Goal: Task Accomplishment & Management: Manage account settings

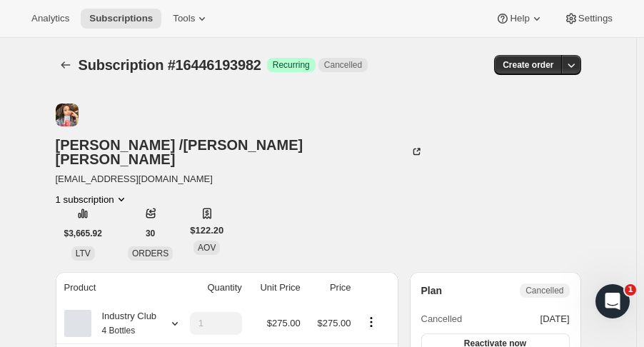
click at [101, 22] on span "Subscriptions" at bounding box center [121, 18] width 64 height 11
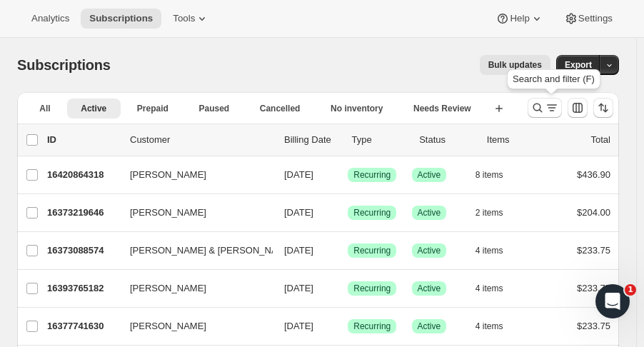
click at [543, 104] on icon "Search and filter results" at bounding box center [538, 108] width 9 height 9
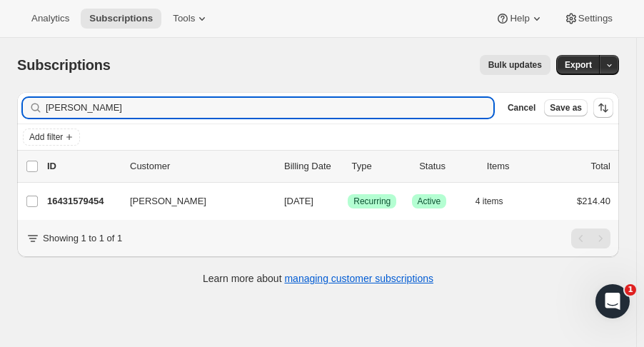
type input "schatz"
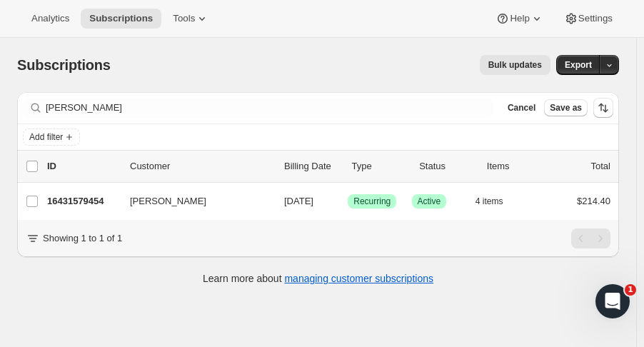
click at [91, 205] on p "16431579454" at bounding box center [82, 201] width 71 height 14
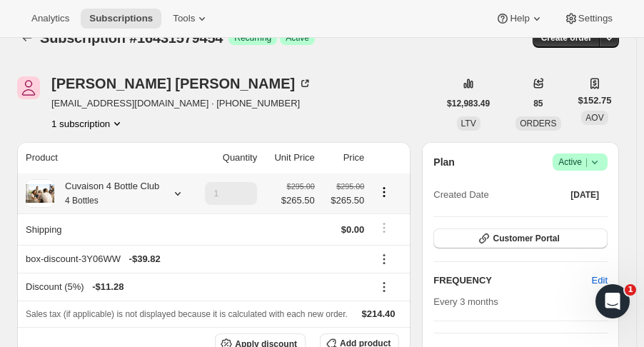
scroll to position [39, 0]
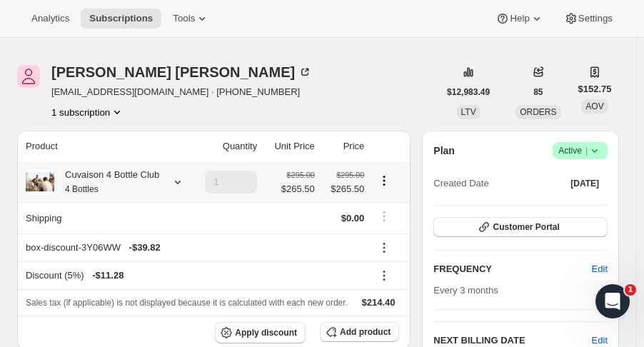
click at [173, 176] on icon at bounding box center [178, 182] width 14 height 14
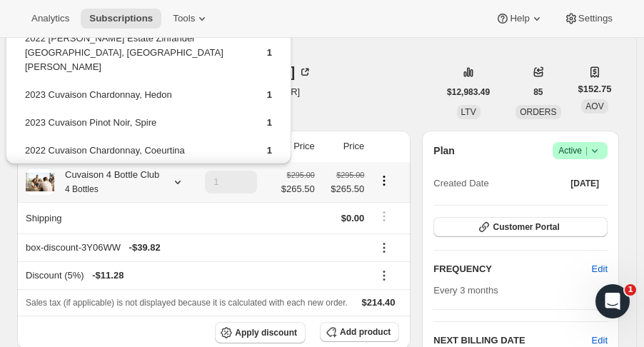
click at [173, 176] on icon at bounding box center [178, 182] width 14 height 14
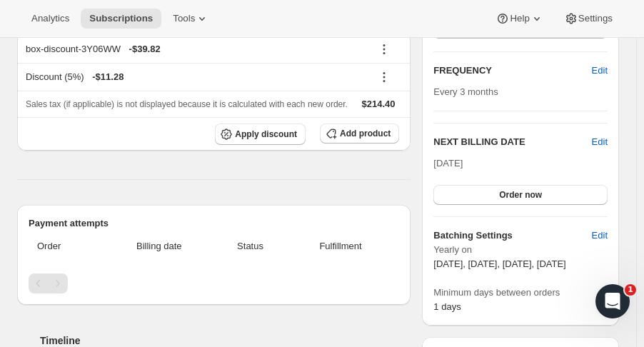
scroll to position [236, 0]
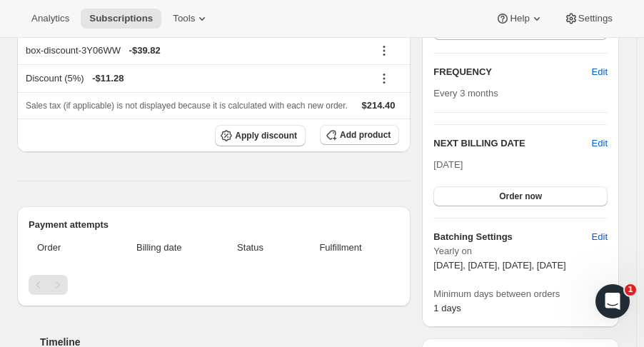
click at [571, 194] on button "Order now" at bounding box center [521, 196] width 174 height 20
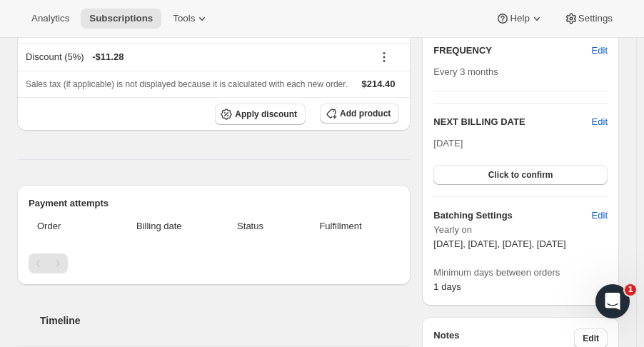
scroll to position [291, 0]
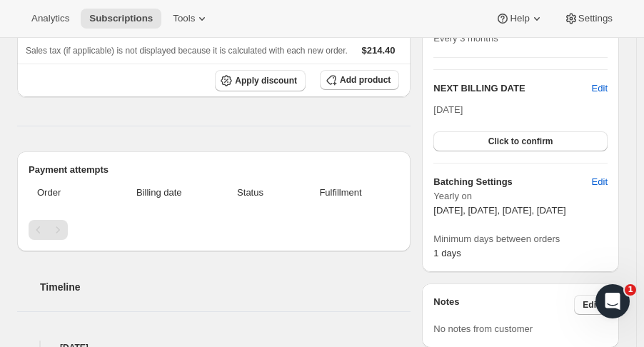
click at [514, 131] on button "Click to confirm" at bounding box center [521, 141] width 174 height 20
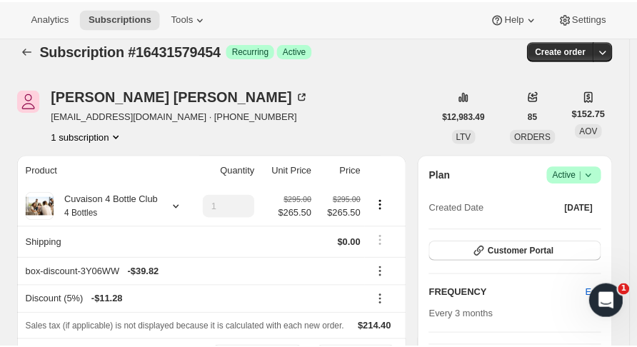
scroll to position [0, 0]
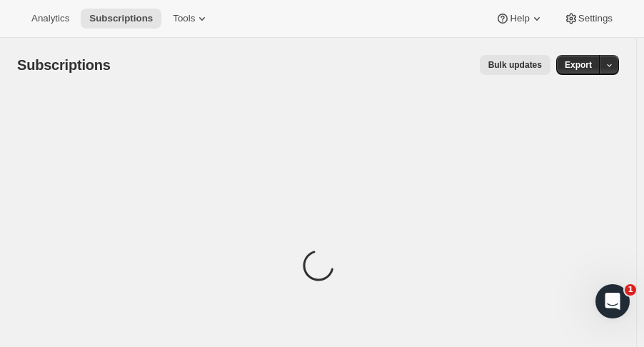
click at [127, 18] on span "Subscriptions" at bounding box center [121, 18] width 64 height 11
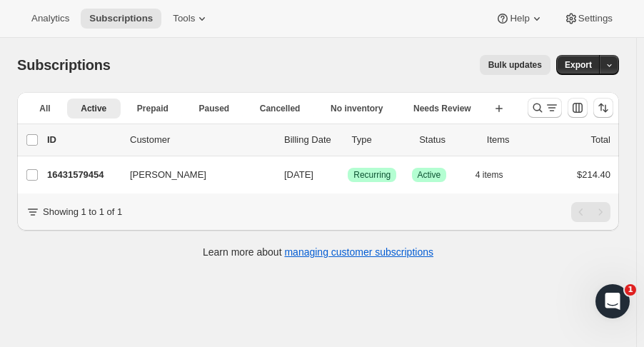
click at [544, 114] on icon "Search and filter results" at bounding box center [538, 108] width 14 height 14
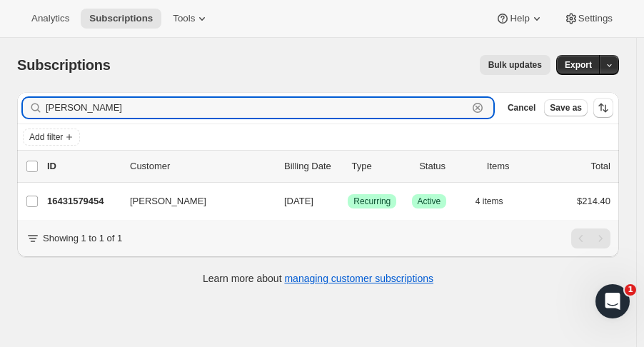
drag, startPoint x: 166, startPoint y: 105, endPoint x: -123, endPoint y: 72, distance: 290.4
click at [0, 72] on html "Analytics Subscriptions Tools Help Settings Skip to content Subscriptions. This…" at bounding box center [322, 173] width 644 height 347
type input "carlb"
click at [94, 194] on p "16380297534" at bounding box center [82, 201] width 71 height 14
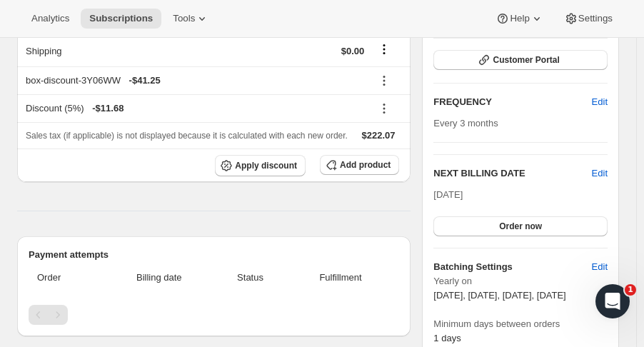
scroll to position [241, 0]
click at [608, 166] on span "Edit" at bounding box center [600, 173] width 16 height 14
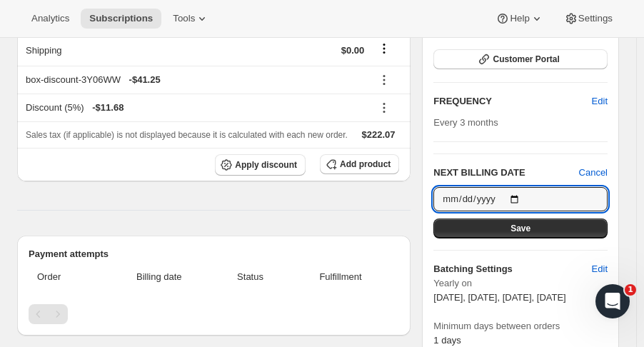
click at [523, 187] on input "[DATE]" at bounding box center [521, 199] width 174 height 24
type input "[DATE]"
click at [531, 223] on span "Save" at bounding box center [521, 228] width 20 height 11
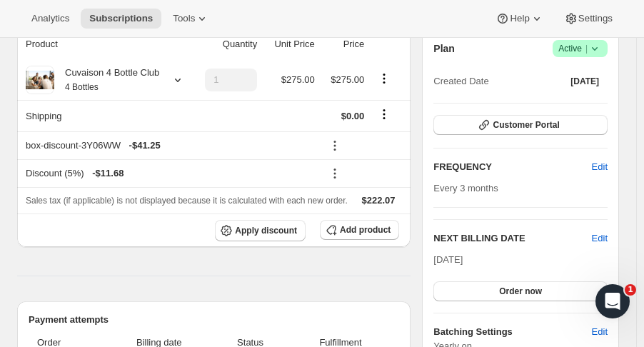
scroll to position [0, 0]
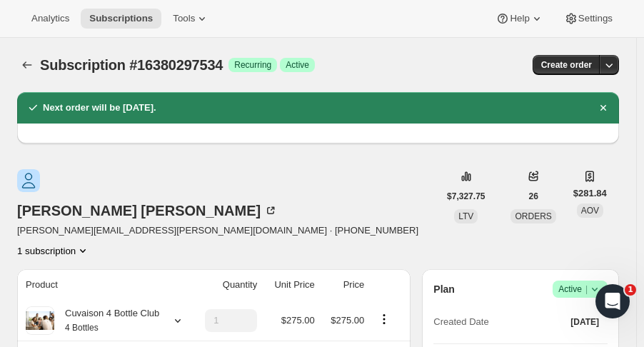
click at [27, 66] on icon "Subscriptions" at bounding box center [27, 65] width 14 height 14
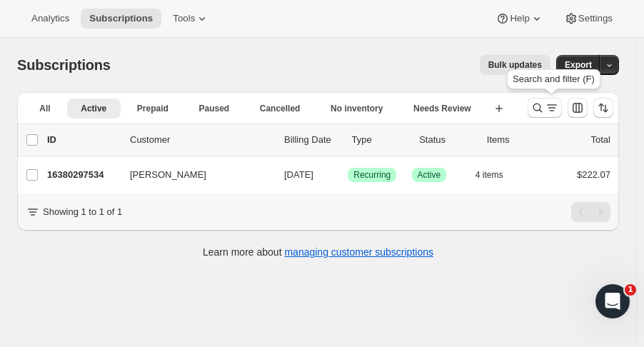
click at [545, 106] on icon "Search and filter results" at bounding box center [538, 108] width 14 height 14
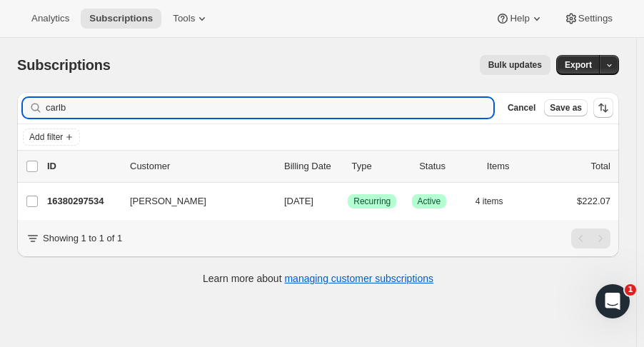
drag, startPoint x: 123, startPoint y: 111, endPoint x: -56, endPoint y: 96, distance: 179.2
click at [0, 96] on html "Analytics Subscriptions Tools Help Settings Skip to content Subscriptions. This…" at bounding box center [322, 173] width 644 height 347
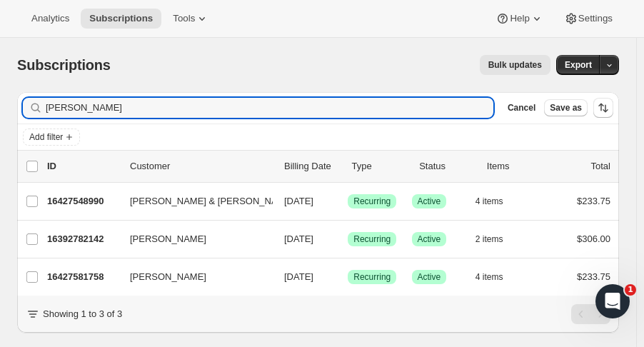
type input "reynolds"
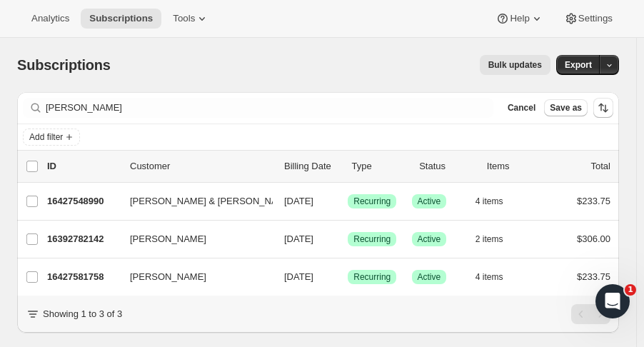
click at [99, 202] on p "16427548990" at bounding box center [82, 201] width 71 height 14
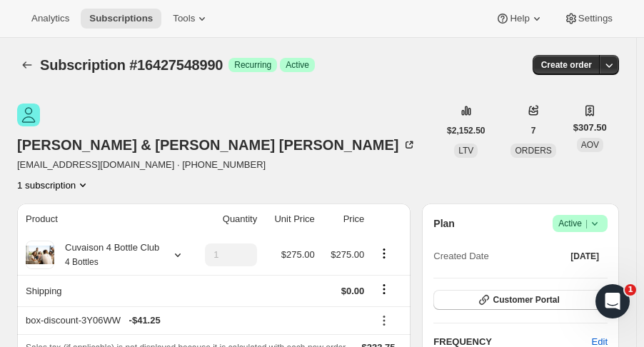
click at [608, 215] on span "Success Active |" at bounding box center [580, 223] width 55 height 17
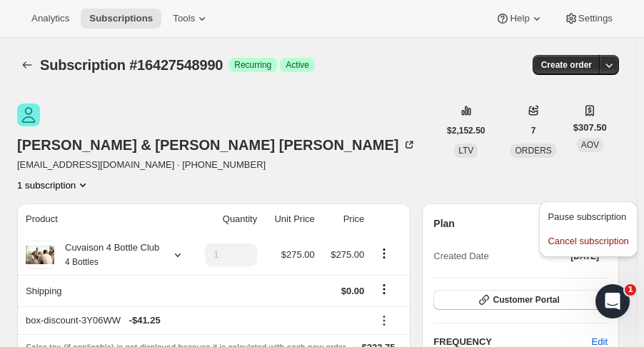
click at [594, 241] on span "Cancel subscription" at bounding box center [588, 241] width 81 height 11
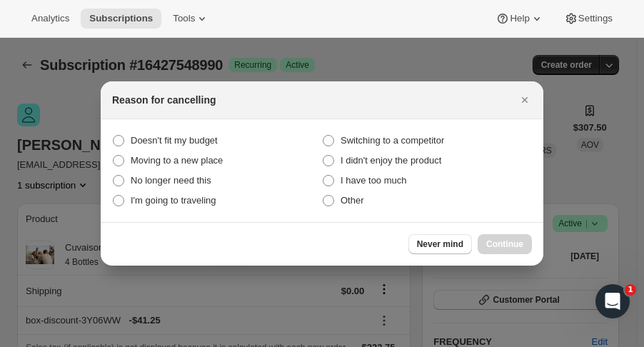
click at [357, 201] on span "Other" at bounding box center [353, 200] width 24 height 11
click at [324, 196] on input "Other" at bounding box center [323, 195] width 1 height 1
radio input "true"
click at [511, 237] on button "Continue" at bounding box center [505, 244] width 54 height 20
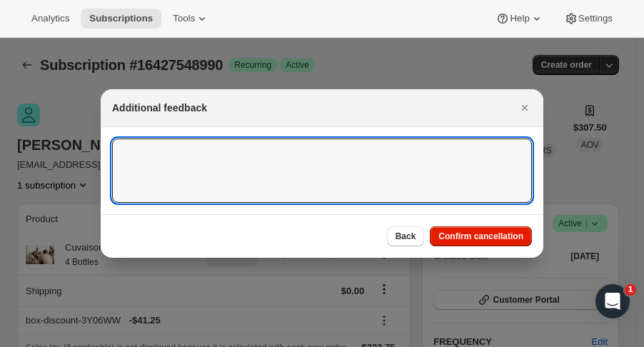
click at [481, 151] on textarea ":rar:" at bounding box center [322, 171] width 420 height 64
type textarea "waiting for repsonse"
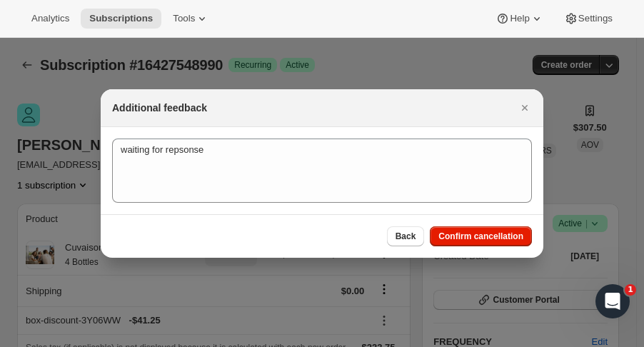
click at [510, 235] on span "Confirm cancellation" at bounding box center [481, 236] width 85 height 11
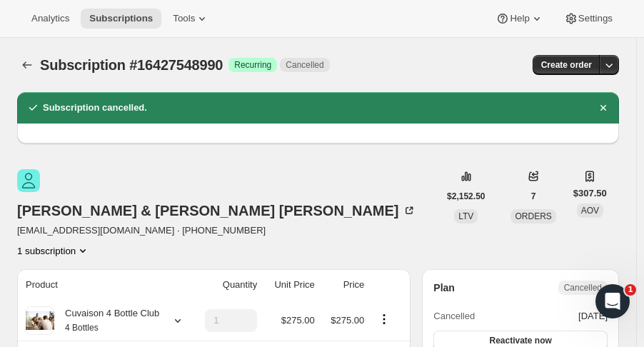
click at [33, 59] on icon "Subscriptions" at bounding box center [27, 65] width 14 height 14
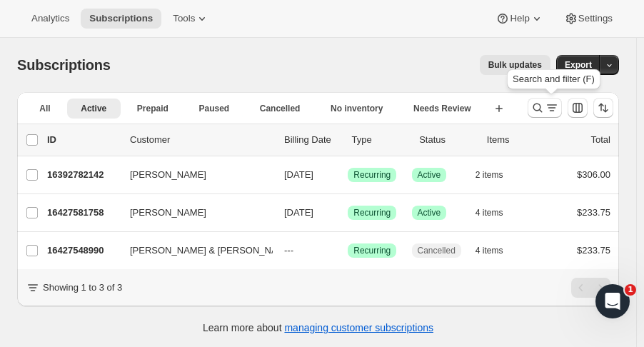
click at [543, 108] on icon "Search and filter results" at bounding box center [538, 108] width 14 height 14
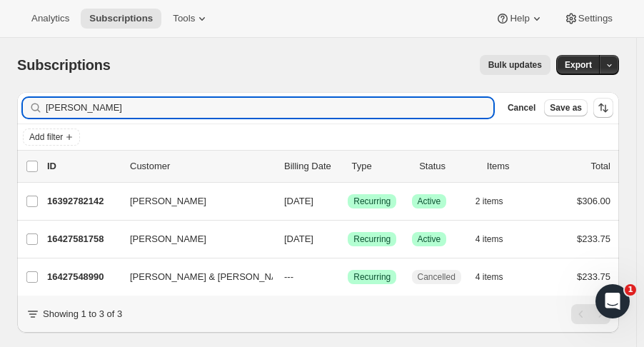
drag, startPoint x: 104, startPoint y: 110, endPoint x: -63, endPoint y: 121, distance: 166.8
click at [0, 121] on html "Analytics Subscriptions Tools Help Settings Skip to content Subscriptions. This…" at bounding box center [322, 173] width 644 height 347
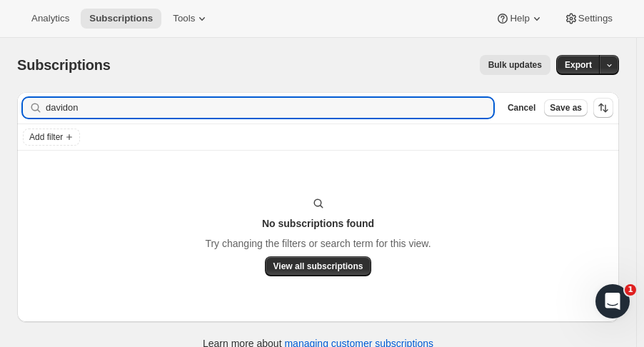
click at [69, 111] on input "davidon" at bounding box center [270, 108] width 448 height 20
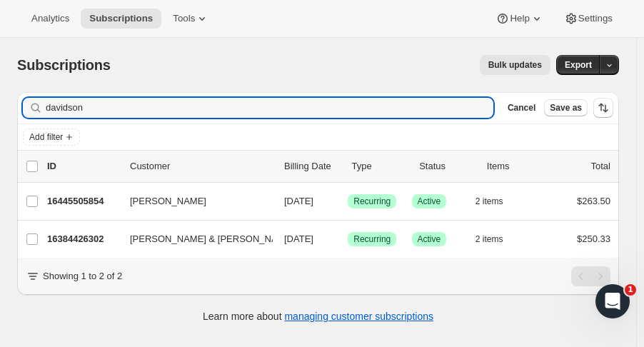
type input "davidson"
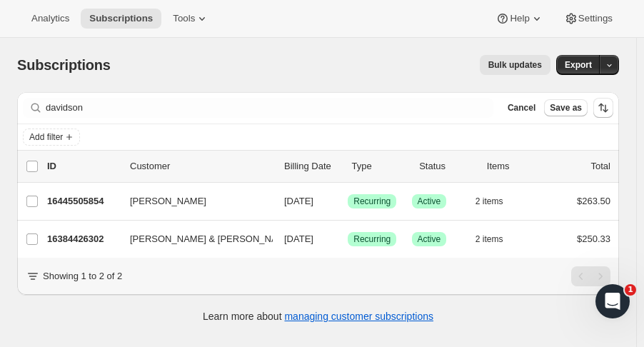
click at [94, 234] on p "16384426302" at bounding box center [82, 239] width 71 height 14
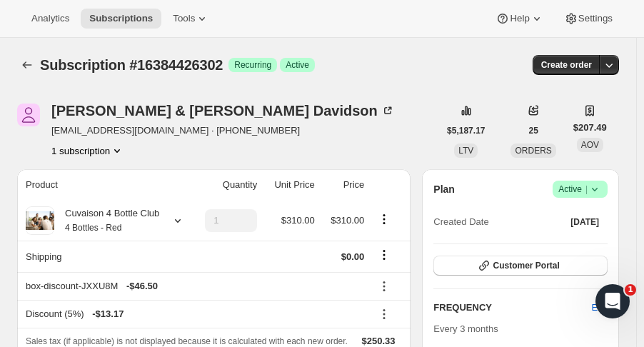
click at [175, 224] on icon at bounding box center [178, 221] width 14 height 14
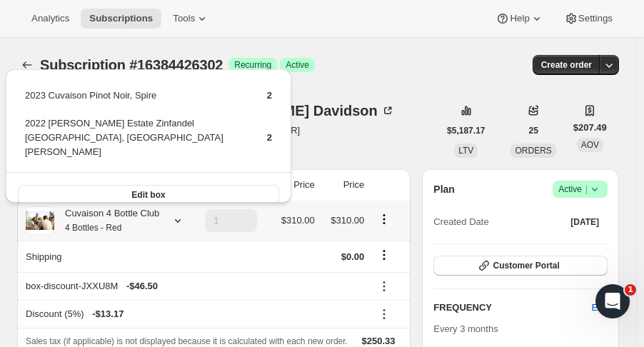
click at [213, 185] on button "Edit box" at bounding box center [148, 195] width 261 height 20
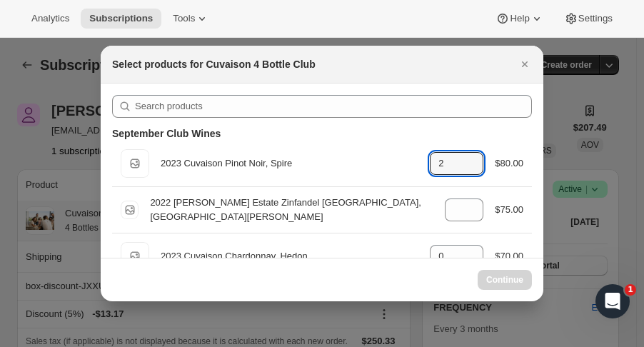
click at [466, 169] on icon ":rlj:" at bounding box center [473, 168] width 14 height 14
click at [471, 176] on div "Default Title 2023 Cuvaison Pinot Noir, Spire gid://shopify/ProductVariant/5215…" at bounding box center [322, 163] width 403 height 29
click at [470, 169] on icon ":rlj:" at bounding box center [473, 168] width 7 height 4
type input "2"
select select "gid://shopify/ProductVariant/52115221774654"
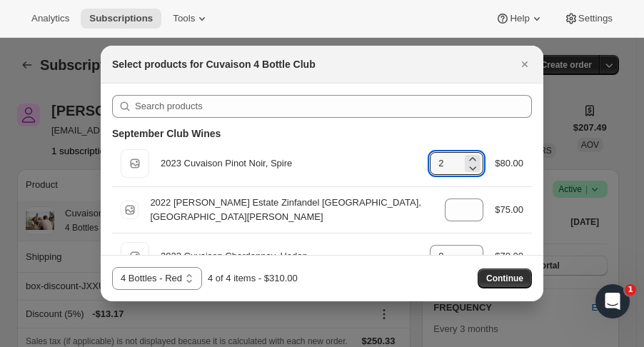
click at [467, 171] on icon ":rlj:" at bounding box center [473, 168] width 14 height 14
type input "1"
click at [467, 214] on icon ":rlj:" at bounding box center [473, 214] width 14 height 14
type input "1"
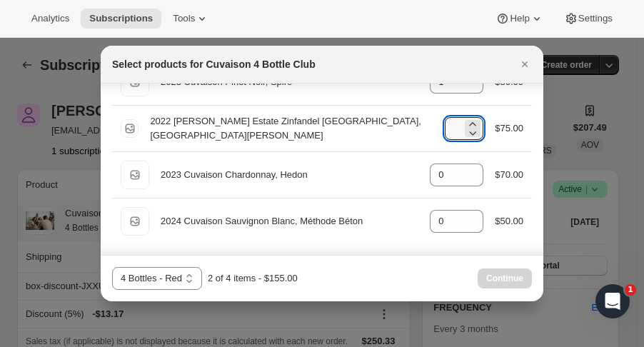
scroll to position [91, 0]
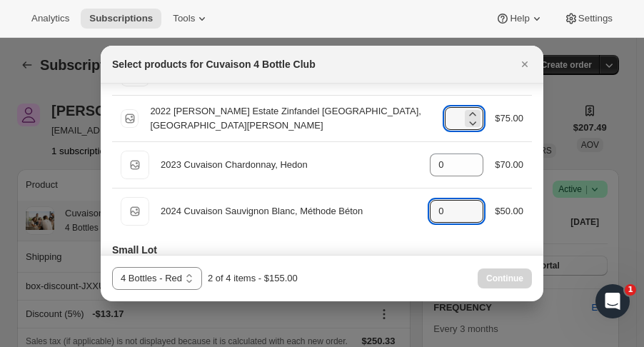
click at [466, 202] on icon ":rlj:" at bounding box center [473, 207] width 14 height 14
type input "1"
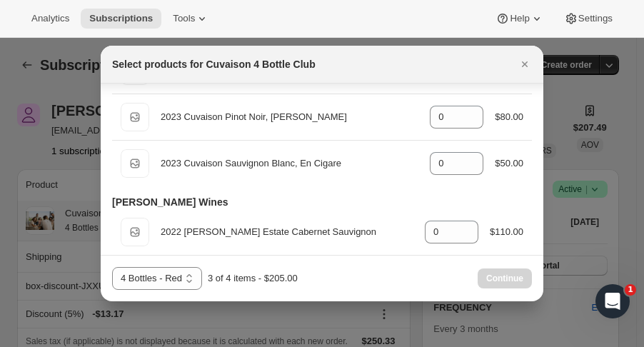
scroll to position [1074, 0]
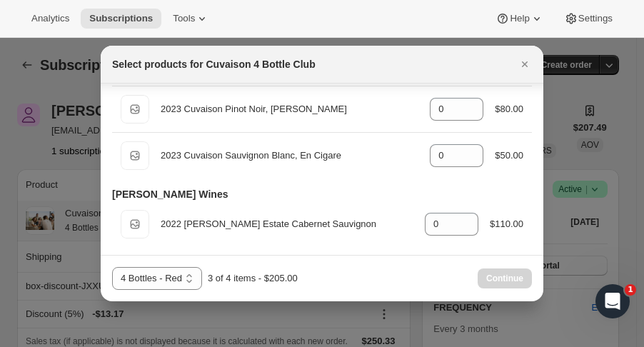
click at [523, 66] on icon "Close" at bounding box center [525, 64] width 6 height 6
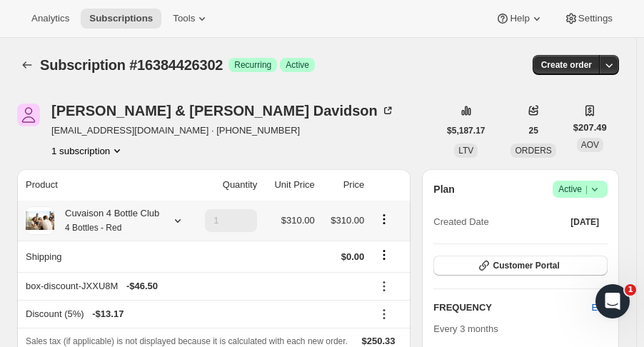
click at [25, 64] on icon "Subscriptions" at bounding box center [27, 65] width 14 height 14
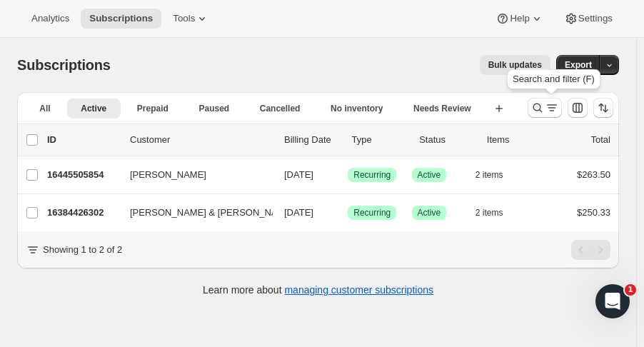
click at [538, 111] on icon "Search and filter results" at bounding box center [538, 108] width 14 height 14
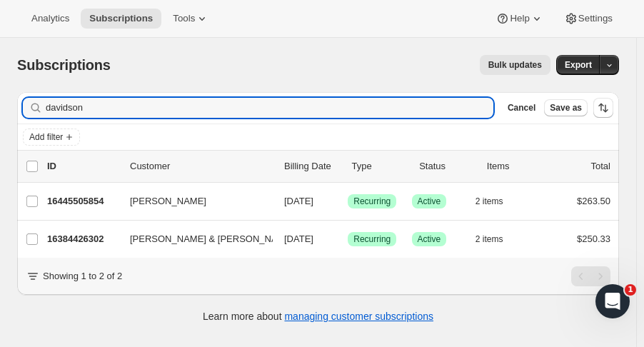
drag, startPoint x: 41, startPoint y: 107, endPoint x: -39, endPoint y: 119, distance: 81.5
click at [0, 119] on html "Analytics Subscriptions Tools Help Settings Skip to content Subscriptions. This…" at bounding box center [322, 173] width 644 height 347
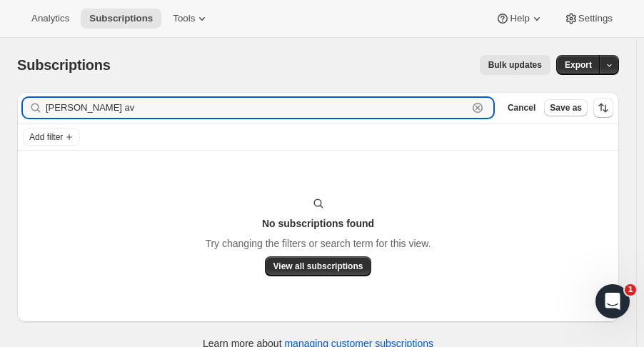
drag, startPoint x: 47, startPoint y: 105, endPoint x: 14, endPoint y: 105, distance: 32.9
click at [14, 105] on div "Filter subscribers lori av Clear Cancel Save as Add filter No subscriptions fou…" at bounding box center [313, 223] width 614 height 284
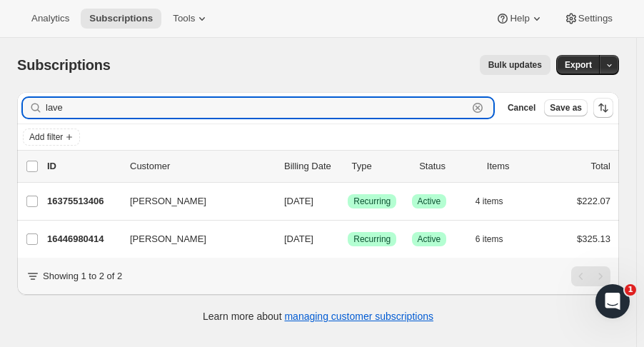
type input "lave"
click at [80, 195] on p "16375513406" at bounding box center [82, 201] width 71 height 14
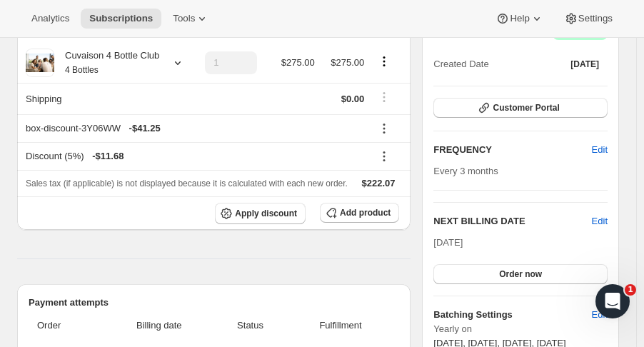
scroll to position [156, 0]
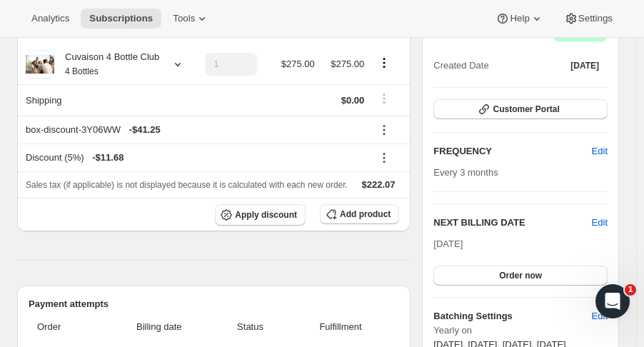
click at [570, 114] on button "Customer Portal" at bounding box center [521, 109] width 174 height 20
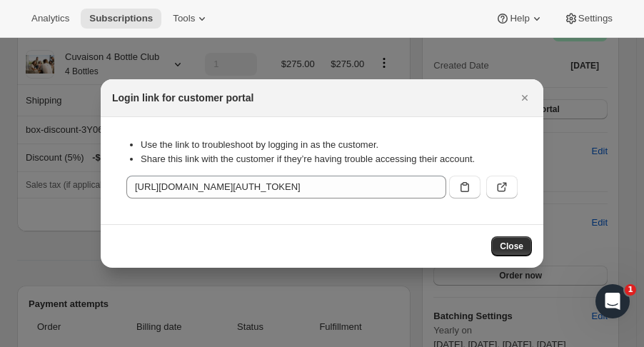
click at [466, 186] on icon ":rqe:" at bounding box center [465, 187] width 14 height 14
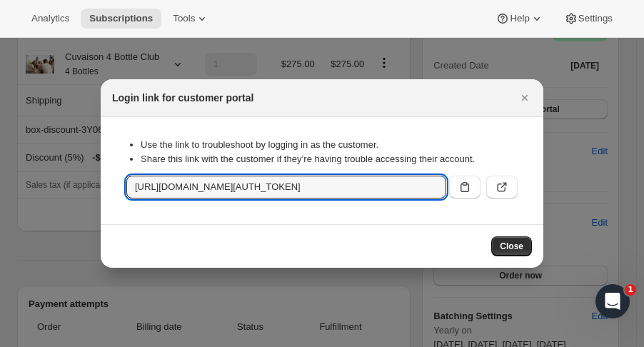
click at [534, 95] on button "Close" at bounding box center [525, 98] width 20 height 20
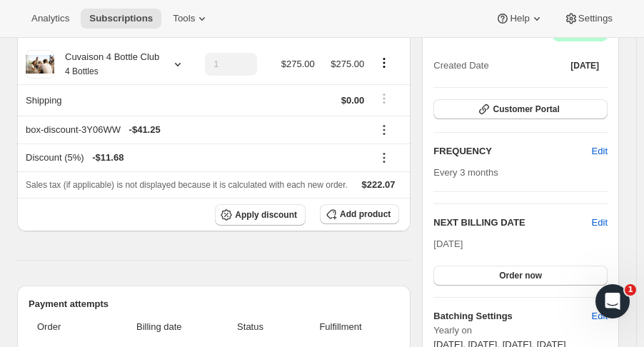
click at [117, 17] on span "Subscriptions" at bounding box center [121, 18] width 64 height 11
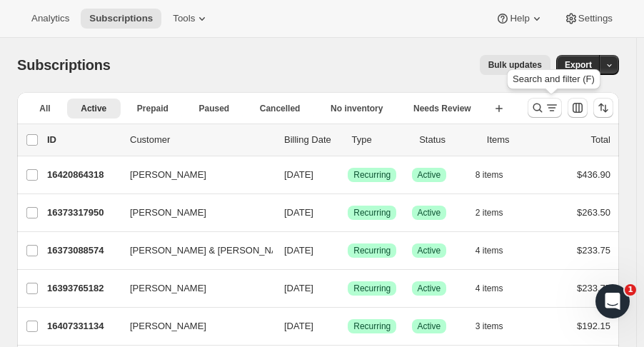
click at [539, 114] on icon "Search and filter results" at bounding box center [538, 108] width 14 height 14
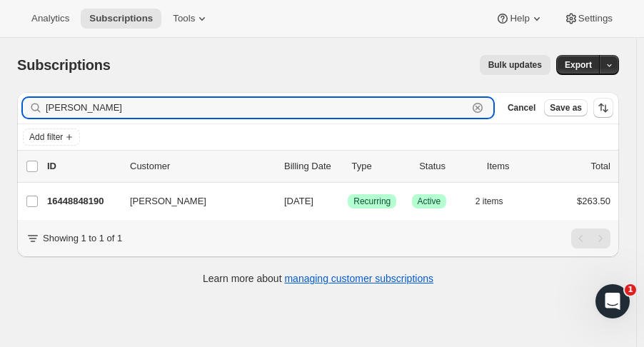
type input "julie tram"
click at [97, 205] on p "16448848190" at bounding box center [82, 201] width 71 height 14
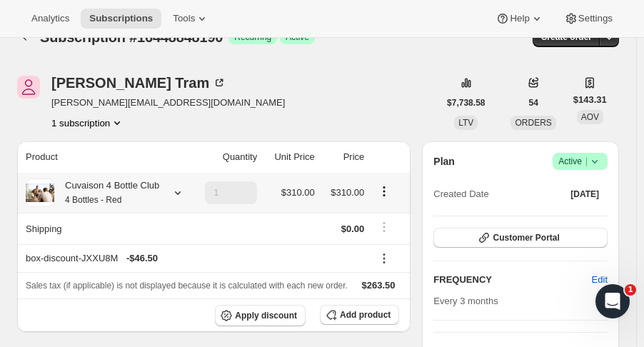
scroll to position [54, 0]
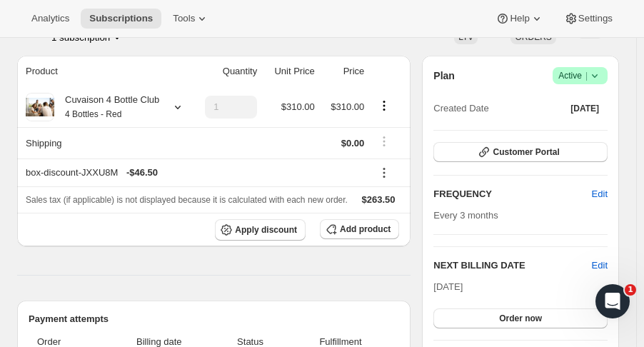
scroll to position [114, 0]
click at [590, 270] on div "NEXT BILLING DATE Edit Sep 6, 2025 Order now" at bounding box center [521, 293] width 174 height 70
click at [608, 258] on span "Edit" at bounding box center [600, 265] width 16 height 14
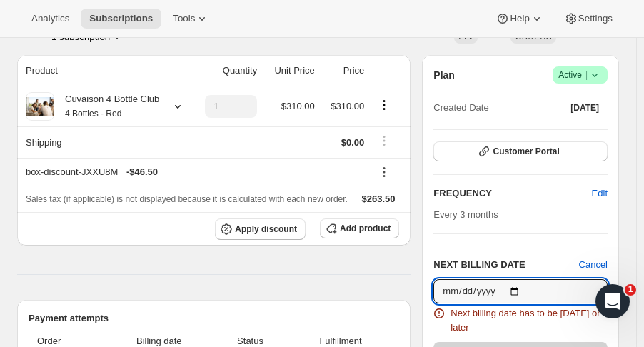
click at [521, 291] on input "2025-09-06" at bounding box center [521, 291] width 174 height 24
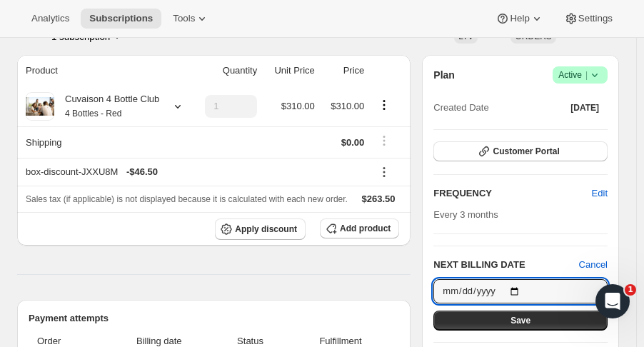
type input "[DATE]"
click at [518, 326] on button "Save" at bounding box center [521, 321] width 174 height 20
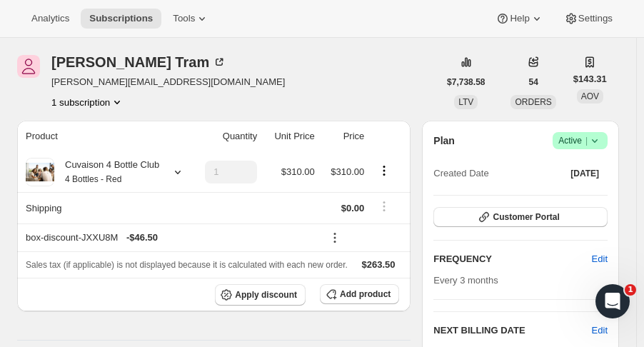
scroll to position [0, 0]
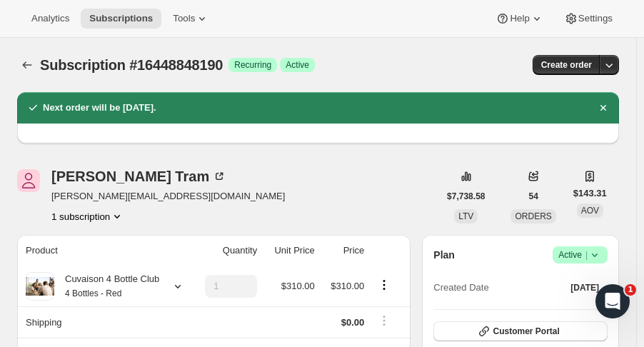
click at [614, 66] on icon "button" at bounding box center [609, 66] width 7 height 4
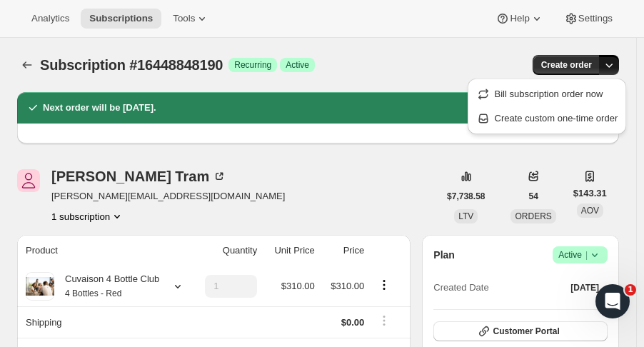
click at [566, 124] on span "Create custom one-time order" at bounding box center [557, 118] width 124 height 11
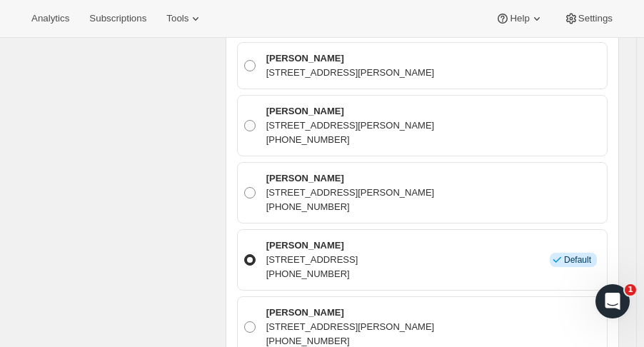
scroll to position [703, 0]
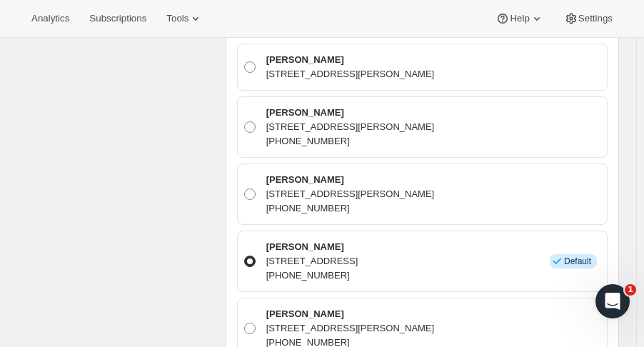
click at [277, 183] on p "Julie Tram" at bounding box center [350, 180] width 169 height 14
click at [245, 189] on input "Julie Tram 1221 Duhig Road, Napa, CA, 94559, United States +13104293113" at bounding box center [244, 189] width 1 height 1
radio input "true"
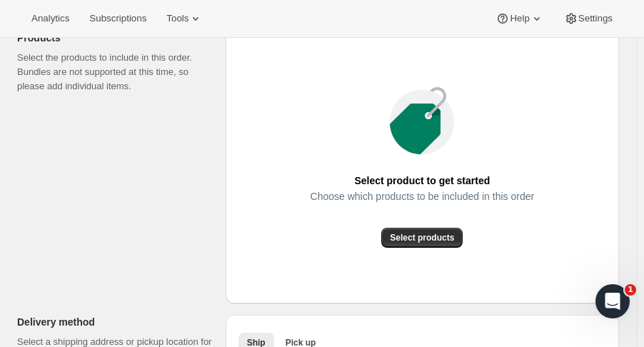
scroll to position [213, 0]
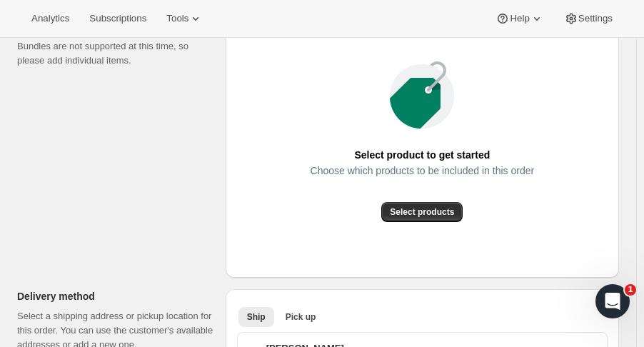
click at [437, 208] on span "Select products" at bounding box center [422, 211] width 64 height 11
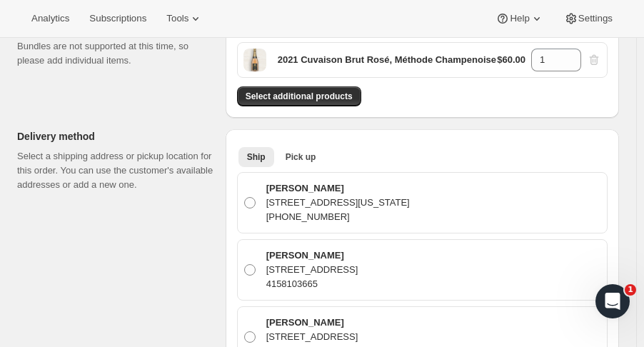
click at [317, 98] on span "Select additional products" at bounding box center [299, 96] width 107 height 11
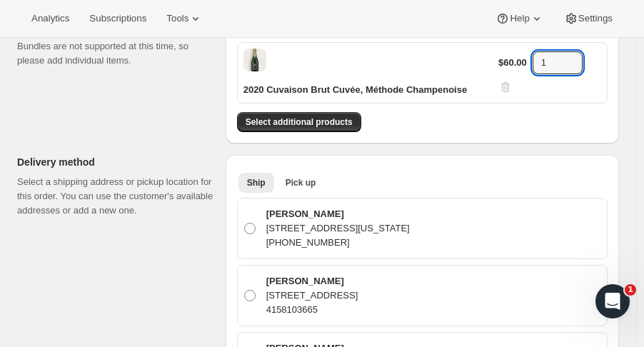
click at [577, 53] on icon at bounding box center [572, 58] width 14 height 14
type input "2"
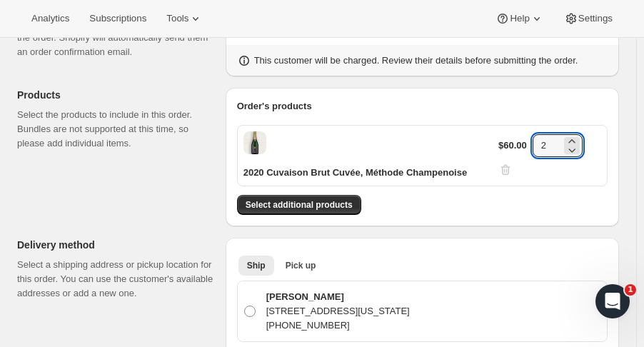
scroll to position [126, 0]
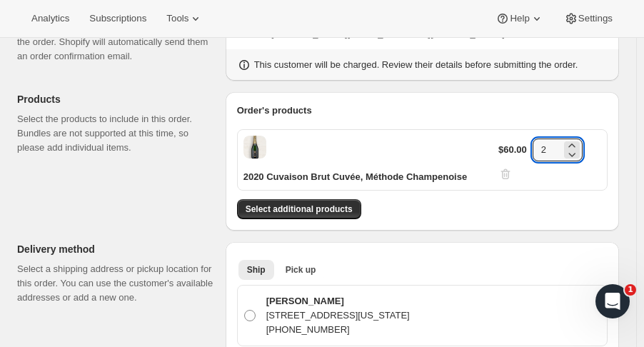
click at [332, 204] on span "Select additional products" at bounding box center [299, 209] width 107 height 11
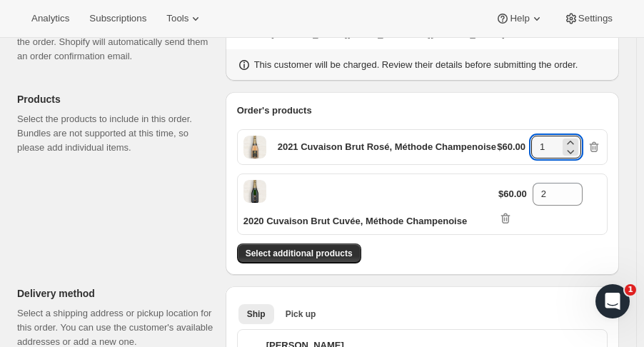
click at [560, 142] on input "1" at bounding box center [545, 147] width 29 height 23
click at [574, 140] on icon at bounding box center [571, 143] width 14 height 14
type input "2"
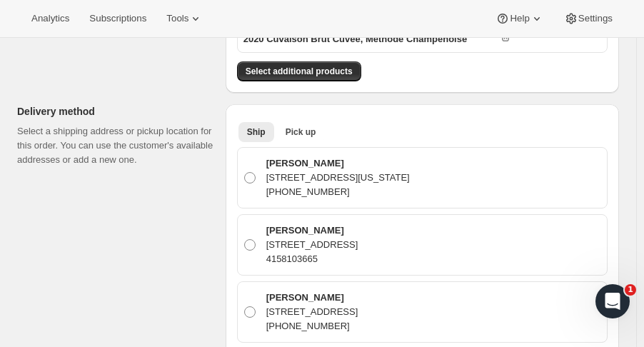
scroll to position [308, 0]
click at [304, 126] on span "Pick up" at bounding box center [301, 131] width 31 height 11
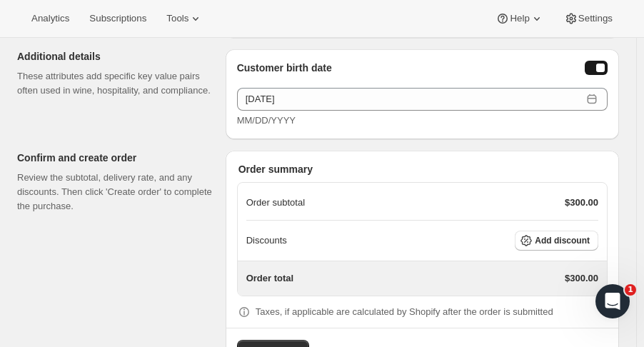
scroll to position [749, 0]
click at [583, 235] on span "Add discount" at bounding box center [562, 240] width 55 height 11
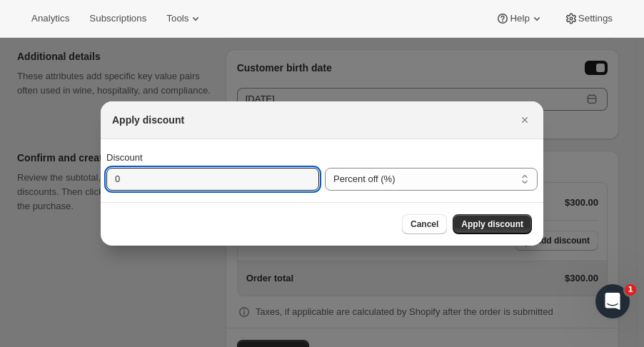
click at [225, 177] on input "0" at bounding box center [201, 179] width 191 height 23
type input "15"
click at [481, 224] on span "Apply discount" at bounding box center [492, 224] width 62 height 11
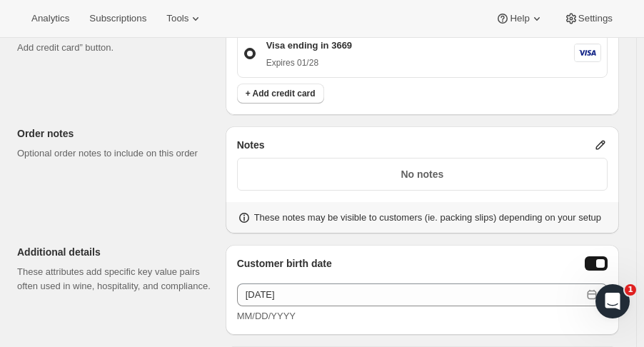
scroll to position [547, 0]
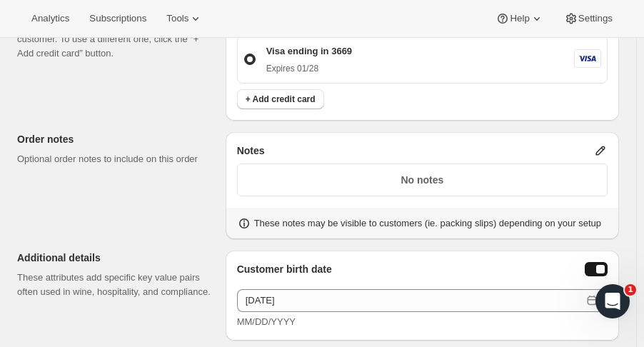
click at [533, 173] on p "No notes" at bounding box center [422, 180] width 352 height 14
click at [604, 146] on icon at bounding box center [600, 150] width 9 height 9
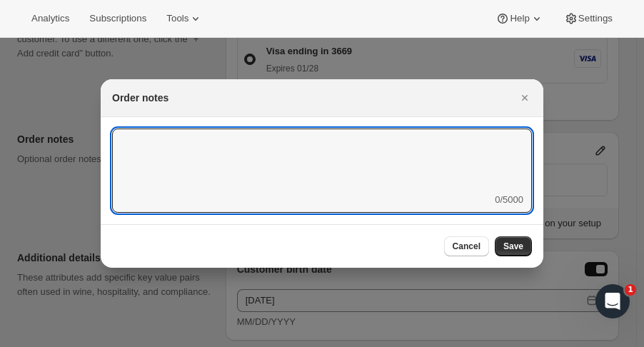
click at [375, 159] on textarea ":r1d4:" at bounding box center [322, 161] width 420 height 64
type textarea "Club Order"
click at [511, 246] on span "Save" at bounding box center [514, 246] width 20 height 11
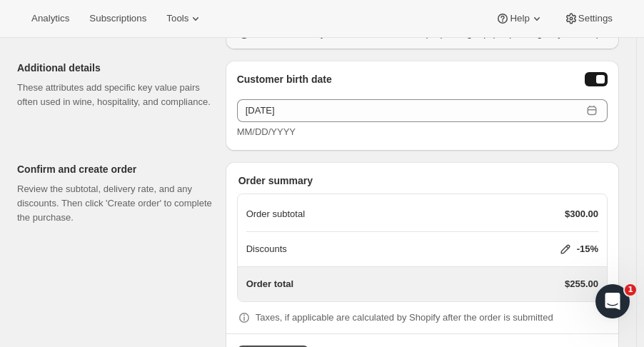
scroll to position [764, 0]
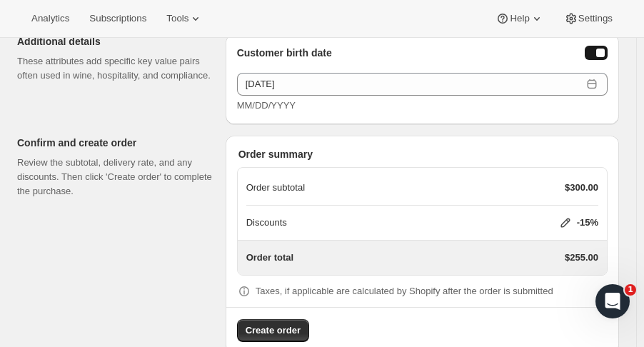
click at [291, 319] on button "Create order" at bounding box center [273, 330] width 72 height 23
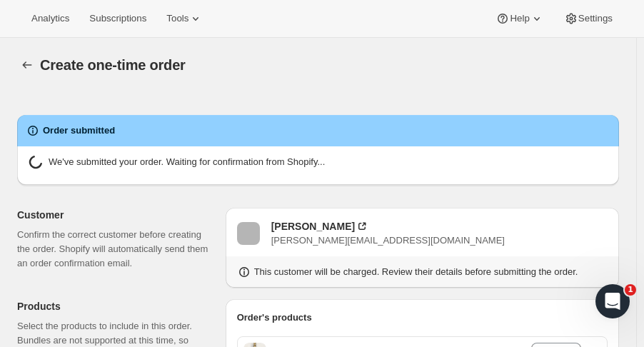
radio input "true"
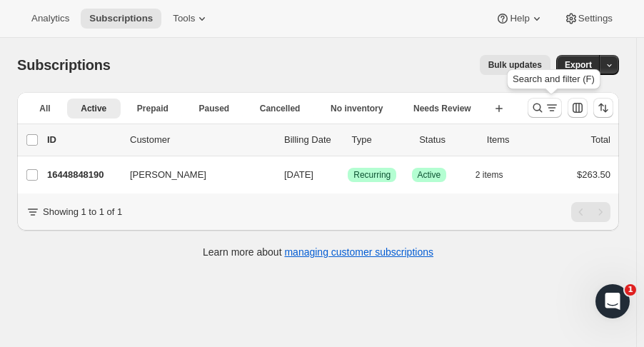
click at [545, 105] on icon "Search and filter results" at bounding box center [538, 108] width 14 height 14
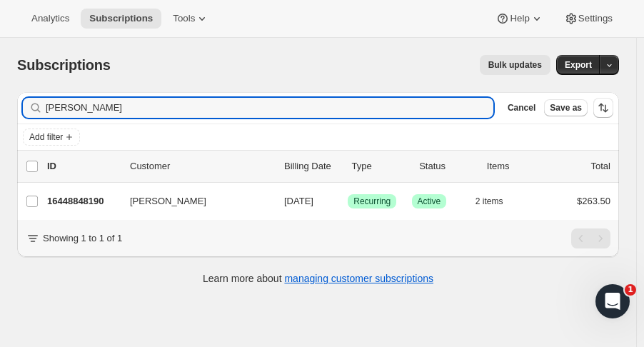
click at [104, 105] on input "julie tram" at bounding box center [270, 108] width 448 height 20
drag, startPoint x: 104, startPoint y: 105, endPoint x: 21, endPoint y: 106, distance: 82.9
click at [21, 106] on div "Filter subscribers julie tram Clear Cancel Save as" at bounding box center [318, 107] width 602 height 31
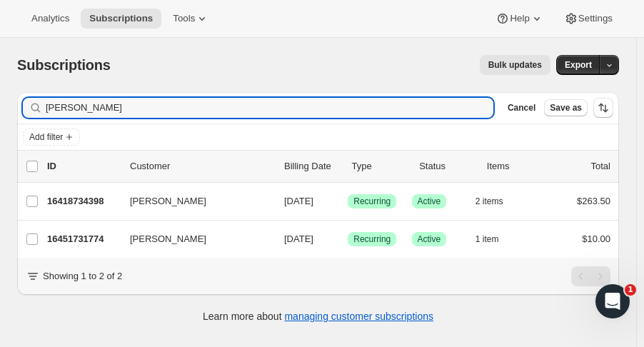
type input "[PERSON_NAME]"
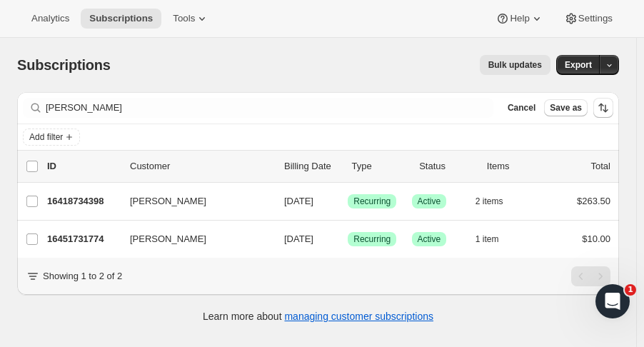
click at [82, 196] on p "16418734398" at bounding box center [82, 201] width 71 height 14
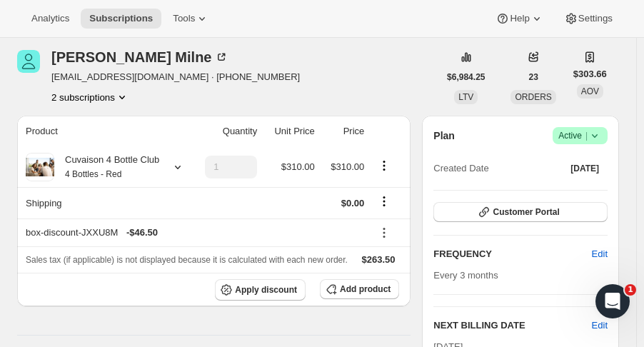
scroll to position [119, 0]
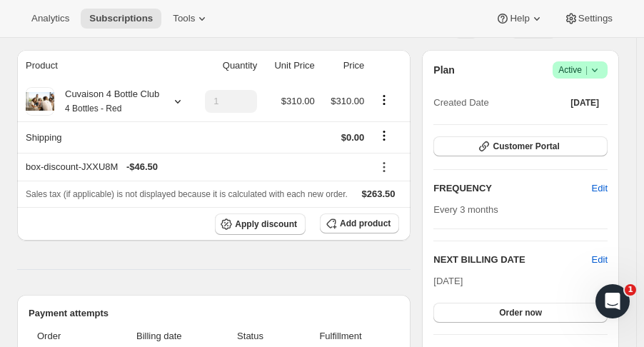
click at [608, 71] on span "Success Active |" at bounding box center [580, 69] width 55 height 17
click at [593, 126] on span "Cancel subscription" at bounding box center [588, 121] width 81 height 11
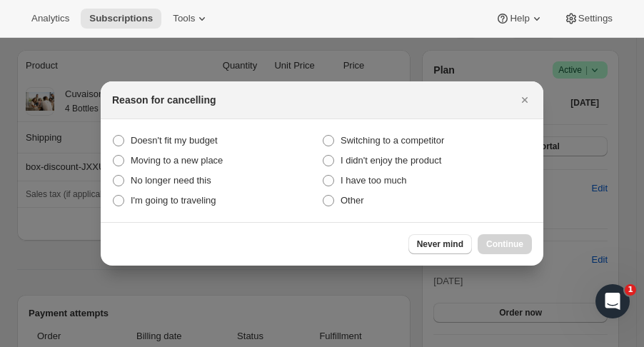
click at [385, 191] on label "Other" at bounding box center [427, 201] width 210 height 20
click at [324, 195] on input "Other" at bounding box center [323, 195] width 1 height 1
radio input "true"
click at [381, 184] on span "I have too much" at bounding box center [374, 180] width 66 height 11
click at [324, 176] on much "I have too much" at bounding box center [323, 175] width 1 height 1
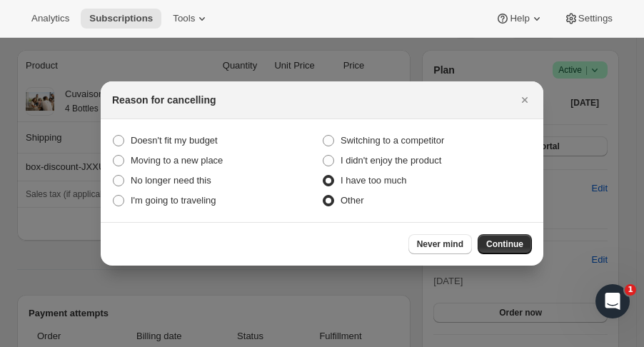
radio much "true"
radio input "false"
click at [499, 239] on button "Continue" at bounding box center [505, 244] width 54 height 20
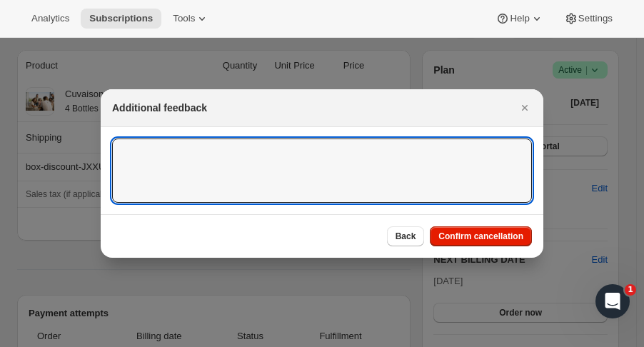
click at [345, 159] on textarea ":r2s:" at bounding box center [322, 171] width 420 height 64
paste textarea "Hi there. We have accumulated so much wine, that at this time we’d like to canc…"
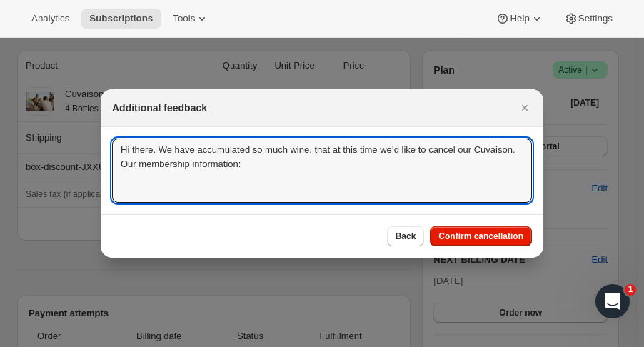
type textarea "Hi there. We have accumulated so much wine, that at this time we’d like to canc…"
click at [459, 238] on span "Confirm cancellation" at bounding box center [481, 236] width 85 height 11
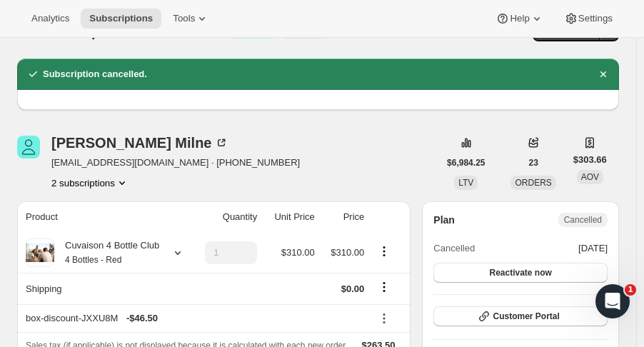
scroll to position [0, 0]
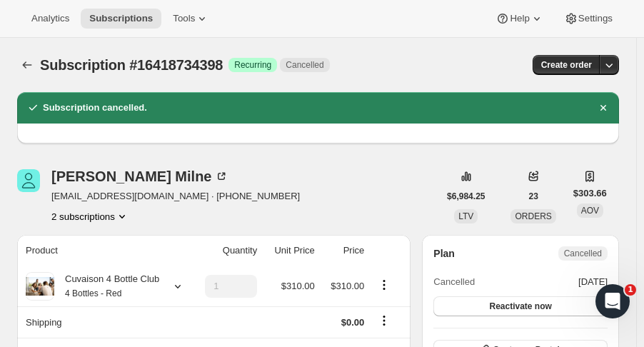
click at [19, 62] on button "Subscriptions" at bounding box center [27, 65] width 20 height 20
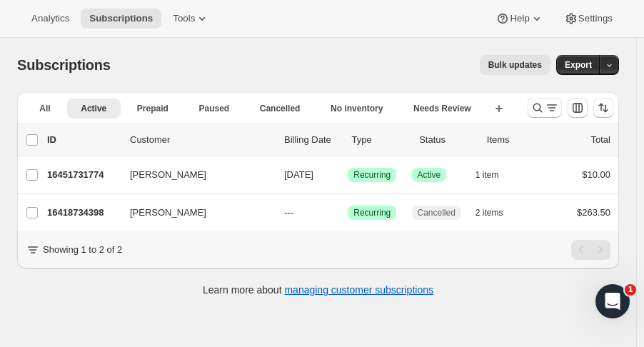
click at [81, 176] on p "16451731774" at bounding box center [82, 175] width 71 height 14
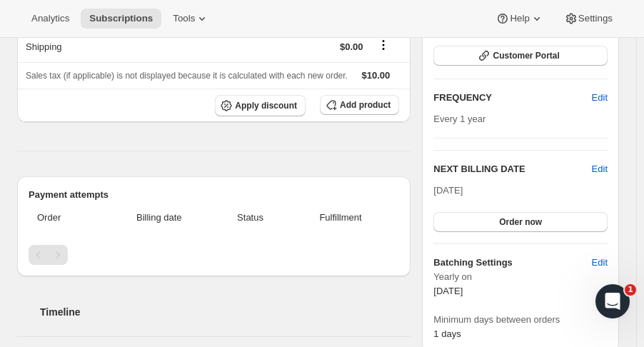
scroll to position [72, 0]
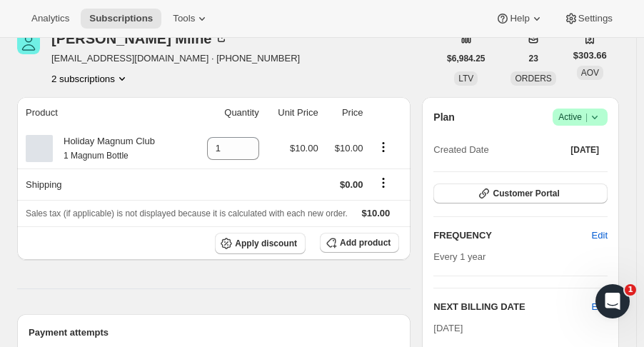
click at [602, 114] on icon at bounding box center [595, 117] width 14 height 14
click at [579, 171] on span "Cancel subscription" at bounding box center [588, 169] width 81 height 11
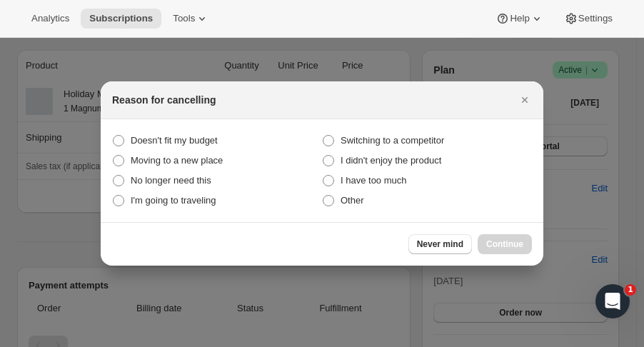
scroll to position [0, 0]
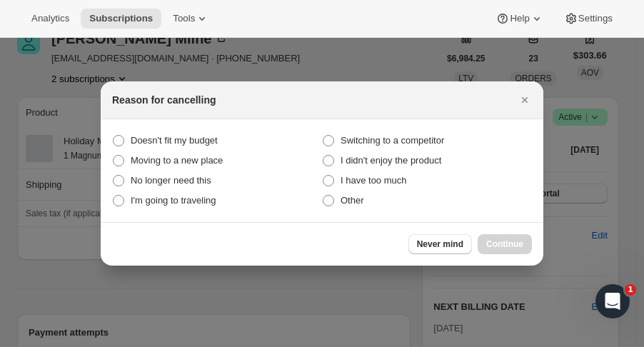
click at [395, 181] on span "I have too much" at bounding box center [374, 180] width 66 height 11
click at [324, 176] on much "I have too much" at bounding box center [323, 175] width 1 height 1
radio much "true"
click at [491, 236] on button "Continue" at bounding box center [505, 244] width 54 height 20
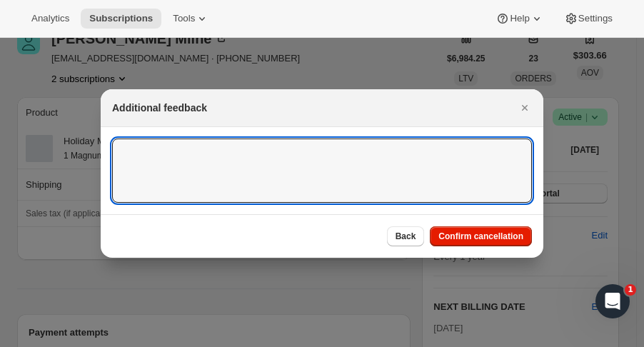
click at [323, 149] on textarea ":raa:" at bounding box center [322, 171] width 420 height 64
click at [304, 162] on textarea ":raa:" at bounding box center [322, 171] width 420 height 64
paste textarea "Hi there. We have accumulated so much wine, that at this time we’d like to canc…"
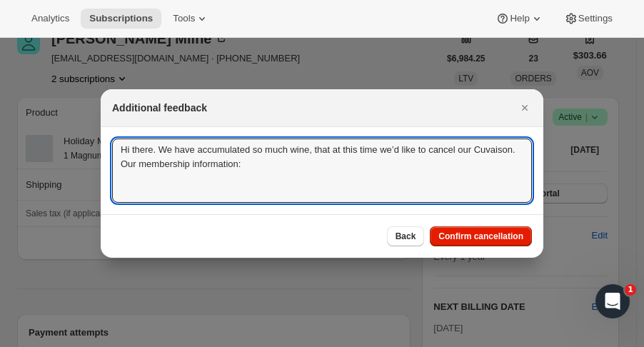
type textarea "Hi there. We have accumulated so much wine, that at this time we’d like to canc…"
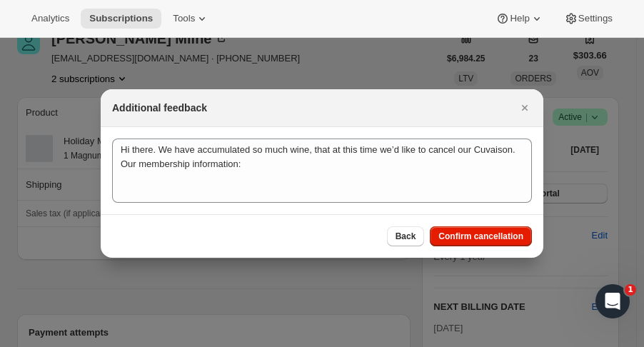
click at [476, 233] on span "Confirm cancellation" at bounding box center [481, 236] width 85 height 11
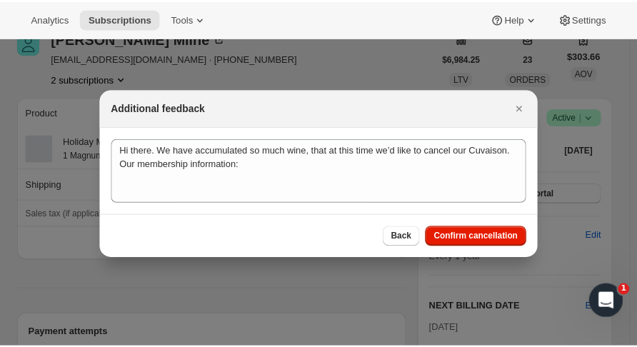
scroll to position [72, 0]
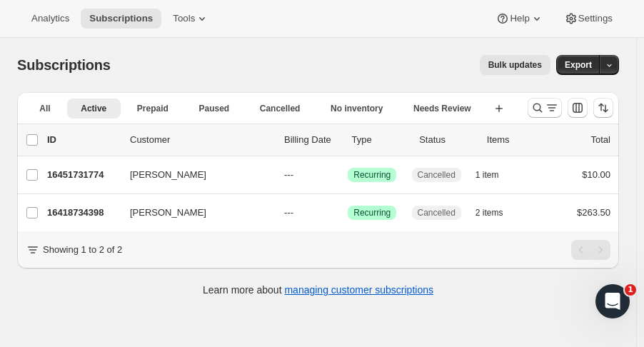
click at [405, 142] on div "Type" at bounding box center [380, 140] width 56 height 14
click at [541, 109] on icon "Search and filter results" at bounding box center [538, 108] width 14 height 14
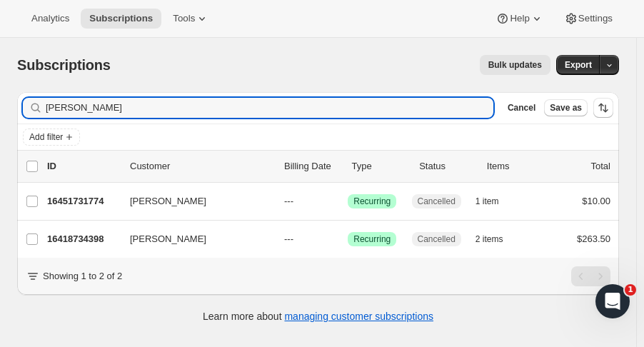
drag, startPoint x: 100, startPoint y: 111, endPoint x: -101, endPoint y: 114, distance: 200.8
click at [0, 114] on html "Analytics Subscriptions Tools Help Settings Skip to content Subscriptions. This…" at bounding box center [322, 173] width 644 height 347
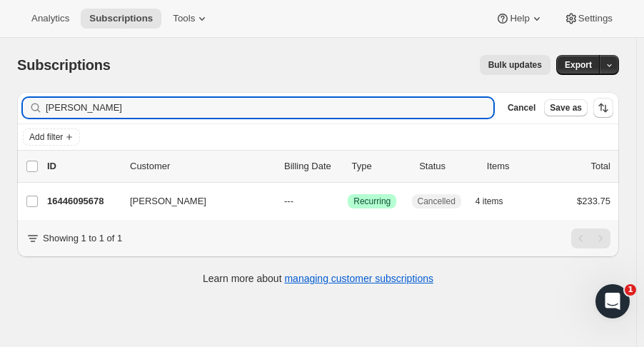
type input "[PERSON_NAME]"
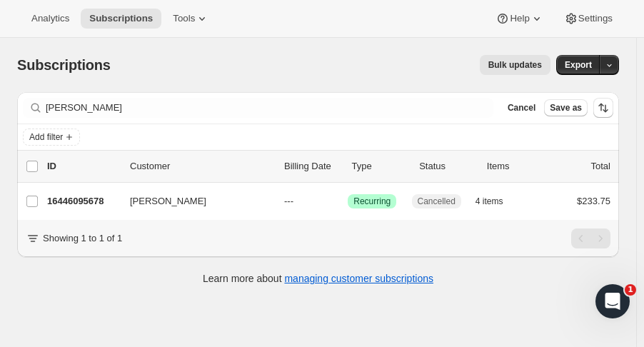
click at [91, 208] on div "16446095678 [PERSON_NAME] --- Success Recurring Cancelled 4 items $233.75" at bounding box center [329, 201] width 564 height 20
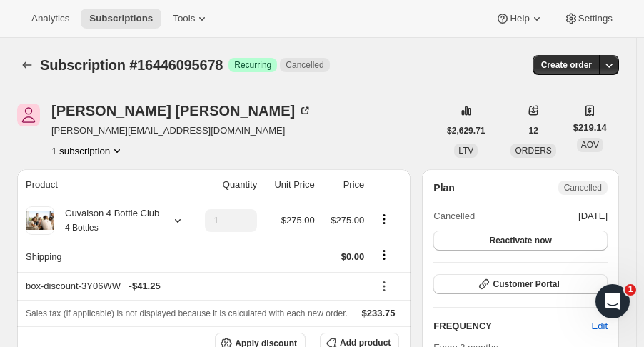
click at [26, 64] on icon "Subscriptions" at bounding box center [27, 65] width 14 height 14
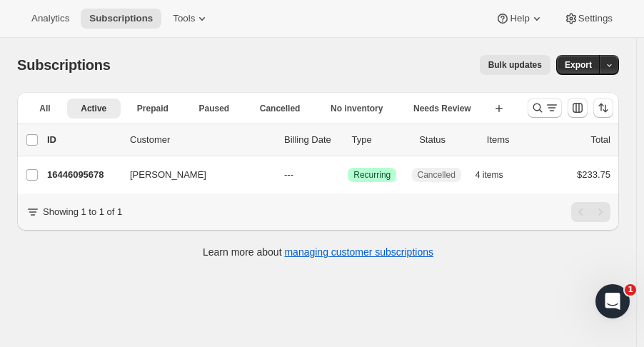
click at [544, 109] on icon "Search and filter results" at bounding box center [538, 108] width 14 height 14
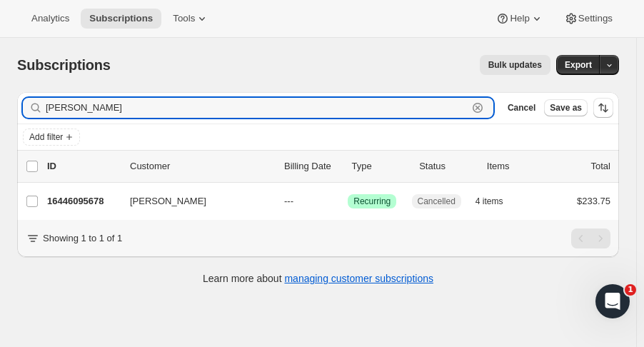
drag, startPoint x: 103, startPoint y: 110, endPoint x: 1, endPoint y: 116, distance: 101.6
click at [1, 116] on div "Subscriptions. This page is ready Subscriptions Bulk updates More actions Bulk …" at bounding box center [318, 169] width 636 height 262
drag, startPoint x: 102, startPoint y: 107, endPoint x: -15, endPoint y: 104, distance: 117.2
click at [0, 104] on html "Analytics Subscriptions Tools Help Settings Skip to content Subscriptions. This…" at bounding box center [322, 173] width 644 height 347
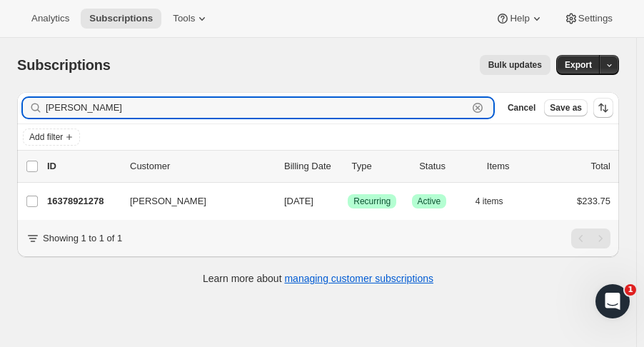
type input "[PERSON_NAME]"
click at [86, 195] on p "16378921278" at bounding box center [82, 201] width 71 height 14
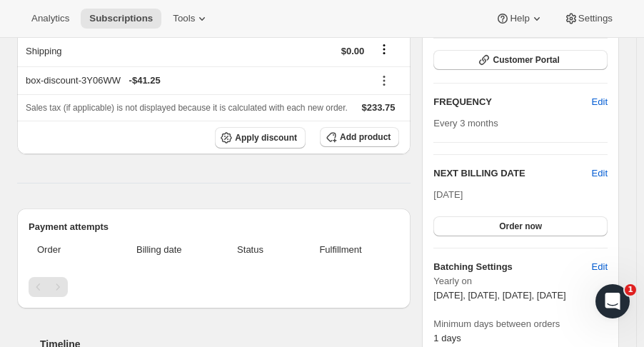
scroll to position [244, 0]
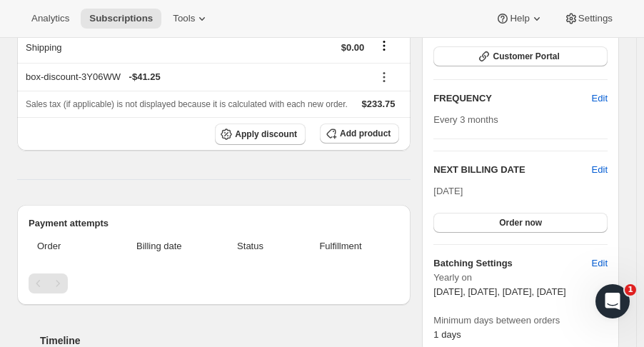
click at [608, 163] on span "Edit" at bounding box center [600, 170] width 16 height 14
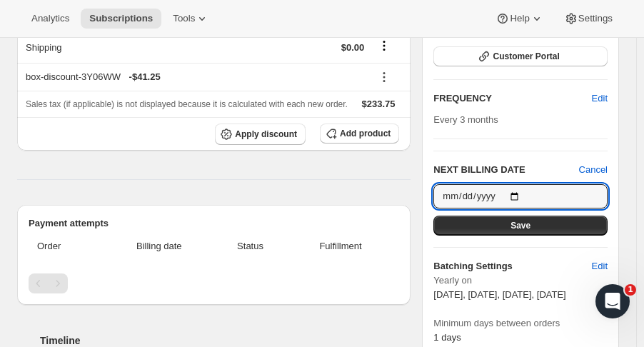
click at [519, 184] on input "[DATE]" at bounding box center [521, 196] width 174 height 24
type input "[DATE]"
click at [536, 216] on button "Save" at bounding box center [521, 226] width 174 height 20
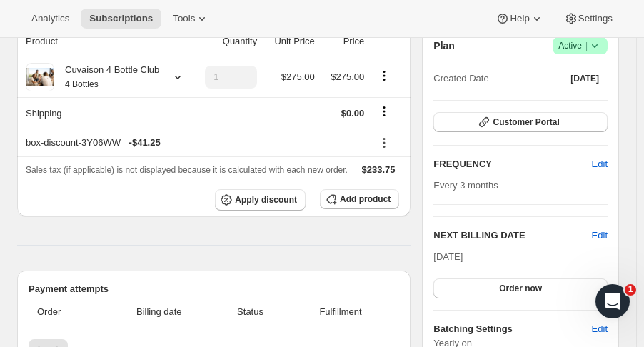
scroll to position [0, 0]
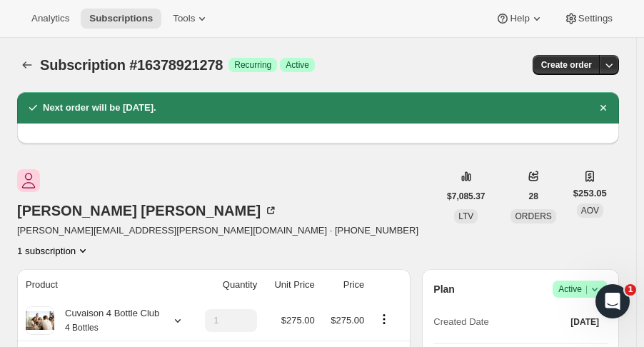
click at [29, 64] on icon "Subscriptions" at bounding box center [27, 65] width 14 height 14
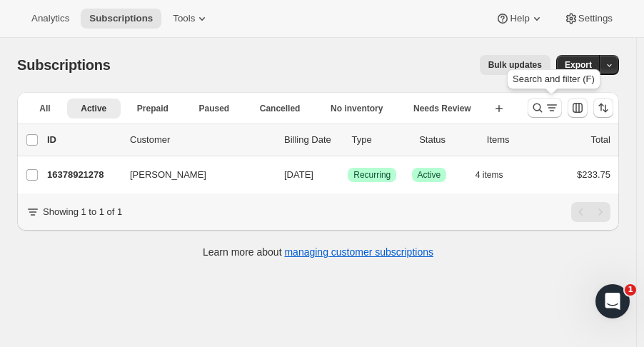
click at [537, 105] on button "Search and filter results" at bounding box center [545, 108] width 34 height 20
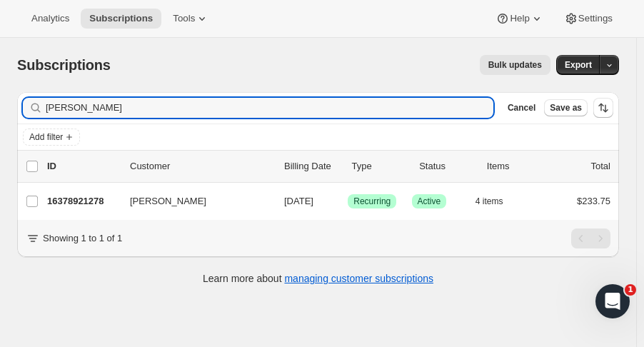
drag, startPoint x: 118, startPoint y: 107, endPoint x: -36, endPoint y: 108, distance: 154.3
click at [0, 108] on html "Analytics Subscriptions Tools Help Settings Skip to content Subscriptions. This…" at bounding box center [322, 173] width 644 height 347
type input "[PERSON_NAME] [PERSON_NAME]"
click at [64, 203] on p "16430661950" at bounding box center [82, 201] width 71 height 14
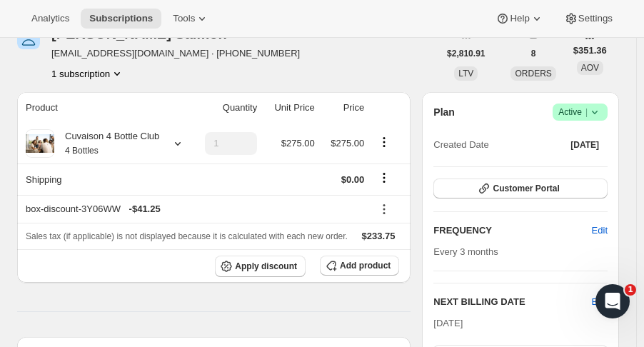
scroll to position [180, 0]
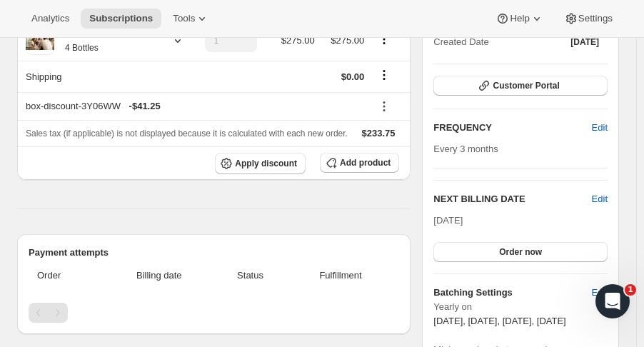
click at [606, 200] on span "Edit" at bounding box center [600, 199] width 16 height 14
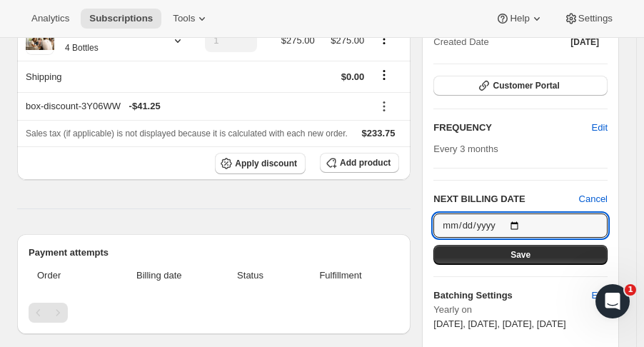
click at [529, 226] on input "[DATE]" at bounding box center [521, 226] width 174 height 24
click at [521, 225] on input "[DATE]" at bounding box center [521, 226] width 174 height 24
type input "[DATE]"
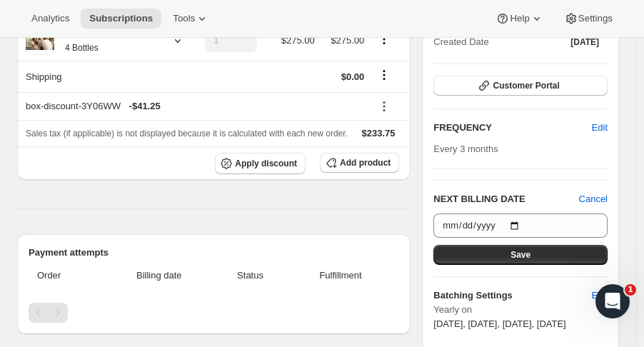
click at [544, 247] on button "Save" at bounding box center [521, 255] width 174 height 20
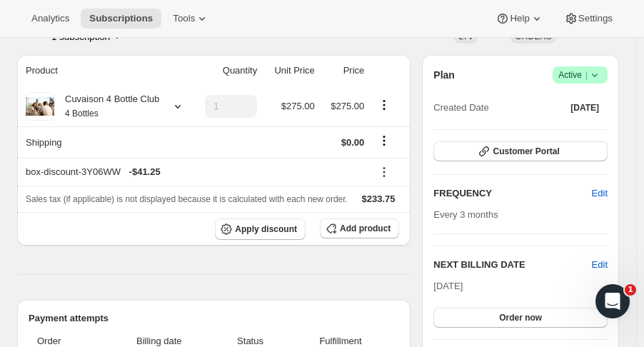
scroll to position [0, 0]
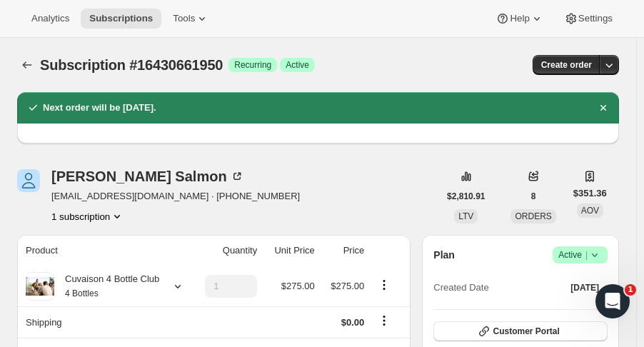
click at [23, 68] on icon "Subscriptions" at bounding box center [27, 65] width 14 height 14
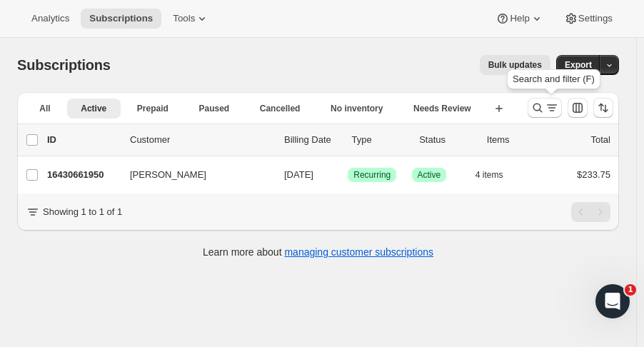
click at [543, 108] on icon "Search and filter results" at bounding box center [538, 108] width 14 height 14
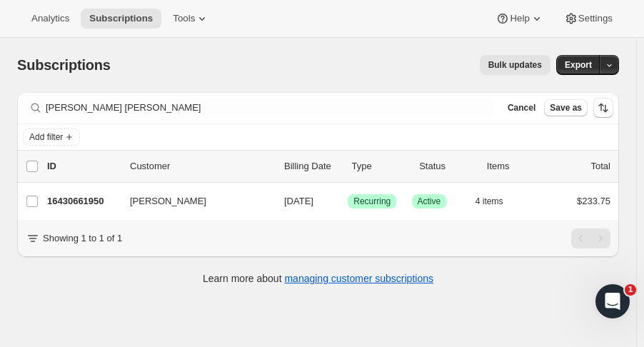
click at [142, 96] on div "Filter subscribers danielle sal Clear Cancel Save as" at bounding box center [318, 107] width 602 height 31
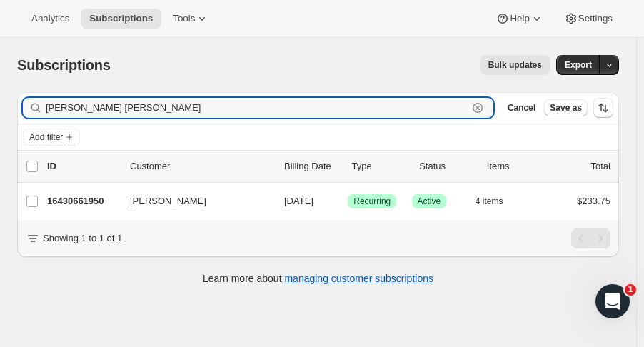
click at [121, 108] on input "danielle sal" at bounding box center [257, 108] width 422 height 20
drag, startPoint x: 121, startPoint y: 108, endPoint x: -59, endPoint y: 91, distance: 180.1
click at [0, 91] on html "Analytics Subscriptions Tools Help Settings Skip to content Subscriptions. This…" at bounding box center [322, 173] width 644 height 347
type input "kayla mendo"
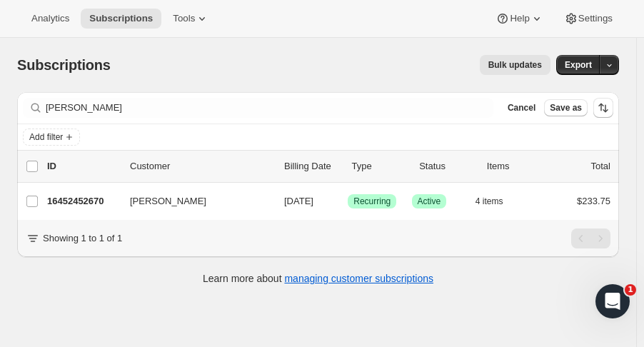
click at [66, 202] on p "16452452670" at bounding box center [82, 201] width 71 height 14
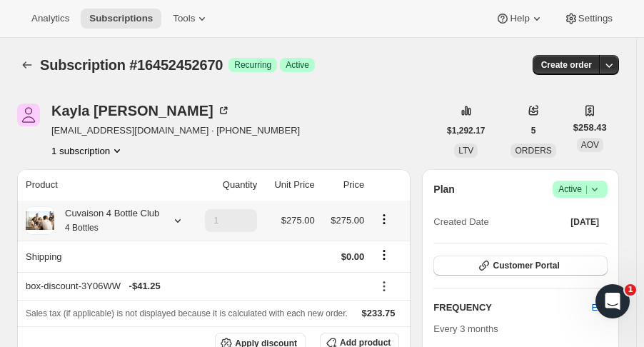
click at [173, 219] on icon at bounding box center [178, 221] width 14 height 14
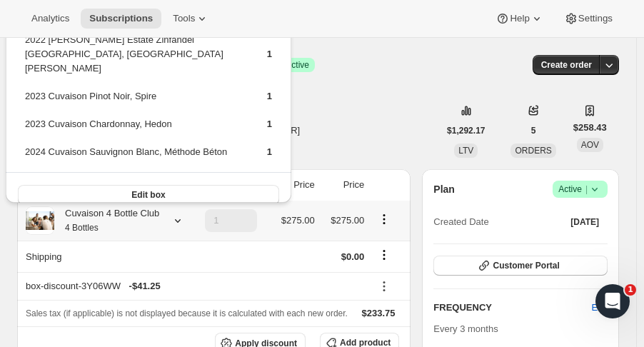
click at [147, 189] on span "Edit box" at bounding box center [148, 194] width 34 height 11
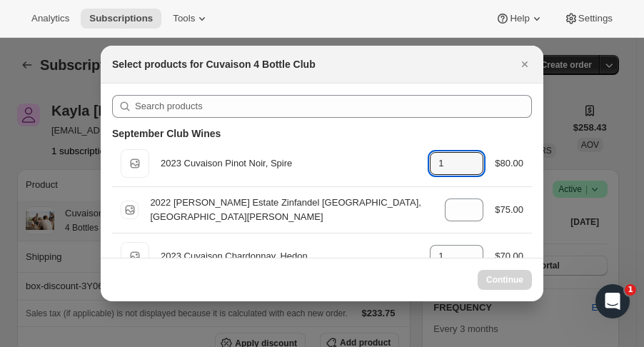
click at [470, 169] on icon ":rp3:" at bounding box center [473, 168] width 7 height 4
click at [458, 168] on div "1" at bounding box center [457, 163] width 54 height 23
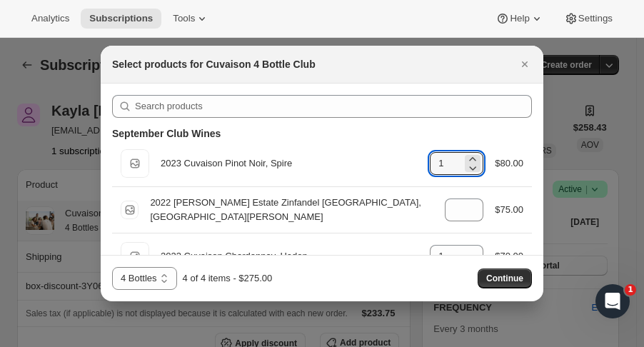
click at [466, 169] on icon ":rp3:" at bounding box center [473, 168] width 14 height 14
type input "0"
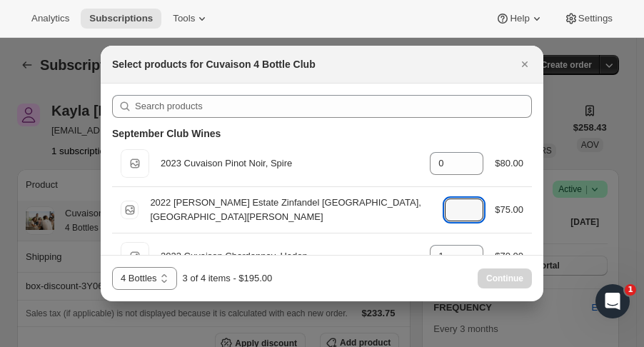
click at [466, 216] on icon ":rp3:" at bounding box center [473, 214] width 14 height 14
type input "0"
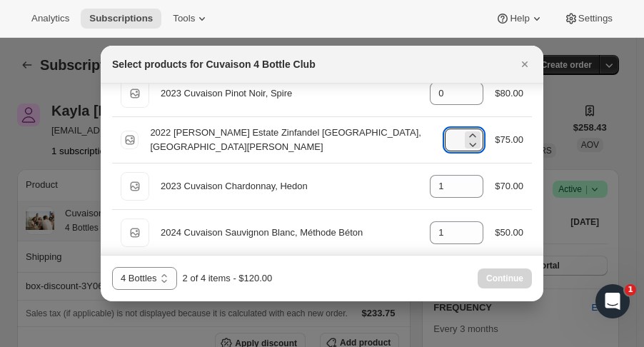
scroll to position [71, 0]
click at [466, 221] on icon ":rp3:" at bounding box center [473, 228] width 14 height 14
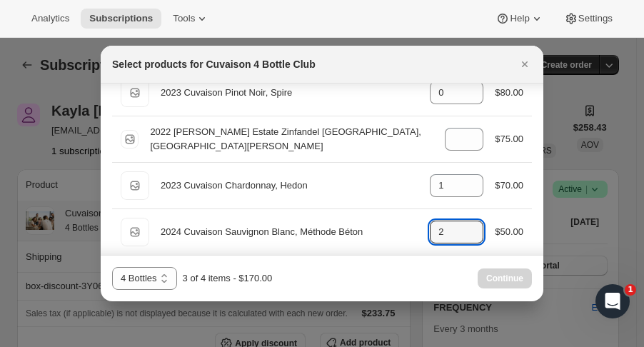
click at [470, 237] on icon ":rp3:" at bounding box center [473, 237] width 7 height 4
click at [467, 224] on icon ":rp3:" at bounding box center [473, 228] width 14 height 14
type input "2"
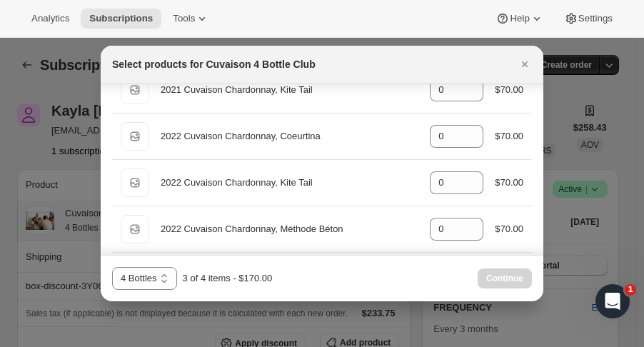
scroll to position [467, 0]
click at [467, 174] on icon ":rp3:" at bounding box center [473, 178] width 14 height 14
type input "1"
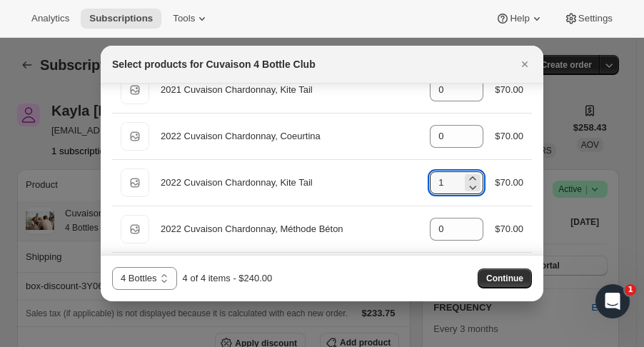
click at [509, 275] on span "Continue" at bounding box center [504, 278] width 37 height 11
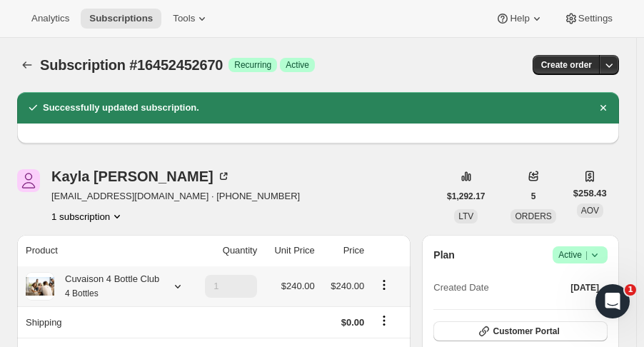
click at [176, 286] on icon at bounding box center [178, 287] width 6 height 4
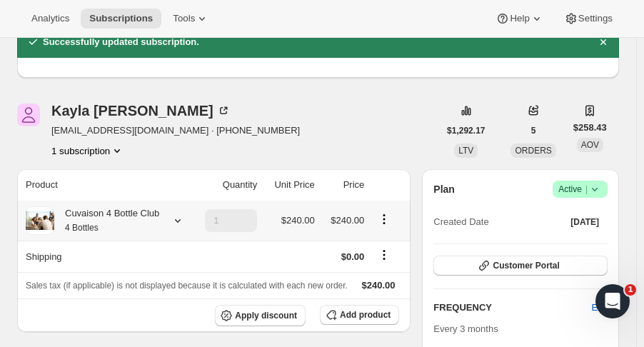
scroll to position [66, 0]
click at [181, 219] on icon at bounding box center [178, 221] width 14 height 14
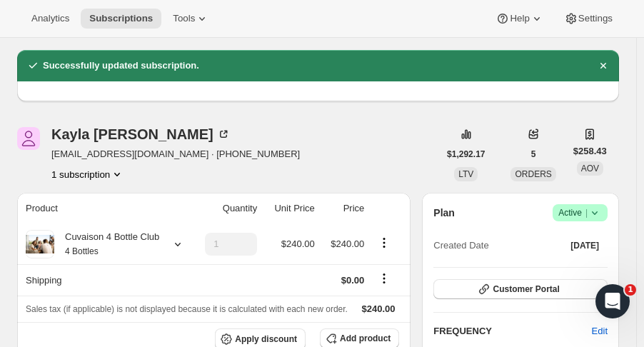
scroll to position [0, 0]
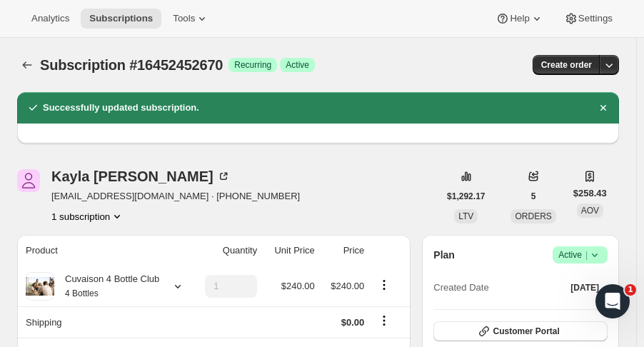
click at [24, 67] on icon "Subscriptions" at bounding box center [27, 65] width 14 height 14
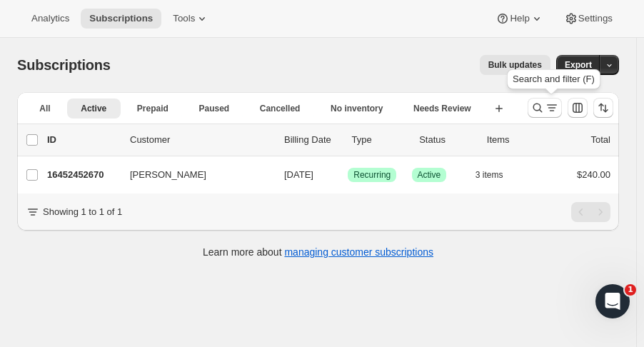
click at [545, 105] on icon "Search and filter results" at bounding box center [538, 108] width 14 height 14
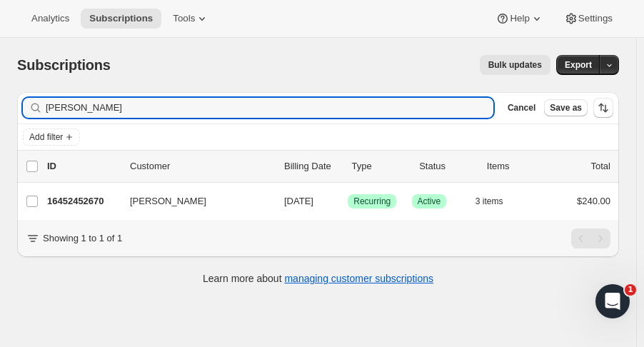
drag, startPoint x: 114, startPoint y: 107, endPoint x: -26, endPoint y: 114, distance: 139.4
click at [0, 114] on html "Analytics Subscriptions Tools Help Settings Skip to content Subscriptions. This…" at bounding box center [322, 173] width 644 height 347
type input "bonk"
click at [82, 199] on p "16376987966" at bounding box center [82, 201] width 71 height 14
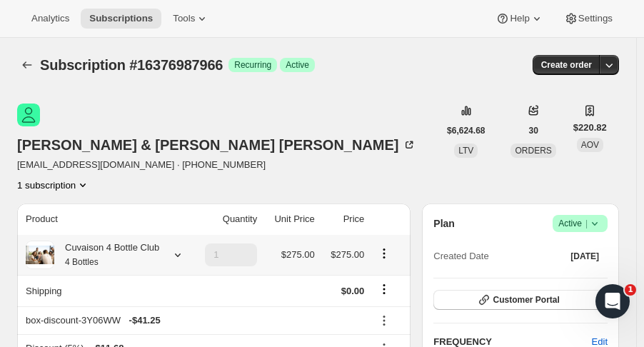
click at [178, 241] on div "Cuvaison 4 Bottle Club 4 Bottles" at bounding box center [106, 255] width 160 height 29
click at [177, 248] on icon at bounding box center [178, 255] width 14 height 14
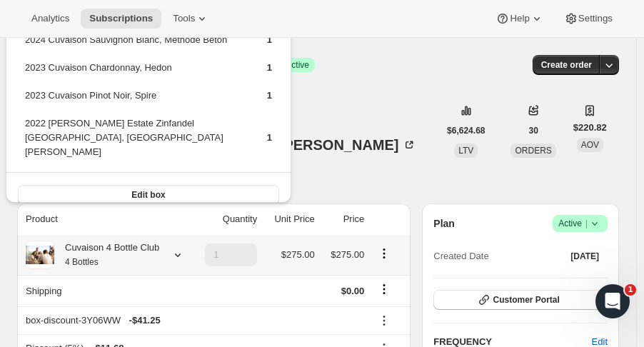
click at [171, 185] on button "Edit box" at bounding box center [148, 195] width 261 height 20
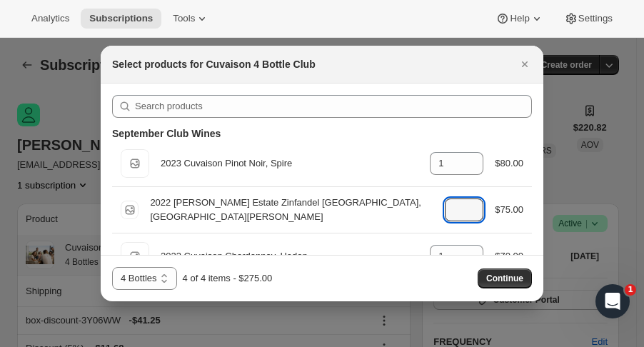
click at [466, 202] on icon ":r13r:" at bounding box center [473, 206] width 14 height 14
type input "2"
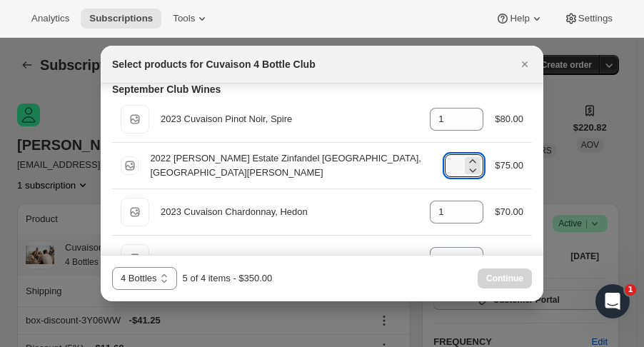
scroll to position [59, 0]
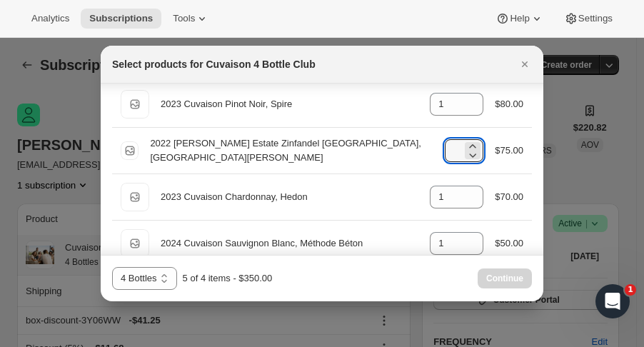
click at [524, 111] on div "Default Title 2023 Cuvaison Pinot Noir, Spire gid://shopify/ProductVariant/5215…" at bounding box center [322, 104] width 420 height 46
click at [466, 232] on icon ":r13r:" at bounding box center [473, 239] width 14 height 14
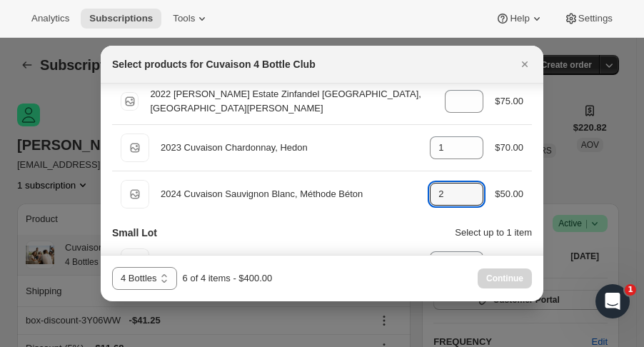
click at [473, 201] on icon ":r13r:" at bounding box center [473, 198] width 14 height 14
type input "1"
click at [467, 109] on icon ":r13r:" at bounding box center [473, 106] width 14 height 14
type input "1"
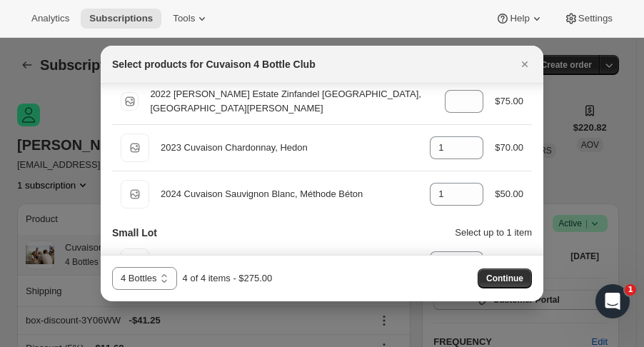
click at [509, 273] on button "Continue" at bounding box center [505, 279] width 54 height 20
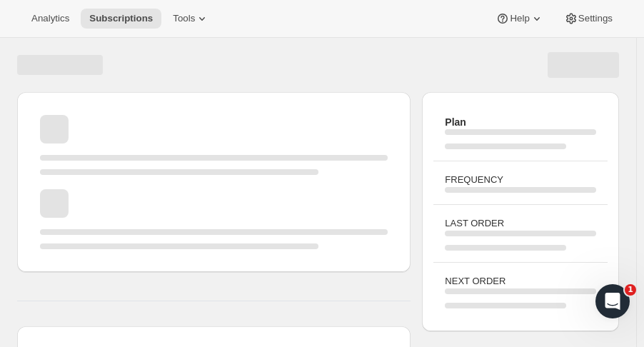
click at [509, 273] on div "NEXT ORDER" at bounding box center [521, 291] width 174 height 58
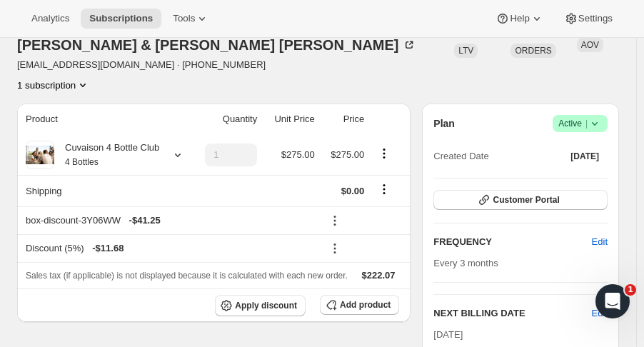
scroll to position [166, 0]
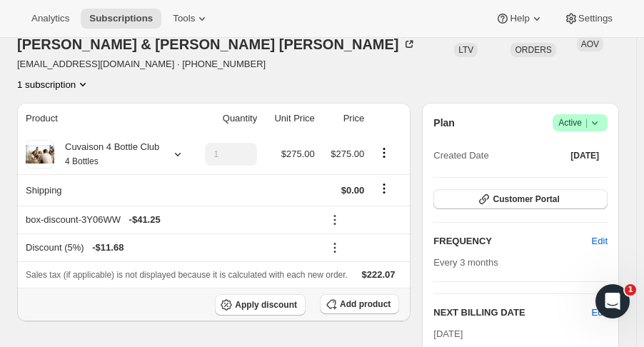
click at [359, 299] on span "Add product" at bounding box center [365, 304] width 51 height 11
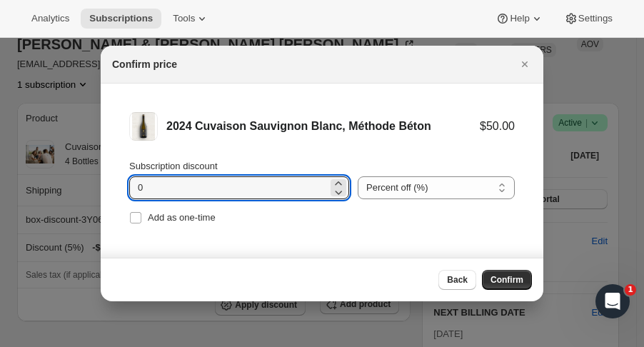
drag, startPoint x: 213, startPoint y: 189, endPoint x: 101, endPoint y: 190, distance: 111.4
click at [101, 190] on li "2024 Cuvaison Sauvignon Blanc, Méthode Béton $50.00 Subscription discount 0 Per…" at bounding box center [322, 170] width 443 height 173
type input "25"
click at [151, 218] on span "Add as one-time" at bounding box center [182, 217] width 68 height 11
click at [141, 218] on input "Add as one-time" at bounding box center [135, 217] width 11 height 11
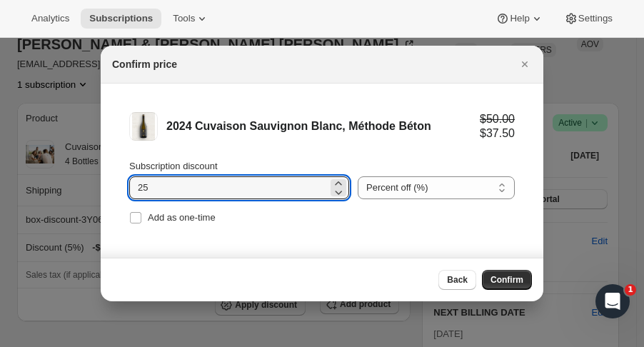
checkbox input "true"
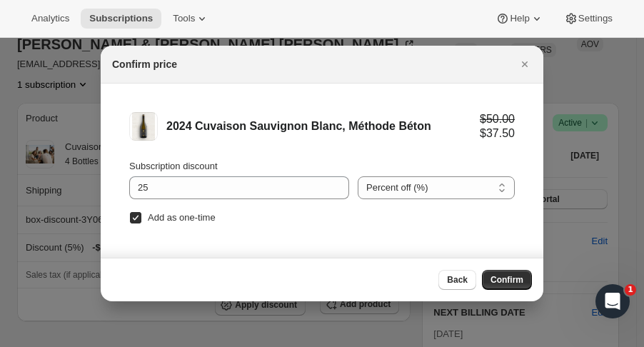
click at [498, 273] on button "Confirm" at bounding box center [507, 280] width 50 height 20
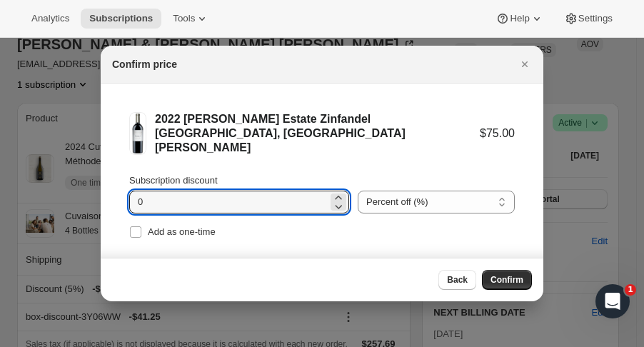
drag, startPoint x: 144, startPoint y: 188, endPoint x: 133, endPoint y: 188, distance: 11.4
click at [133, 191] on input "0" at bounding box center [228, 202] width 199 height 23
type input "25"
click at [136, 226] on input "Add as one-time" at bounding box center [135, 231] width 11 height 11
checkbox input "true"
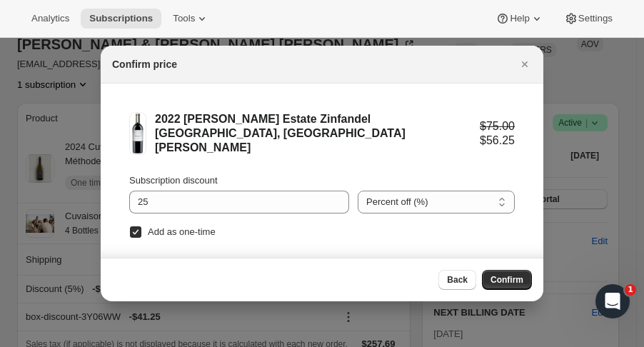
click at [517, 277] on span "Confirm" at bounding box center [507, 279] width 33 height 11
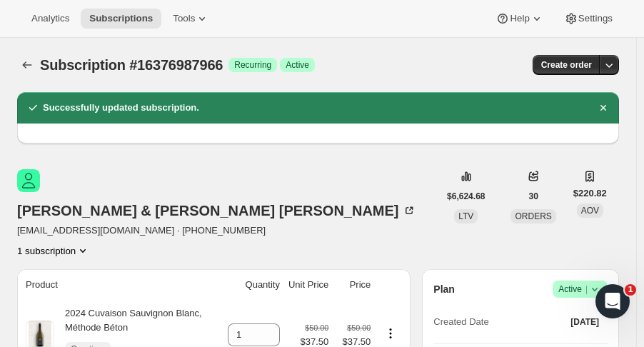
click at [29, 66] on icon "Subscriptions" at bounding box center [27, 65] width 14 height 14
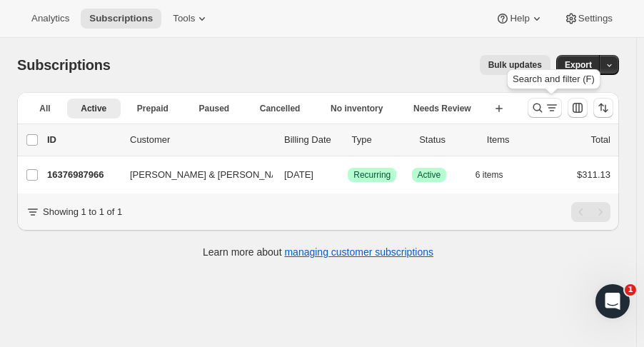
click at [542, 106] on icon "Search and filter results" at bounding box center [538, 108] width 14 height 14
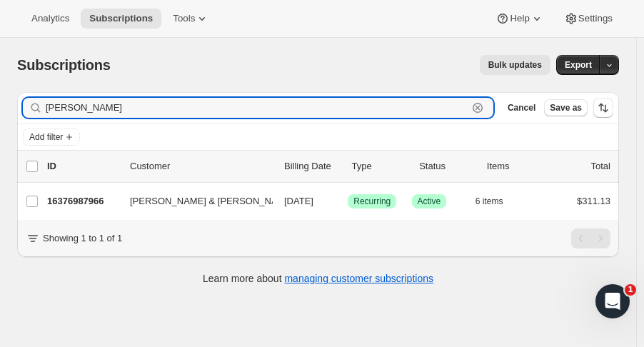
drag, startPoint x: 74, startPoint y: 100, endPoint x: -31, endPoint y: 103, distance: 105.0
click at [0, 103] on html "Analytics Subscriptions Tools Help Settings Skip to content Subscriptions. This…" at bounding box center [322, 173] width 644 height 347
type input "stephen whitn"
click at [106, 201] on p "16442556734" at bounding box center [82, 201] width 71 height 14
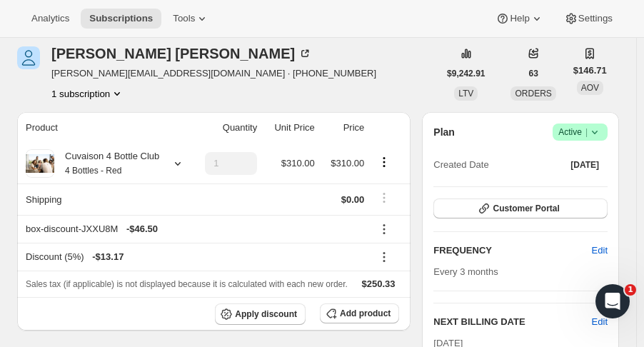
scroll to position [61, 0]
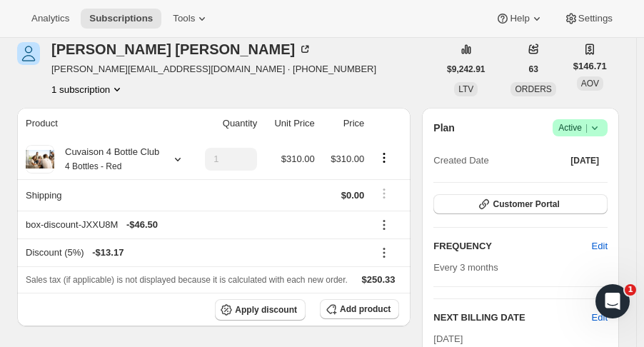
click at [559, 201] on span "Customer Portal" at bounding box center [526, 204] width 66 height 11
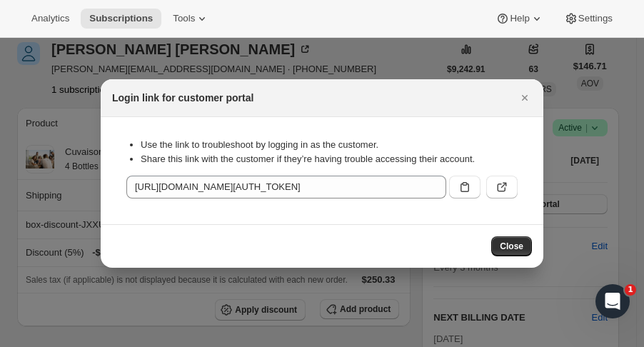
click at [459, 189] on icon ":r1l1:" at bounding box center [465, 187] width 14 height 14
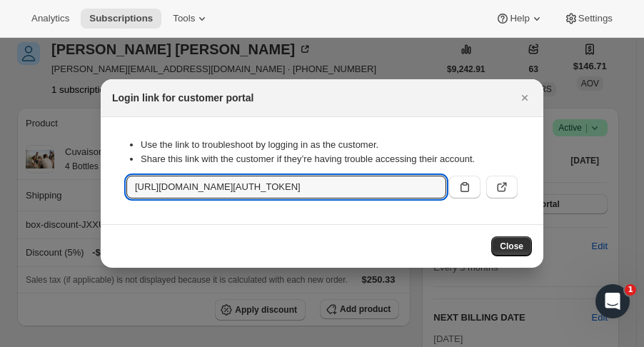
click at [524, 102] on icon "Close" at bounding box center [525, 98] width 14 height 14
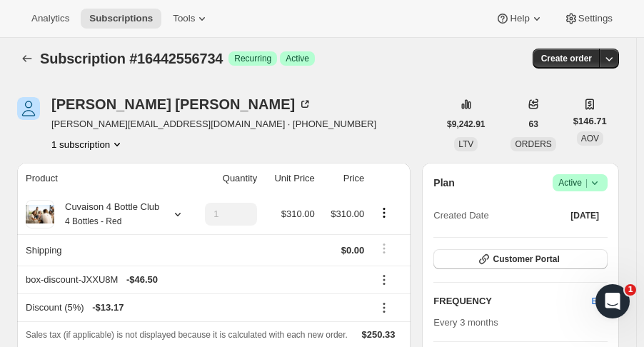
scroll to position [0, 0]
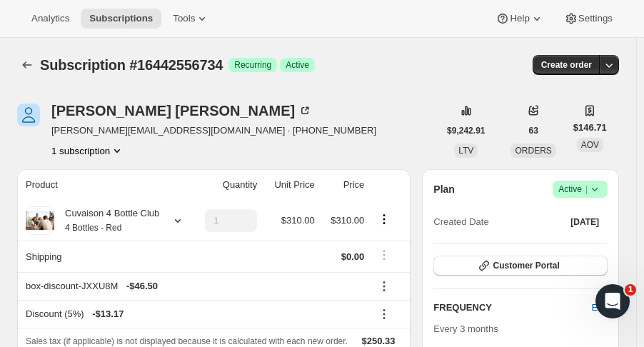
click at [26, 64] on icon "Subscriptions" at bounding box center [27, 65] width 14 height 14
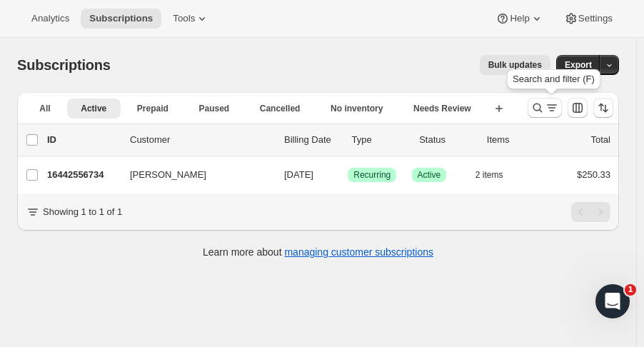
click at [545, 113] on icon "Search and filter results" at bounding box center [538, 108] width 14 height 14
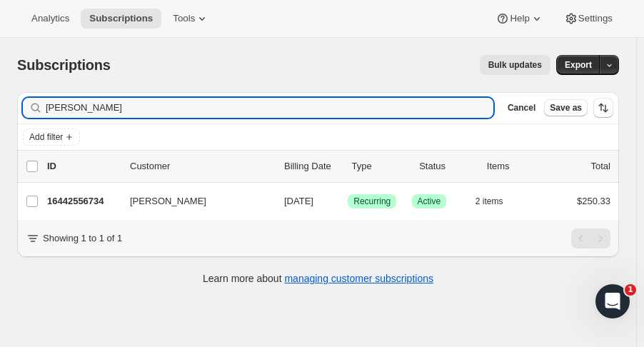
drag, startPoint x: 149, startPoint y: 114, endPoint x: -89, endPoint y: 126, distance: 237.5
click at [0, 126] on html "Analytics Subscriptions Tools Help Settings Skip to content Subscriptions. This…" at bounding box center [322, 173] width 644 height 347
type input "haley dor"
click at [90, 206] on p "16389112126" at bounding box center [82, 201] width 71 height 14
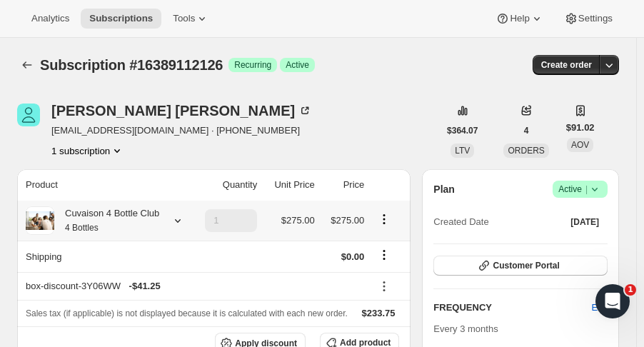
click at [175, 221] on icon at bounding box center [178, 221] width 6 height 4
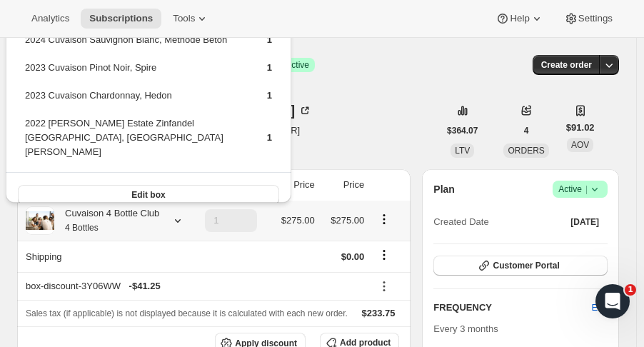
click at [200, 193] on div "Edit box" at bounding box center [149, 194] width 286 height 45
click at [198, 187] on button "Edit box" at bounding box center [148, 195] width 261 height 20
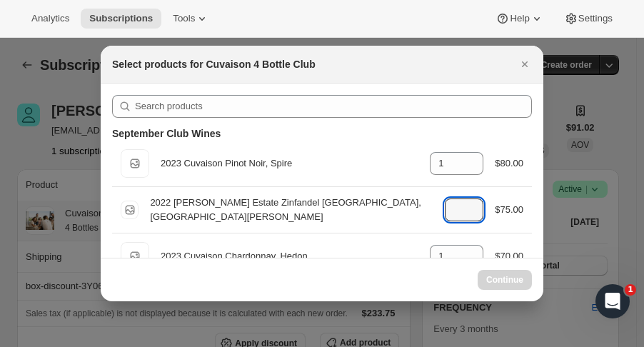
click at [469, 217] on icon ":r1rv:" at bounding box center [473, 214] width 14 height 14
type input "0"
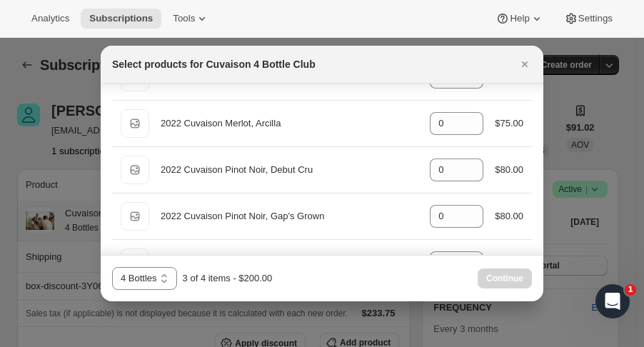
scroll to position [622, 0]
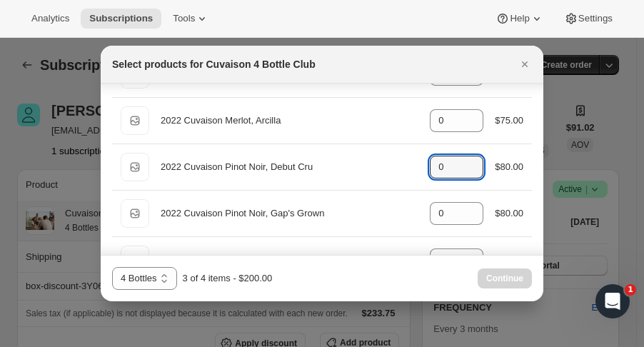
click at [473, 156] on icon ":r1rv:" at bounding box center [473, 163] width 14 height 14
type input "1"
click at [514, 274] on span "Continue" at bounding box center [504, 278] width 37 height 11
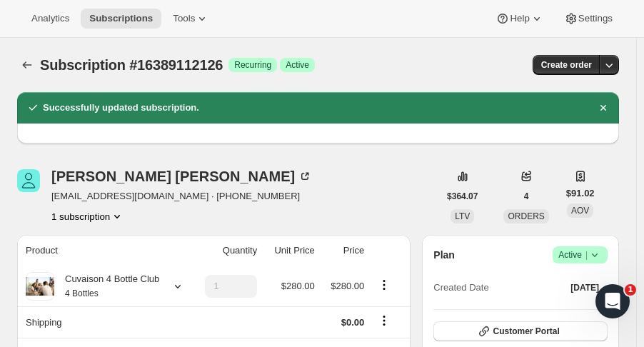
click at [176, 286] on icon at bounding box center [178, 286] width 14 height 14
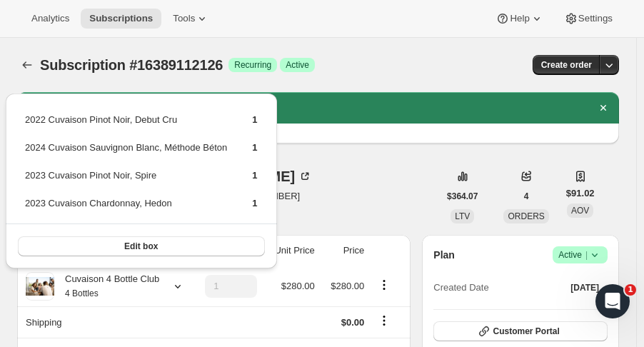
click at [24, 62] on icon "Subscriptions" at bounding box center [27, 65] width 14 height 14
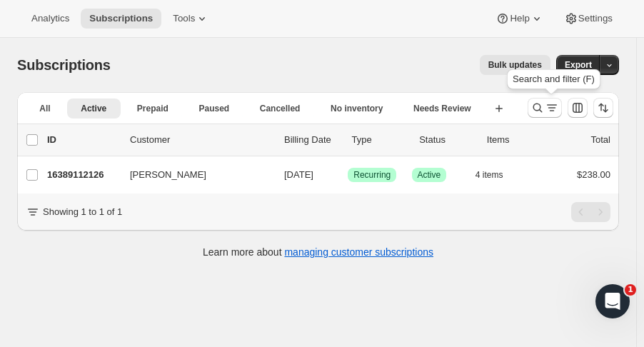
click at [546, 116] on button "Search and filter results" at bounding box center [545, 108] width 34 height 20
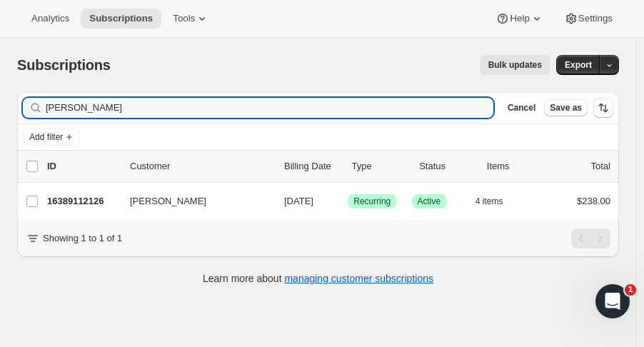
drag, startPoint x: 134, startPoint y: 103, endPoint x: 23, endPoint y: 119, distance: 111.9
click at [23, 119] on div "Filter subscribers haley dor Clear Cancel Save as" at bounding box center [318, 107] width 602 height 31
type input "alex rig"
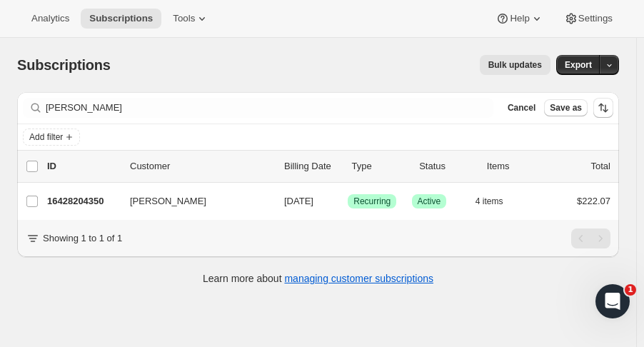
click at [92, 194] on p "16428204350" at bounding box center [82, 201] width 71 height 14
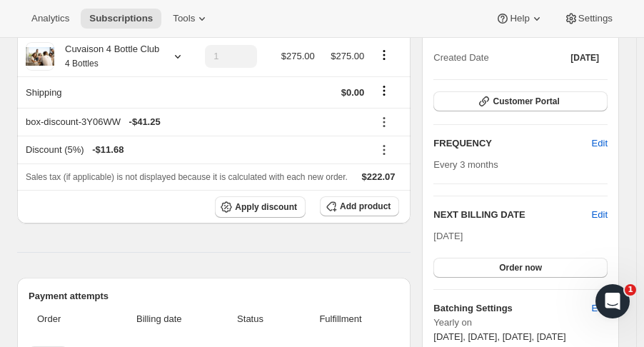
scroll to position [220, 0]
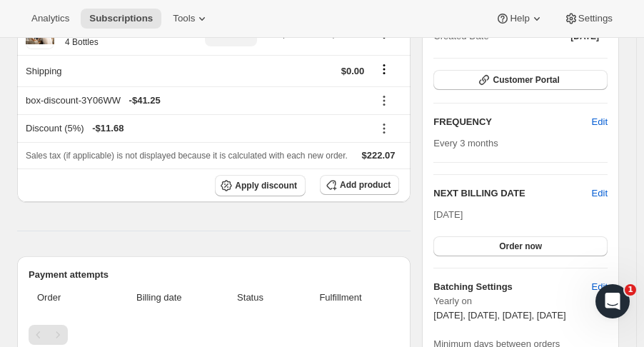
click at [610, 276] on button "Edit" at bounding box center [600, 287] width 33 height 23
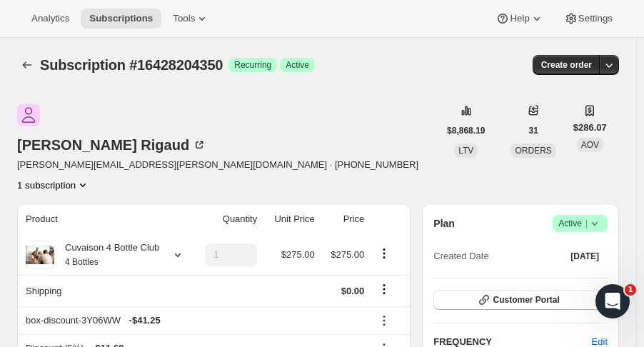
select select "YEARDAY"
select select "2"
select select "5"
select select "9"
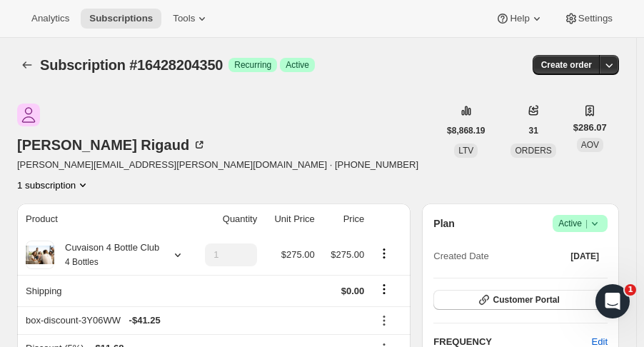
select select "11"
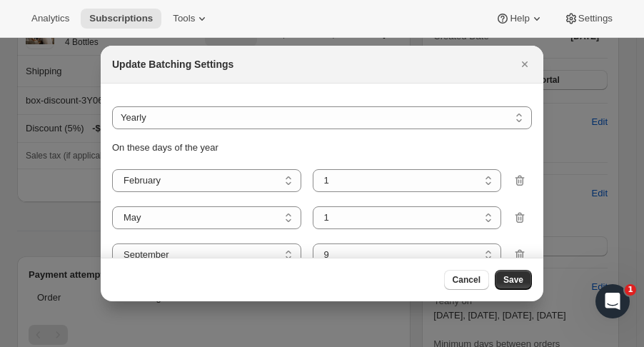
click at [609, 160] on div at bounding box center [322, 173] width 644 height 347
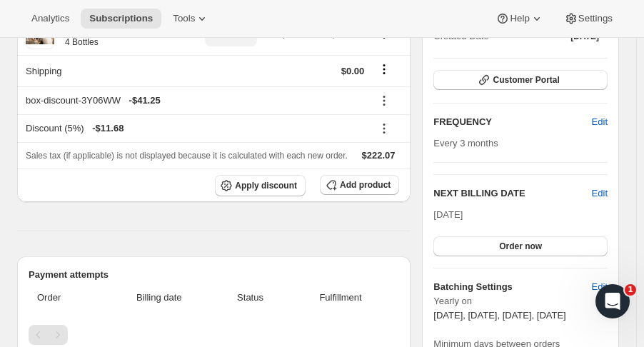
click at [608, 186] on span "Edit" at bounding box center [600, 193] width 16 height 14
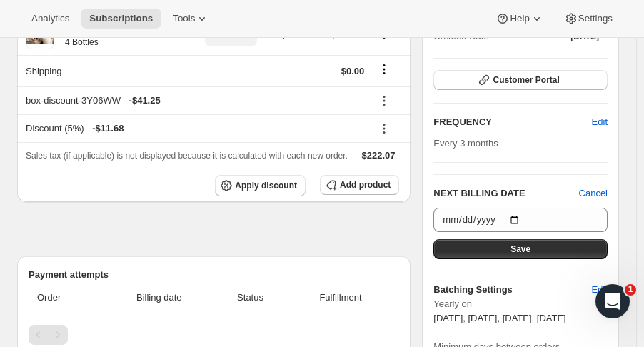
click at [607, 186] on span "Cancel" at bounding box center [593, 193] width 29 height 14
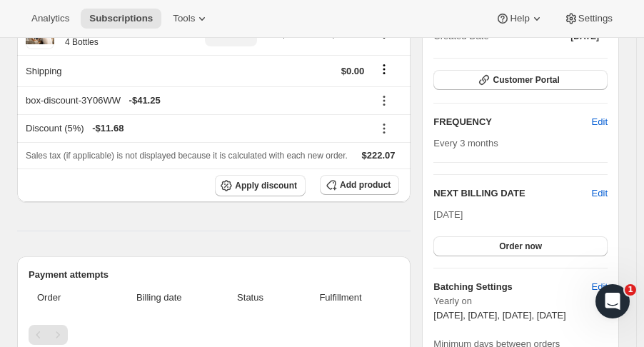
click at [607, 186] on span "Edit" at bounding box center [600, 193] width 16 height 14
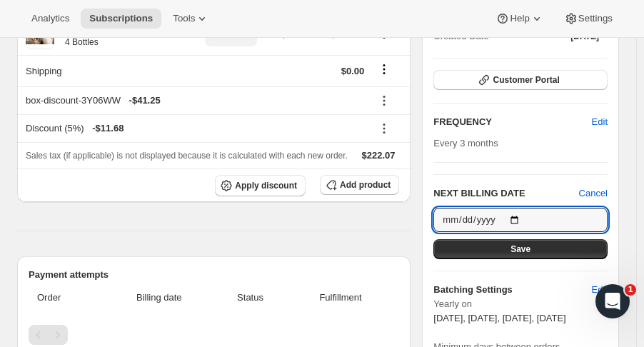
click at [523, 208] on input "[DATE]" at bounding box center [521, 220] width 174 height 24
type input "[DATE]"
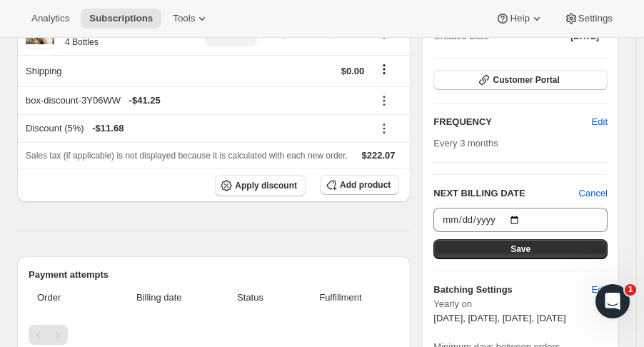
click at [527, 239] on button "Save" at bounding box center [521, 249] width 174 height 20
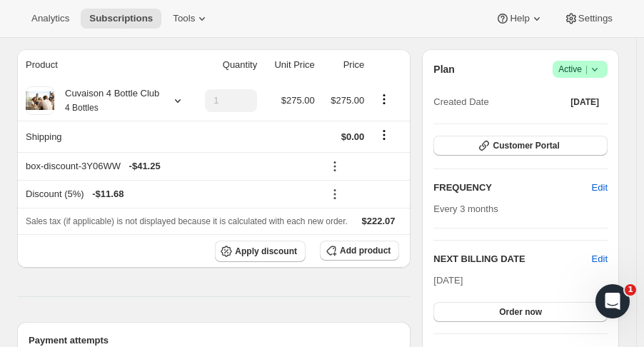
scroll to position [0, 0]
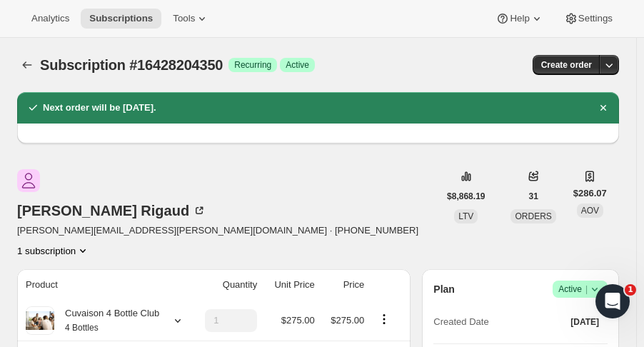
click at [35, 60] on button "Subscriptions" at bounding box center [27, 65] width 20 height 20
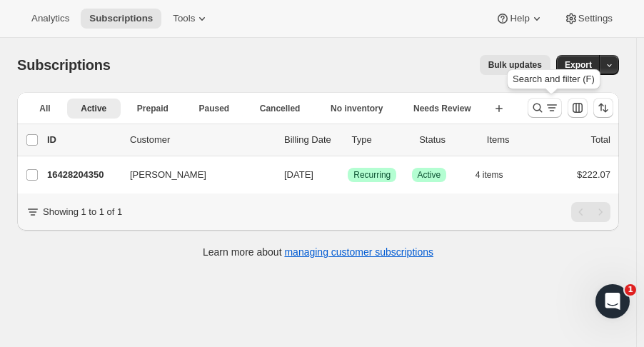
click at [543, 109] on icon "Search and filter results" at bounding box center [538, 108] width 9 height 9
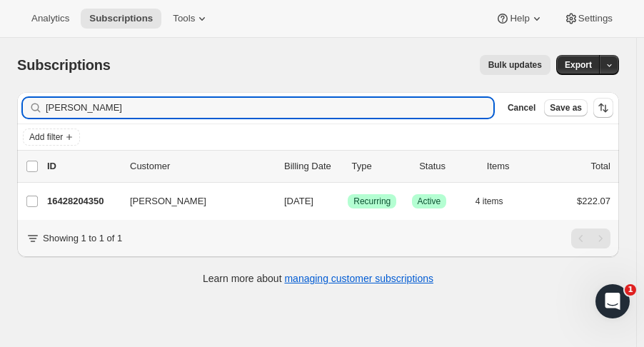
drag, startPoint x: 131, startPoint y: 101, endPoint x: -66, endPoint y: 100, distance: 196.4
click at [0, 100] on html "Analytics Subscriptions Tools Help Settings Skip to content Subscriptions. This…" at bounding box center [322, 173] width 644 height 347
type input "peter alfa"
click at [89, 198] on p "16372203838" at bounding box center [82, 201] width 71 height 14
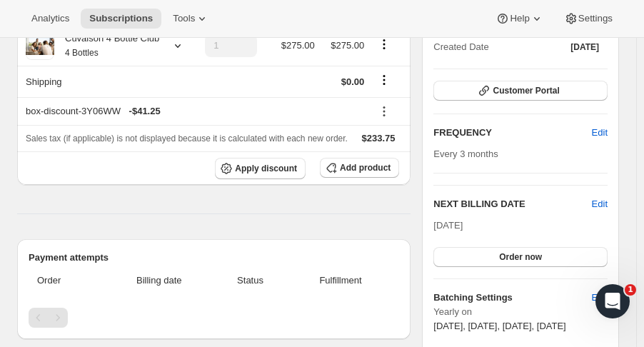
scroll to position [176, 0]
click at [608, 205] on span "Edit" at bounding box center [600, 203] width 16 height 14
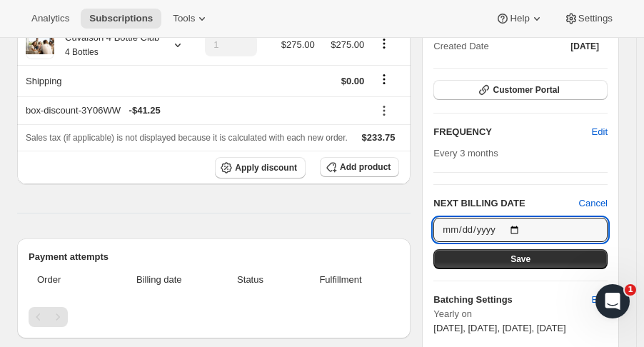
click at [522, 229] on input "2025-09-09" at bounding box center [521, 230] width 174 height 24
type input "2025-11-01"
click at [527, 254] on span "Save" at bounding box center [521, 259] width 20 height 11
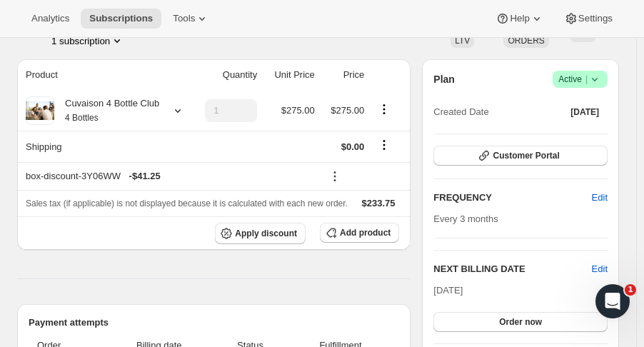
scroll to position [0, 0]
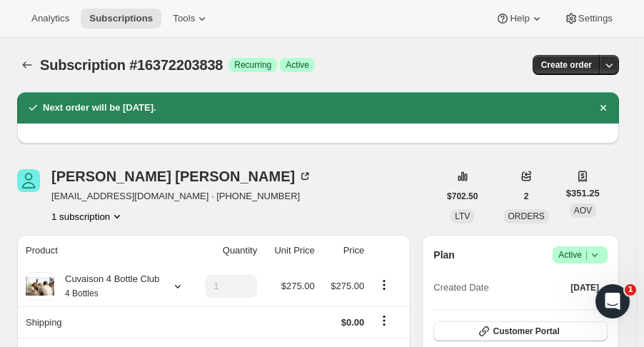
click at [21, 69] on icon "Subscriptions" at bounding box center [27, 65] width 14 height 14
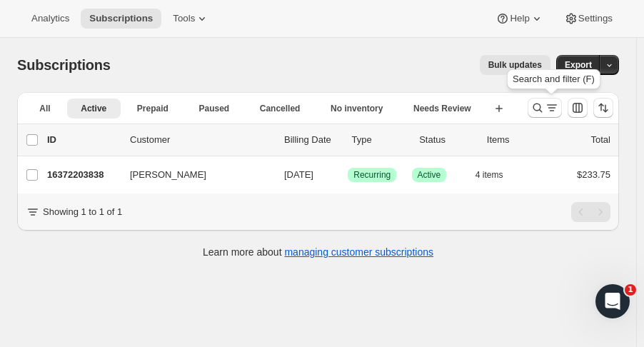
click at [539, 113] on icon "Search and filter results" at bounding box center [538, 108] width 14 height 14
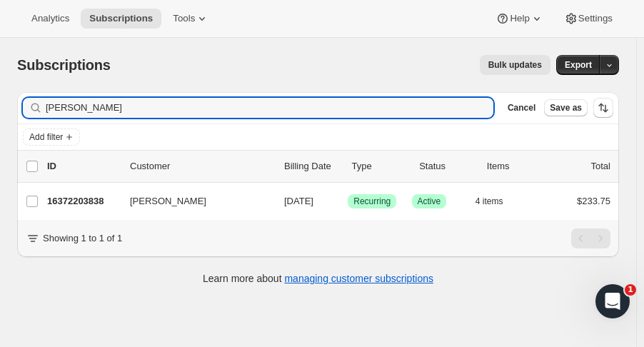
drag, startPoint x: 96, startPoint y: 107, endPoint x: -60, endPoint y: 112, distance: 155.8
click at [0, 112] on html "Analytics Subscriptions Tools Help Settings Skip to content Subscriptions. This…" at bounding box center [322, 173] width 644 height 347
type input "robin man"
click at [72, 209] on div "16414638398 Robin Mansukhani 09/09/2025 Success Recurring Success Active 6 item…" at bounding box center [329, 201] width 564 height 20
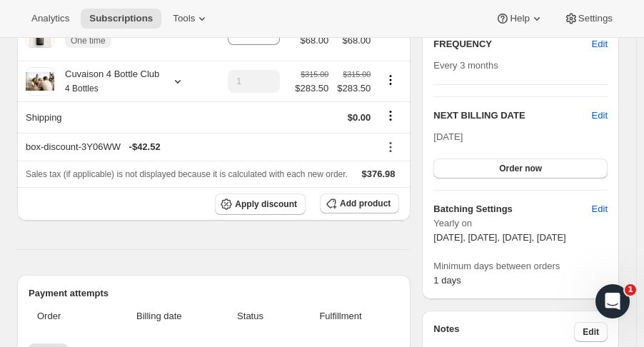
scroll to position [264, 0]
click at [258, 210] on button "Apply discount" at bounding box center [260, 204] width 91 height 21
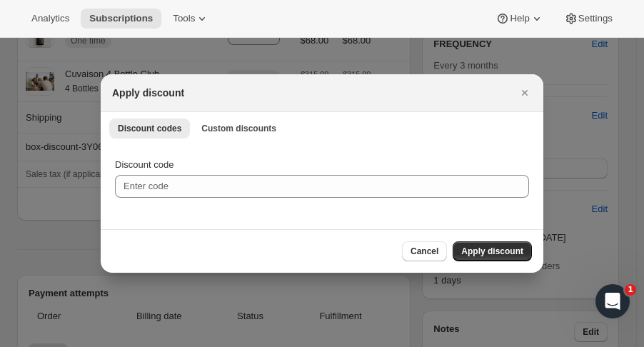
click at [421, 259] on button "Cancel" at bounding box center [424, 251] width 45 height 20
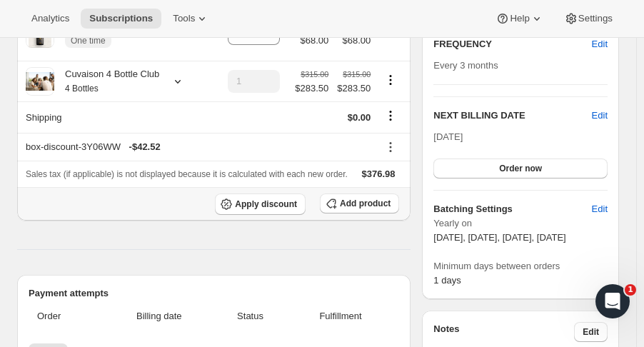
click at [297, 205] on span "Apply discount" at bounding box center [266, 204] width 62 height 11
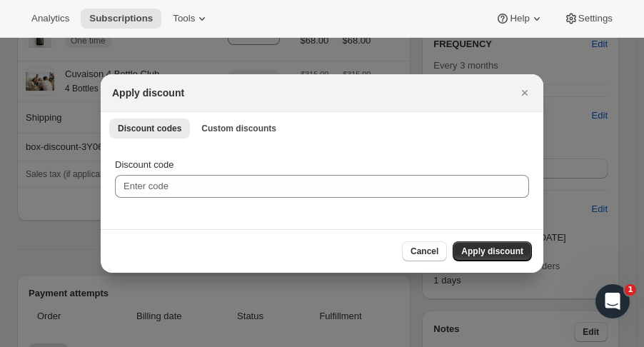
scroll to position [0, 0]
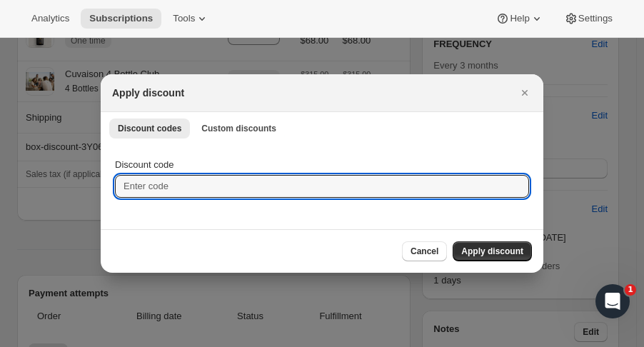
paste input "N3HGQFY4V4UUJSFR"
type input "N3HGQFY4V4UUJSFR"
click at [497, 252] on span "Apply discount" at bounding box center [492, 251] width 62 height 11
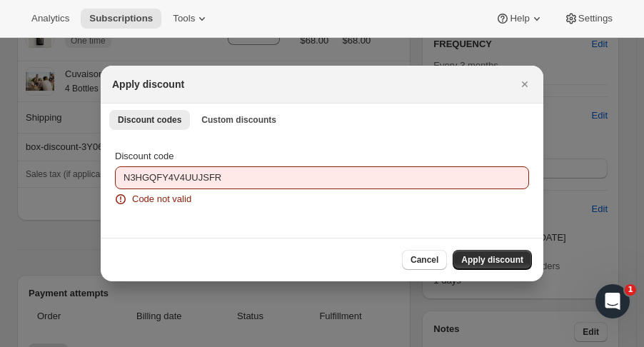
click at [521, 81] on icon "Close" at bounding box center [525, 84] width 14 height 14
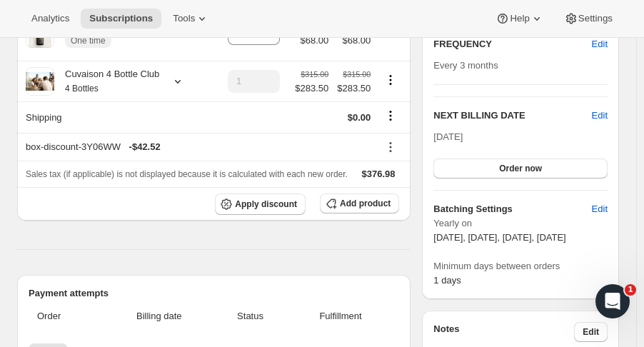
click at [539, 169] on span "Order now" at bounding box center [520, 168] width 43 height 11
click at [604, 111] on span "Edit" at bounding box center [600, 116] width 16 height 14
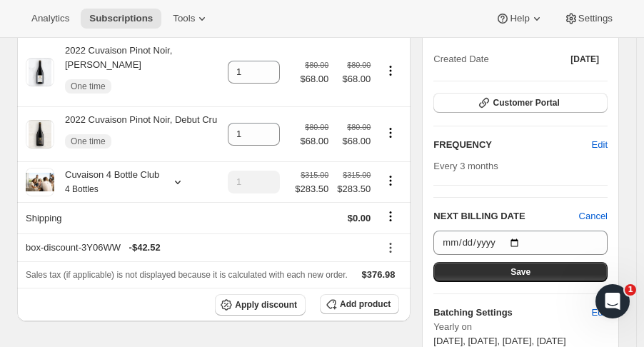
scroll to position [162, 0]
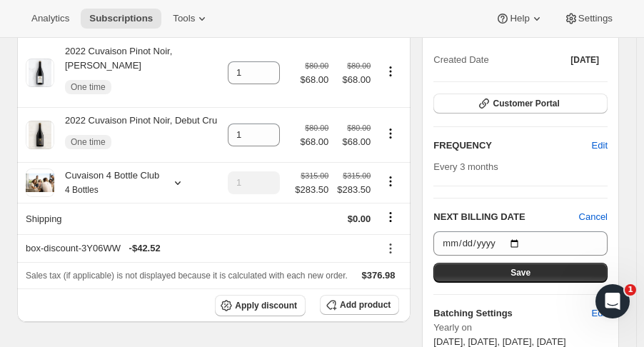
click at [205, 16] on button "Tools" at bounding box center [191, 19] width 54 height 20
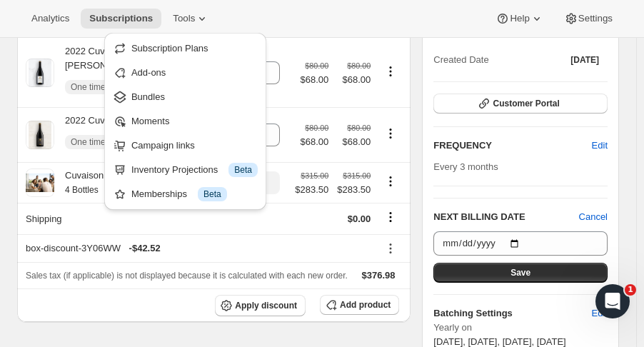
click at [550, 104] on span "Customer Portal" at bounding box center [526, 103] width 66 height 11
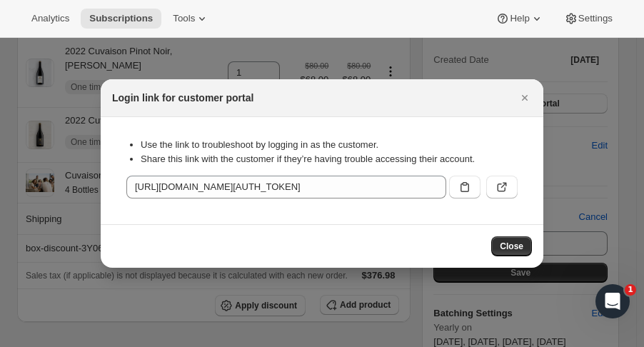
click at [497, 189] on icon ":r2n5:" at bounding box center [502, 187] width 14 height 14
click at [523, 92] on icon "Close" at bounding box center [525, 98] width 14 height 14
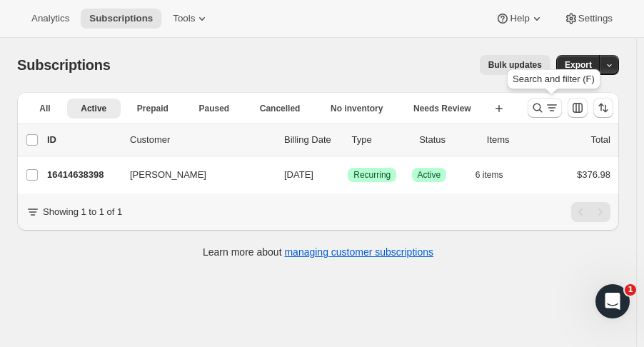
click at [538, 106] on icon "Search and filter results" at bounding box center [538, 108] width 14 height 14
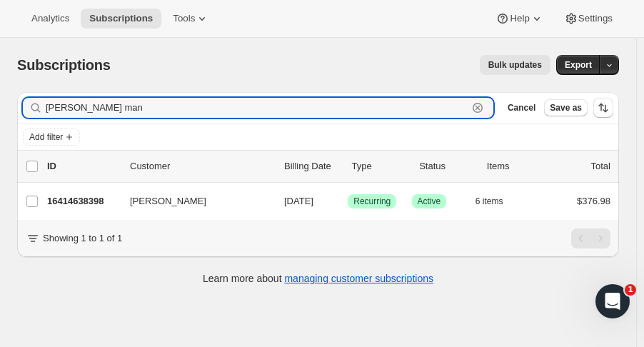
drag, startPoint x: 94, startPoint y: 105, endPoint x: -11, endPoint y: 96, distance: 105.4
click at [0, 96] on html "Analytics Subscriptions Tools Help Settings Skip to content Subscriptions. This…" at bounding box center [322, 173] width 644 height 347
type input "[PERSON_NAME]"
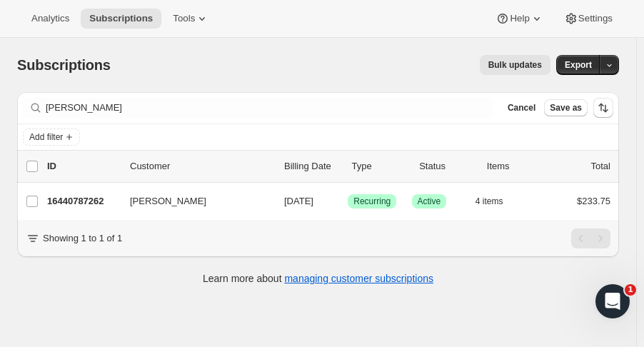
click at [101, 204] on p "16440787262" at bounding box center [82, 201] width 71 height 14
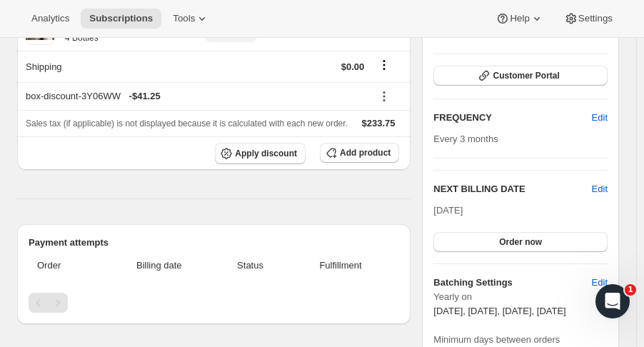
scroll to position [189, 0]
click at [608, 188] on span "Edit" at bounding box center [600, 190] width 16 height 14
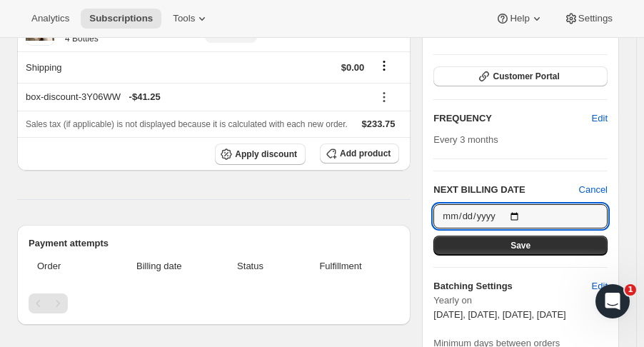
click at [522, 216] on input "[DATE]" at bounding box center [521, 216] width 174 height 24
type input "[DATE]"
click at [546, 238] on button "Save" at bounding box center [521, 246] width 174 height 20
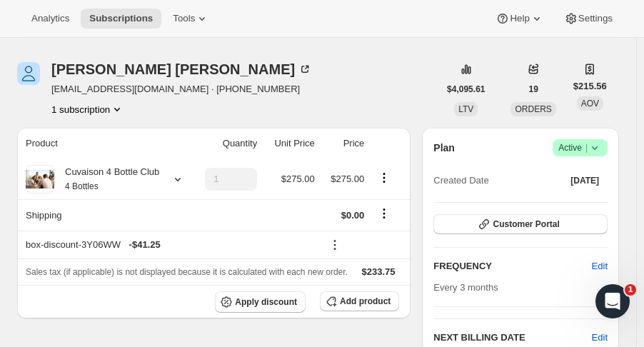
scroll to position [0, 0]
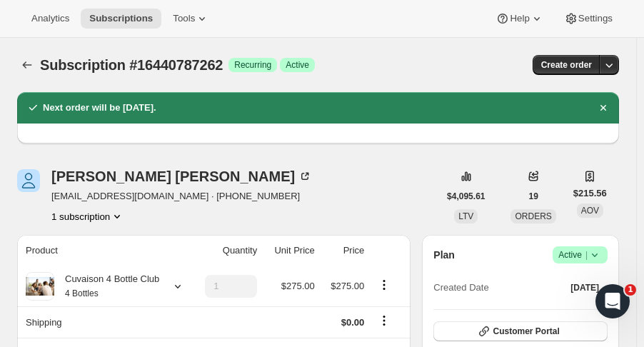
click at [24, 66] on icon "Subscriptions" at bounding box center [27, 65] width 14 height 14
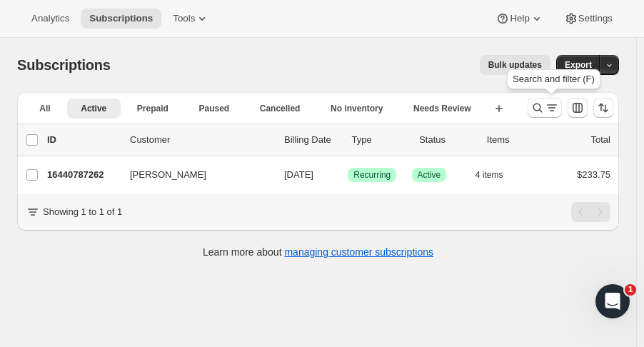
click at [537, 115] on button "Search and filter results" at bounding box center [545, 108] width 34 height 20
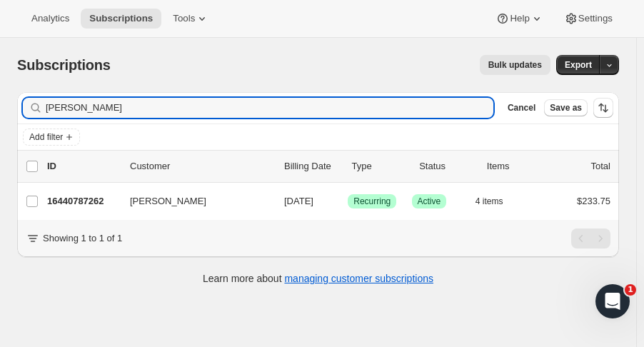
drag, startPoint x: 107, startPoint y: 109, endPoint x: -69, endPoint y: 83, distance: 178.4
click at [0, 83] on html "Analytics Subscriptions Tools Help Settings Skip to content Subscriptions. This…" at bounding box center [322, 173] width 644 height 347
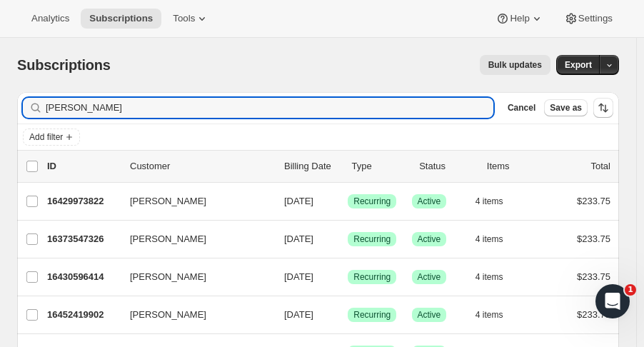
type input "gabriel"
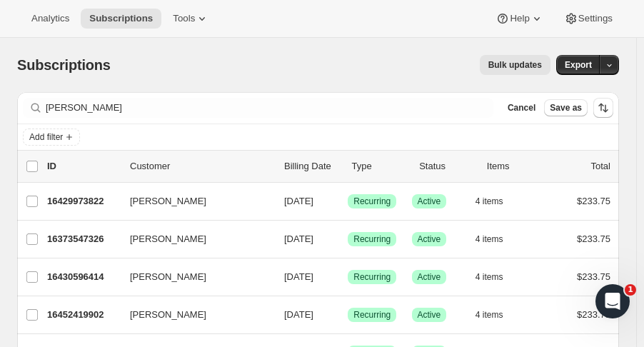
click at [101, 204] on p "16429973822" at bounding box center [82, 201] width 71 height 14
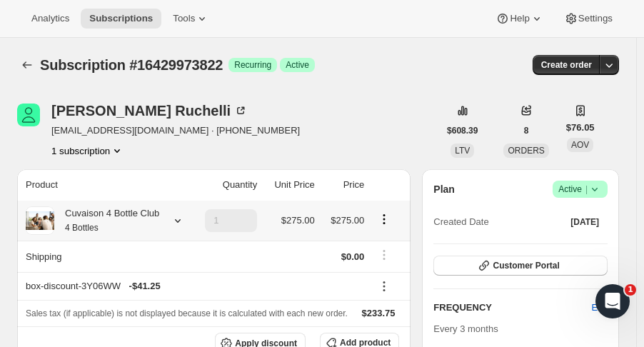
click at [171, 224] on icon at bounding box center [178, 221] width 14 height 14
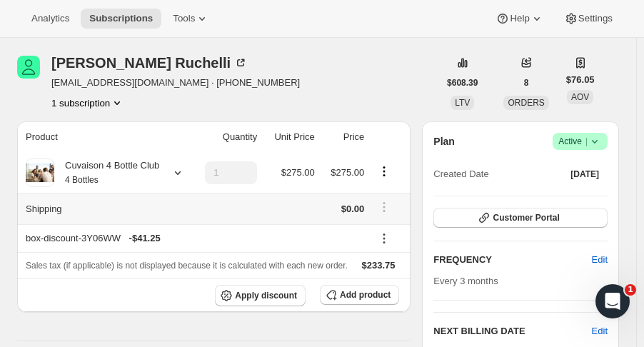
scroll to position [16, 0]
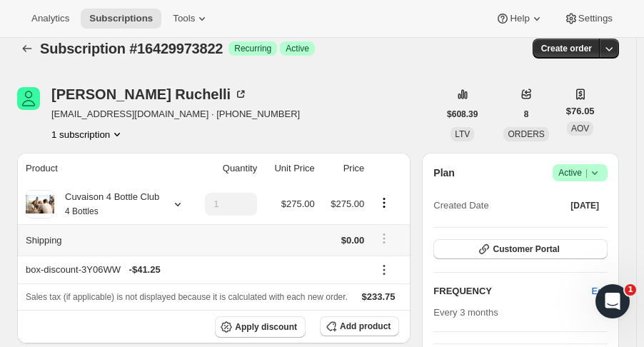
click at [179, 207] on icon at bounding box center [178, 204] width 14 height 14
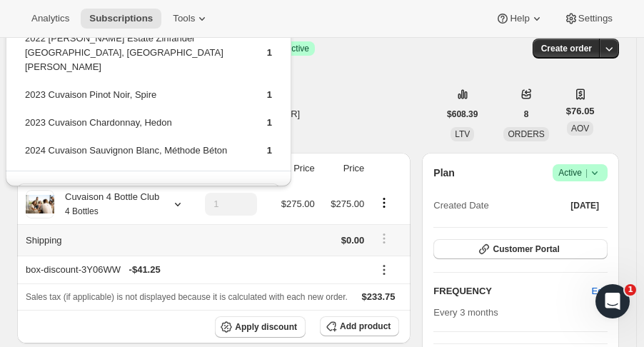
click at [183, 184] on button "Edit box" at bounding box center [148, 194] width 261 height 20
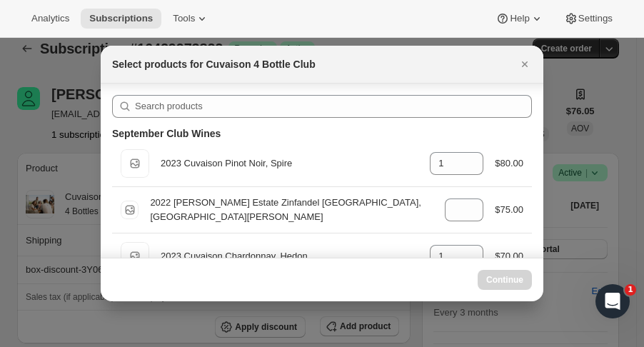
scroll to position [30, 0]
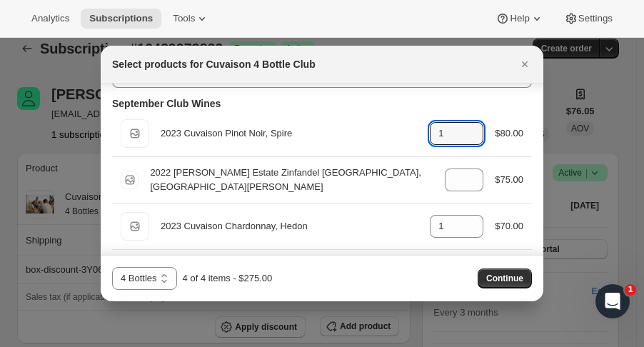
click at [469, 142] on icon ":rim:" at bounding box center [473, 138] width 14 height 14
type input "0"
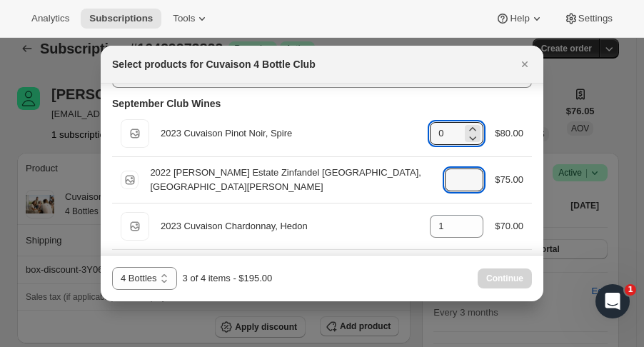
click at [467, 187] on icon ":rim:" at bounding box center [473, 184] width 14 height 14
type input "0"
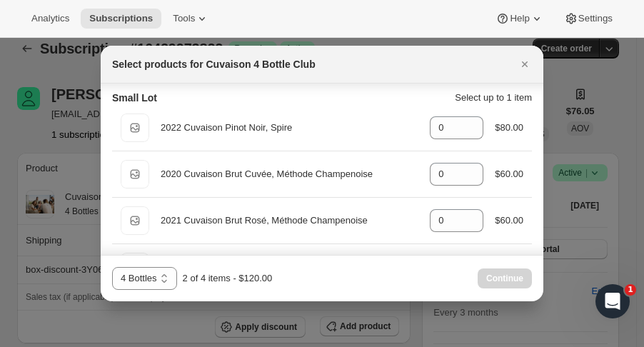
scroll to position [248, 0]
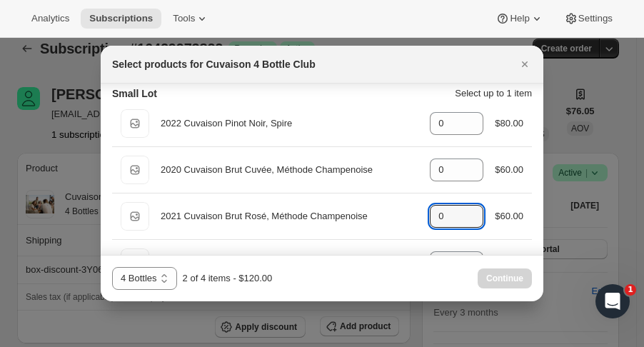
click at [470, 208] on icon ":rim:" at bounding box center [473, 212] width 14 height 14
type input "1"
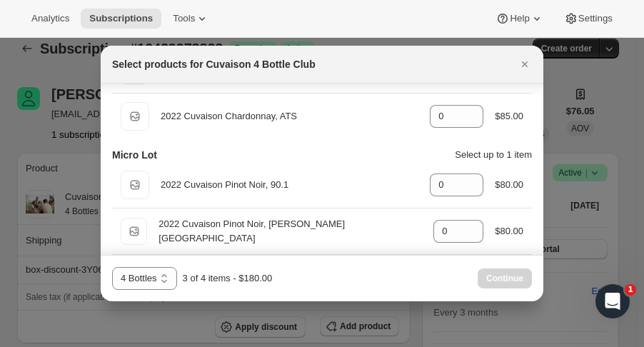
scroll to position [779, 0]
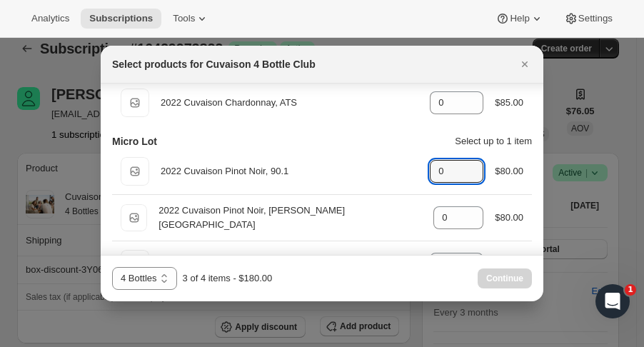
click at [469, 162] on icon ":rim:" at bounding box center [473, 167] width 14 height 14
type input "1"
click at [496, 276] on span "Continue" at bounding box center [504, 278] width 37 height 11
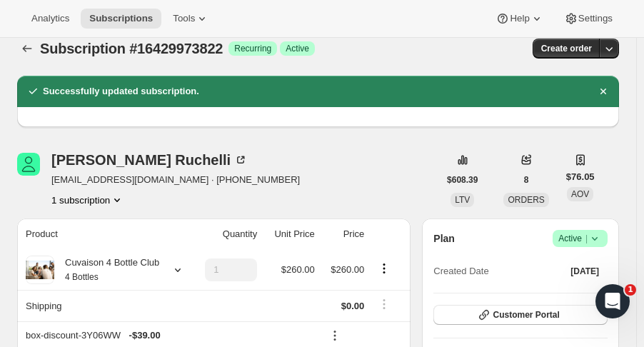
scroll to position [0, 0]
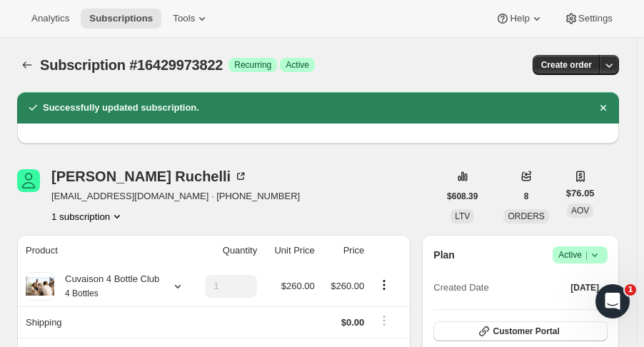
click at [20, 65] on icon "Subscriptions" at bounding box center [27, 65] width 14 height 14
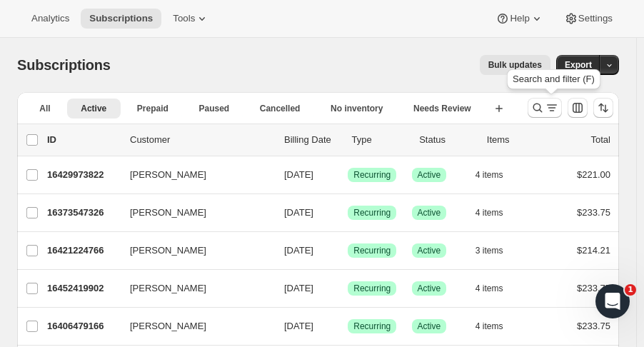
click at [543, 111] on icon "Search and filter results" at bounding box center [538, 108] width 14 height 14
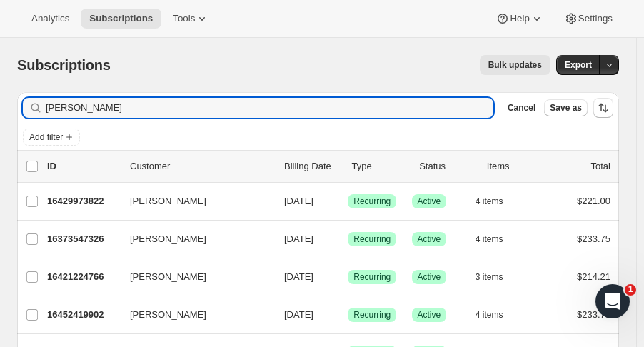
drag, startPoint x: 72, startPoint y: 105, endPoint x: -19, endPoint y: 99, distance: 90.9
click at [0, 99] on html "Analytics Subscriptions Tools Help Settings Skip to content Subscriptions. This…" at bounding box center [322, 173] width 644 height 347
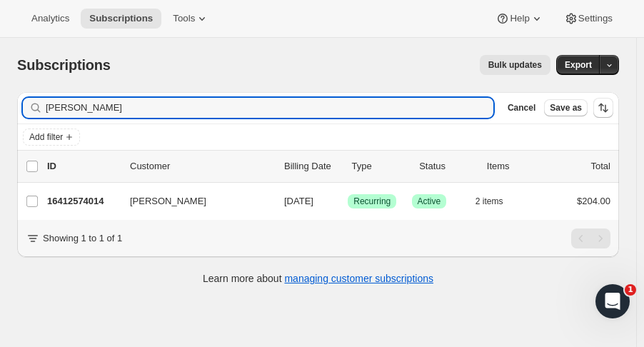
type input "ryan loach"
click at [77, 201] on p "16412574014" at bounding box center [82, 201] width 71 height 14
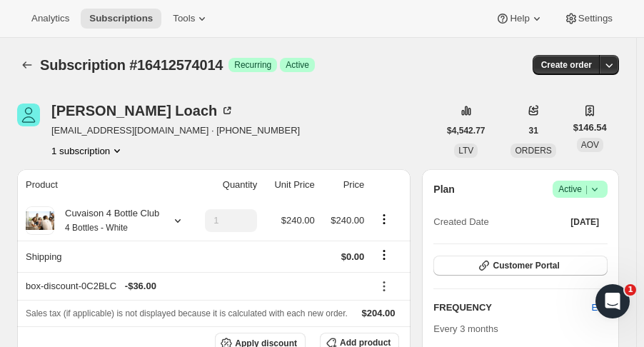
click at [26, 61] on icon "Subscriptions" at bounding box center [27, 65] width 14 height 14
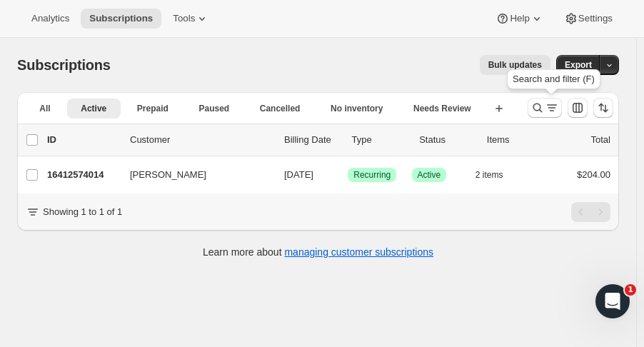
click at [536, 111] on button "Search and filter results" at bounding box center [545, 108] width 34 height 20
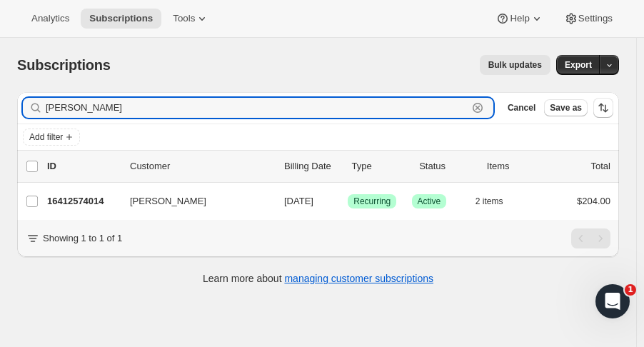
drag, startPoint x: 99, startPoint y: 109, endPoint x: -7, endPoint y: 121, distance: 107.2
click at [0, 121] on html "Analytics Subscriptions Tools Help Settings Skip to content Subscriptions. This…" at bounding box center [322, 173] width 644 height 347
type input "betty mc"
click at [74, 203] on p "16416014654" at bounding box center [82, 201] width 71 height 14
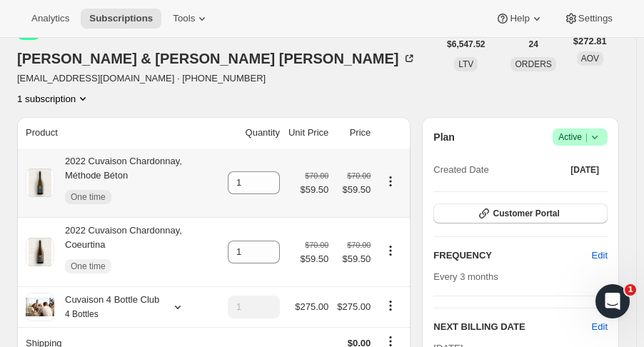
scroll to position [94, 0]
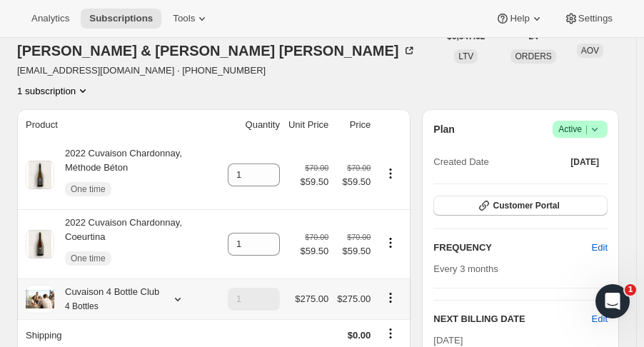
click at [172, 292] on icon at bounding box center [178, 299] width 14 height 14
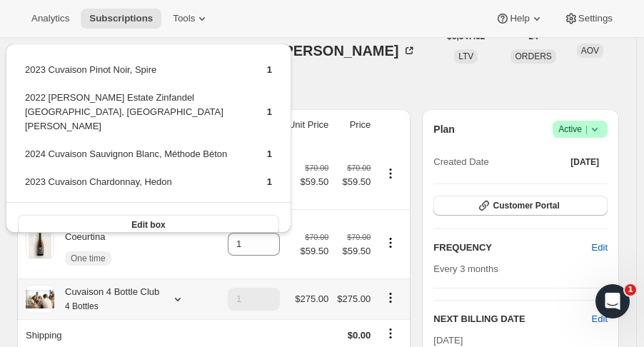
click at [166, 215] on button "Edit box" at bounding box center [148, 225] width 261 height 20
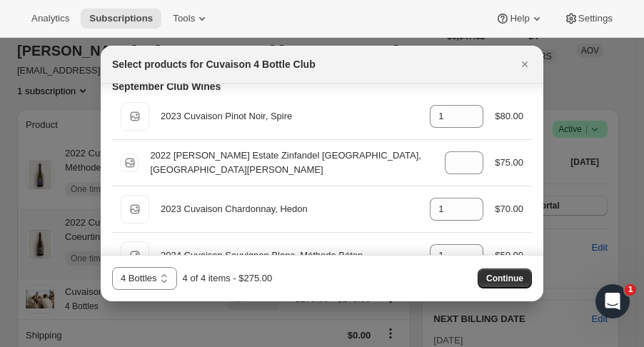
scroll to position [38, 0]
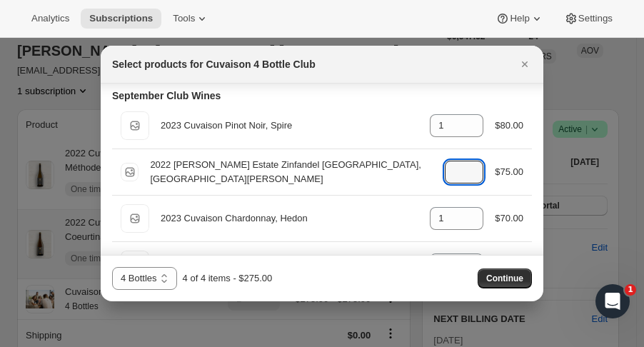
click at [472, 179] on icon ":r16s:" at bounding box center [473, 176] width 14 height 14
type input "0"
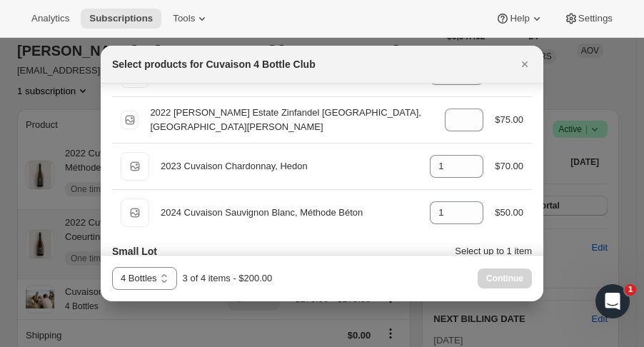
scroll to position [115, 0]
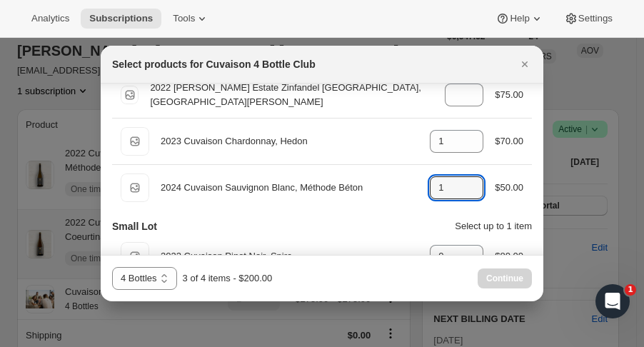
click at [469, 194] on icon ":r16s:" at bounding box center [473, 192] width 14 height 14
type input "0"
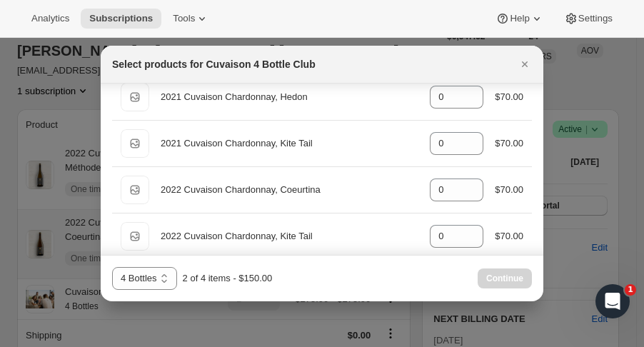
scroll to position [416, 0]
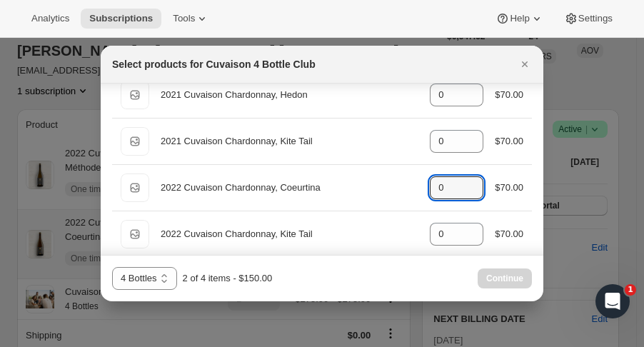
click at [469, 176] on icon ":r16s:" at bounding box center [473, 183] width 14 height 14
type input "1"
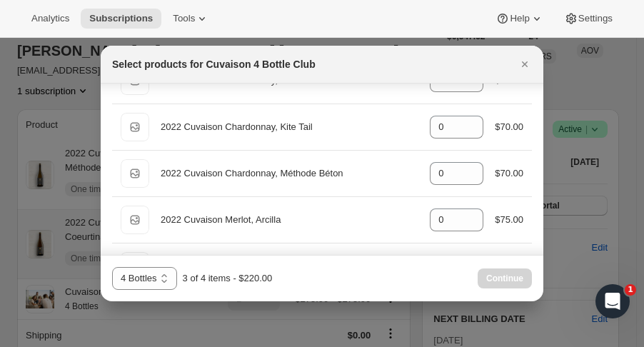
scroll to position [527, 0]
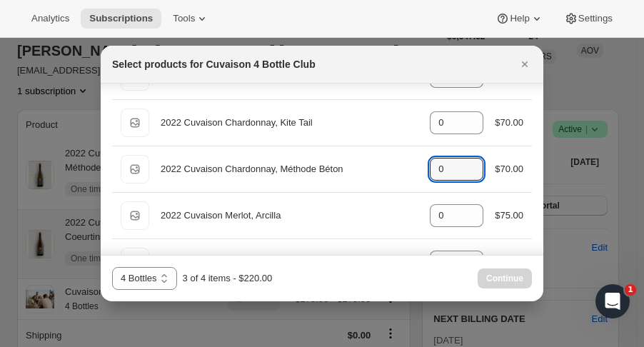
click at [467, 161] on icon ":r16s:" at bounding box center [473, 165] width 14 height 14
type input "1"
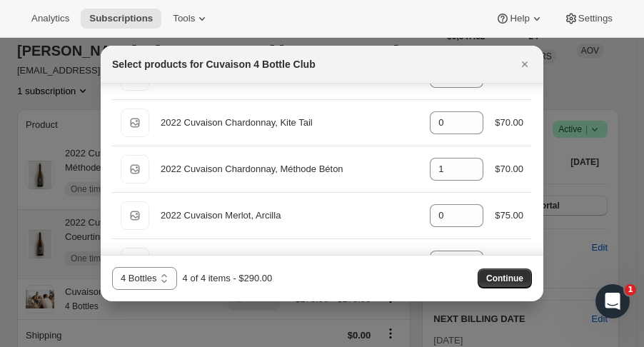
click at [522, 281] on span "Continue" at bounding box center [504, 278] width 37 height 11
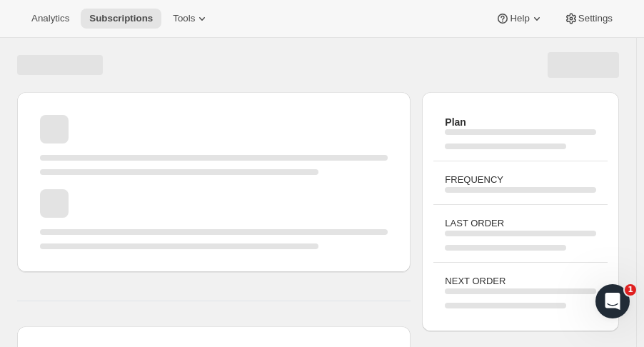
scroll to position [94, 0]
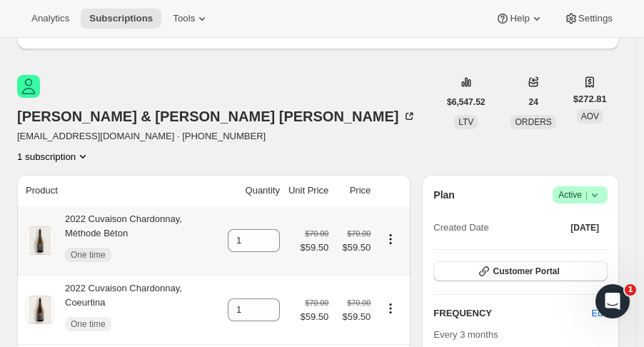
click at [392, 242] on icon "Product actions" at bounding box center [391, 243] width 2 height 2
click at [393, 231] on span "Remove" at bounding box center [387, 232] width 34 height 11
type input "0"
click at [392, 307] on icon "Product actions" at bounding box center [391, 308] width 2 height 2
click at [391, 298] on span "Remove" at bounding box center [387, 294] width 34 height 11
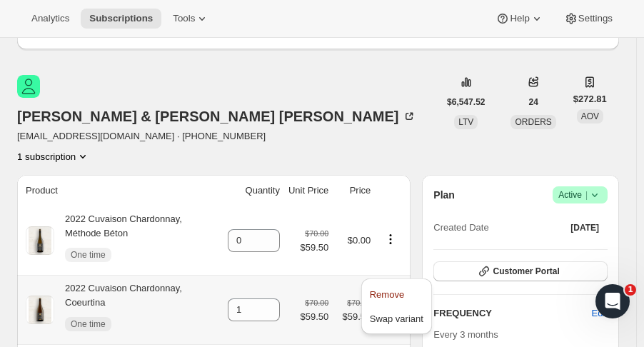
type input "0"
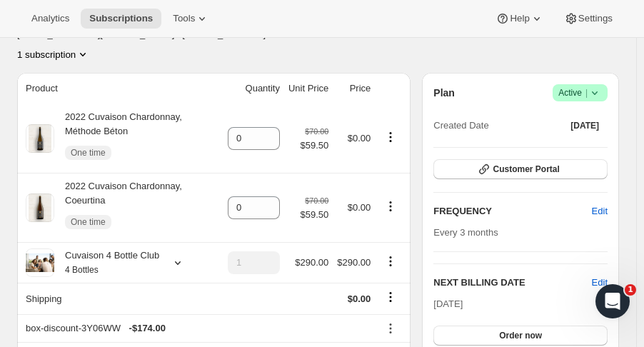
scroll to position [197, 0]
click at [175, 261] on icon at bounding box center [178, 263] width 6 height 4
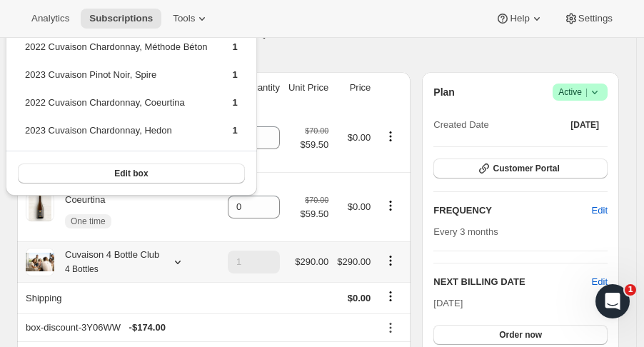
click at [175, 261] on icon at bounding box center [178, 263] width 6 height 4
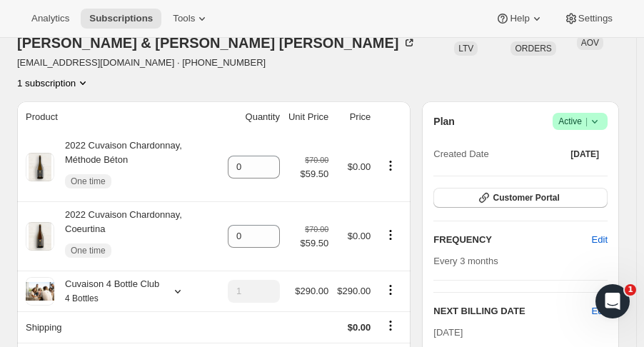
scroll to position [259, 0]
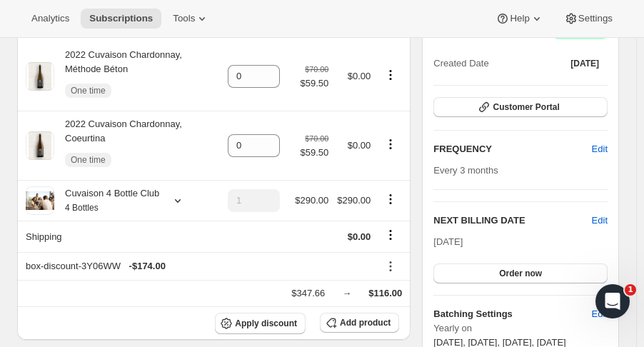
click at [601, 214] on span "Edit" at bounding box center [600, 221] width 16 height 14
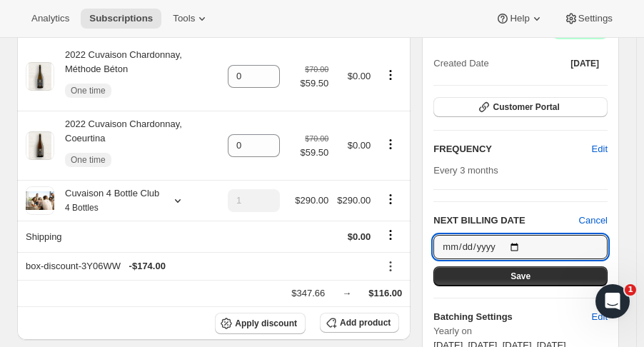
click at [524, 235] on input "[DATE]" at bounding box center [521, 247] width 174 height 24
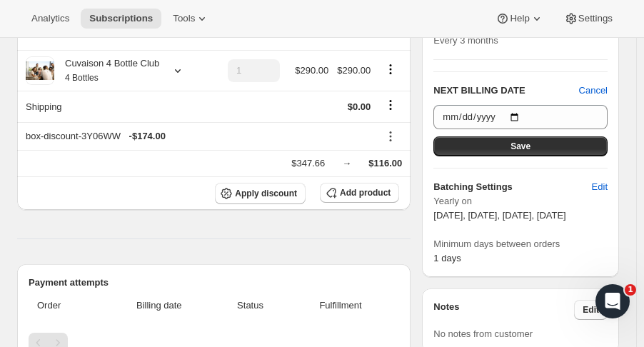
scroll to position [387, 0]
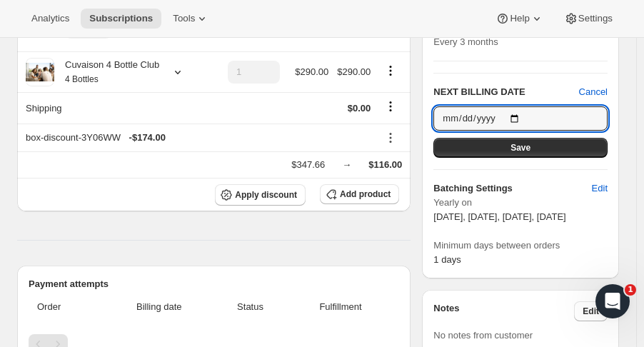
click at [521, 106] on input "[DATE]" at bounding box center [521, 118] width 174 height 24
type input "2025-09-18"
click at [517, 138] on button "Save" at bounding box center [521, 148] width 174 height 20
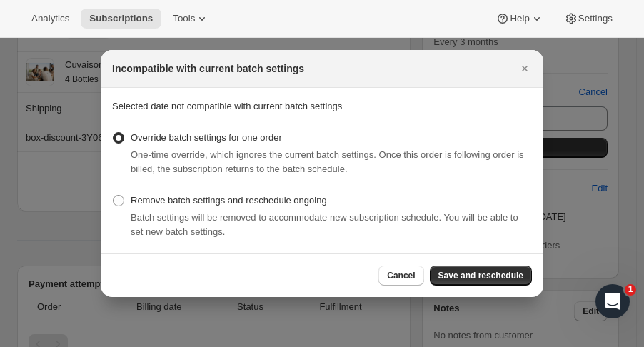
click at [460, 281] on span "Save and reschedule" at bounding box center [481, 275] width 85 height 11
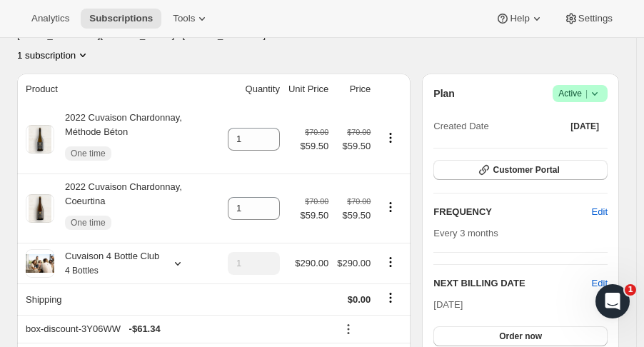
scroll to position [261, 0]
click at [392, 133] on icon "Product actions" at bounding box center [391, 134] width 2 height 2
click at [387, 135] on span "Remove" at bounding box center [387, 131] width 34 height 11
type input "0"
click at [387, 135] on td at bounding box center [393, 139] width 36 height 69
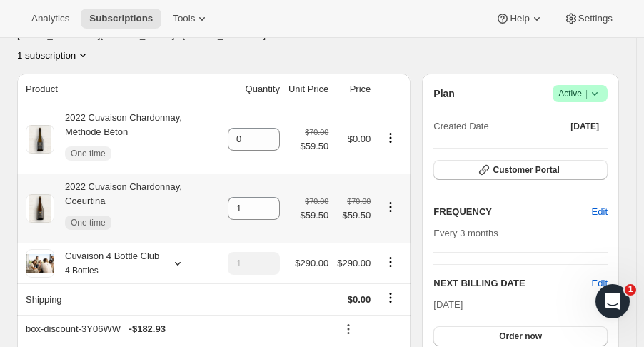
click at [397, 200] on icon "Product actions" at bounding box center [391, 207] width 14 height 14
click at [391, 184] on button "Remove" at bounding box center [397, 192] width 62 height 23
type input "0"
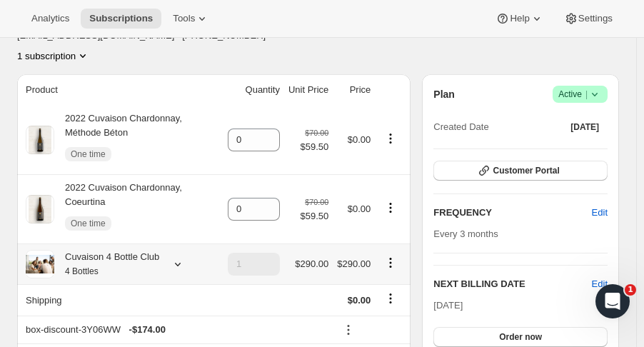
click at [179, 257] on icon at bounding box center [178, 264] width 14 height 14
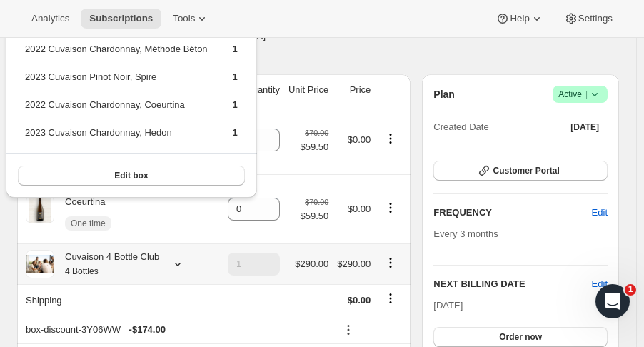
click at [179, 257] on icon at bounding box center [178, 264] width 14 height 14
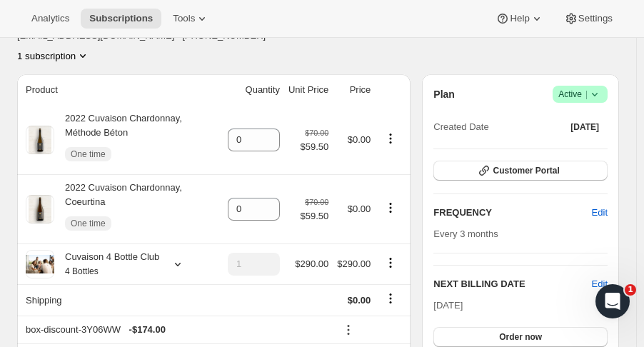
click at [289, 12] on div "Analytics Subscriptions Tools Help Settings" at bounding box center [322, 19] width 644 height 38
drag, startPoint x: 641, startPoint y: 79, endPoint x: 644, endPoint y: 123, distance: 43.7
click at [584, 161] on button "Customer Portal" at bounding box center [521, 171] width 174 height 20
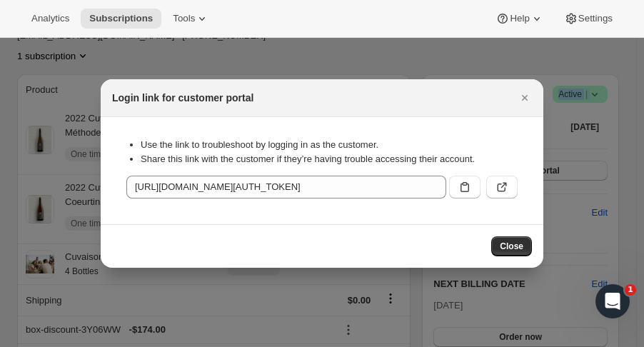
click at [506, 179] on button ":r1p4:" at bounding box center [501, 187] width 31 height 23
click at [516, 242] on span "Close" at bounding box center [512, 246] width 24 height 11
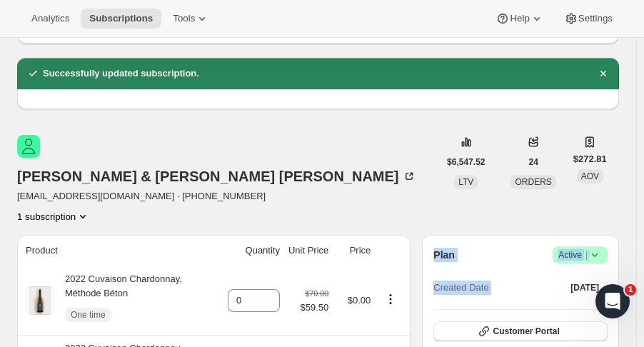
scroll to position [0, 0]
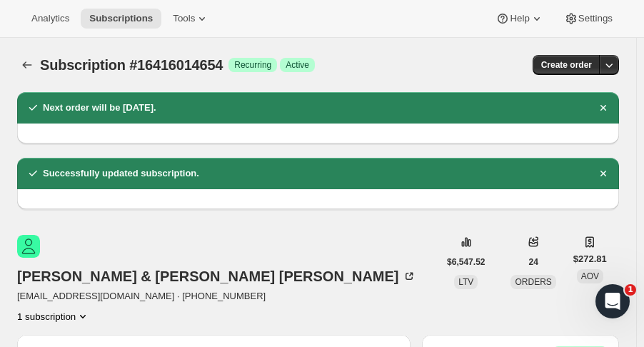
click at [23, 61] on icon "Subscriptions" at bounding box center [27, 65] width 14 height 14
click at [614, 59] on icon "button" at bounding box center [609, 65] width 14 height 14
type input "1"
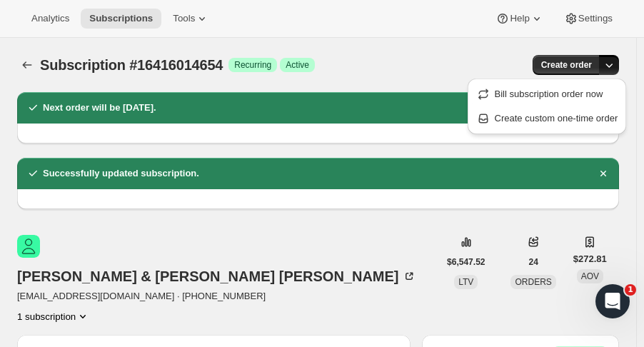
click at [532, 66] on div "Create order" at bounding box center [522, 65] width 193 height 20
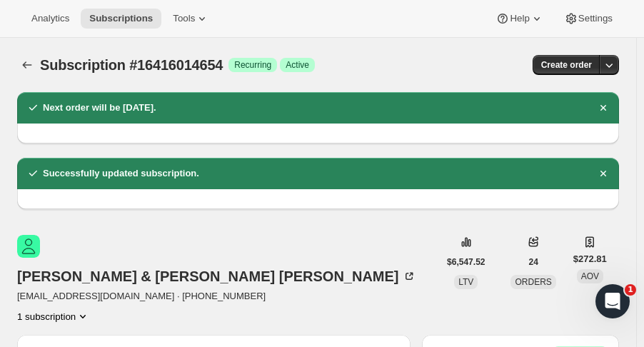
click at [31, 61] on icon "Subscriptions" at bounding box center [27, 65] width 14 height 14
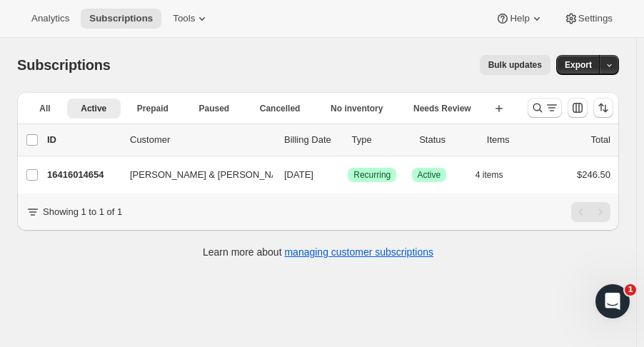
click at [73, 173] on p "16416014654" at bounding box center [82, 175] width 71 height 14
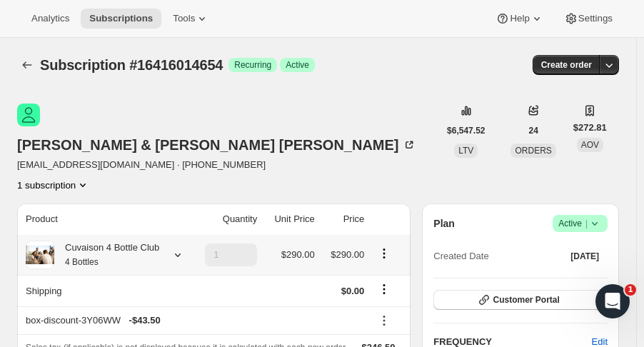
click at [180, 248] on icon at bounding box center [178, 255] width 14 height 14
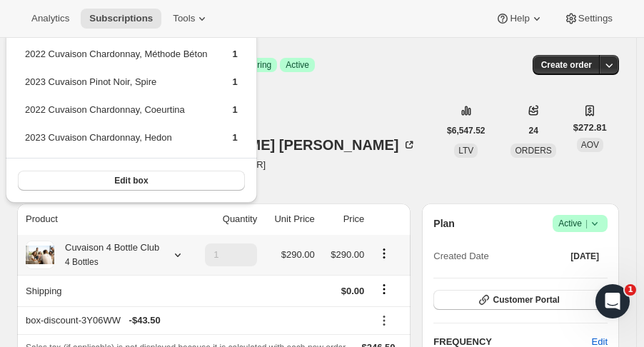
click at [180, 248] on icon at bounding box center [178, 255] width 14 height 14
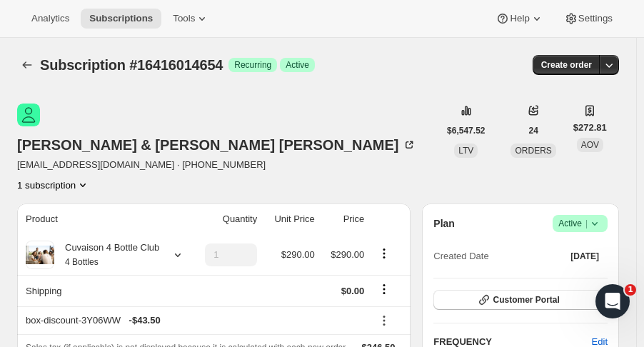
click at [27, 60] on icon "Subscriptions" at bounding box center [27, 65] width 14 height 14
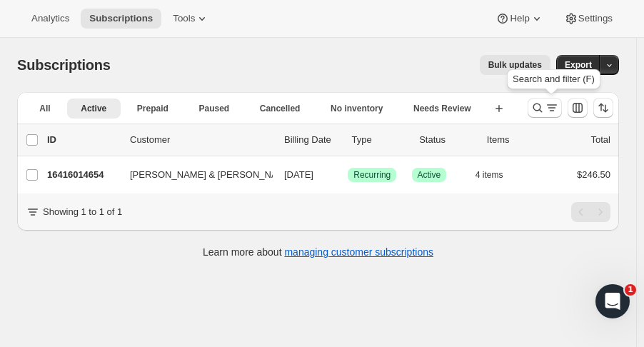
click at [544, 104] on icon "Search and filter results" at bounding box center [538, 108] width 14 height 14
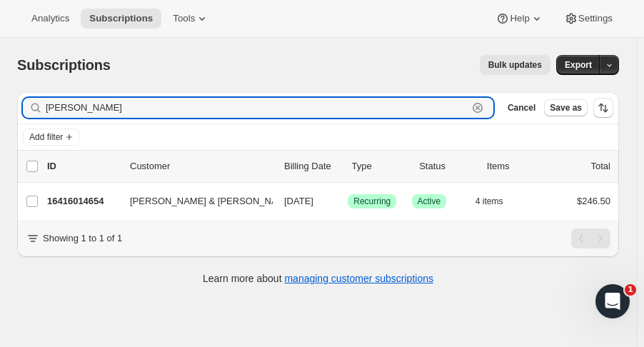
drag, startPoint x: 96, startPoint y: 109, endPoint x: -24, endPoint y: 106, distance: 119.3
click at [0, 106] on html "Analytics Subscriptions Tools Help Settings Skip to content Subscriptions. This…" at bounding box center [322, 173] width 644 height 347
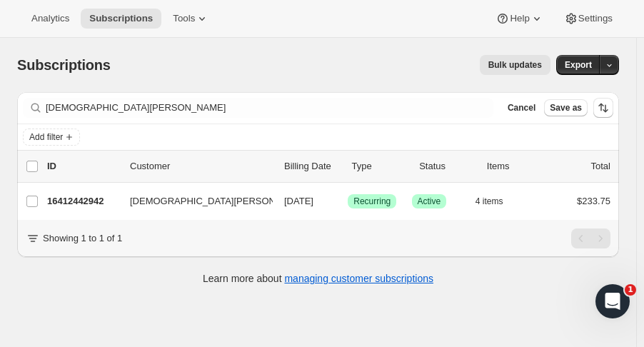
click at [422, 119] on div "Filter subscribers kristen ng Clear Cancel Save as" at bounding box center [318, 107] width 602 height 31
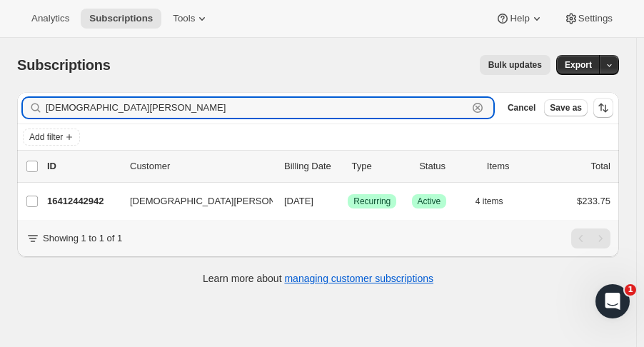
drag, startPoint x: 146, startPoint y: 115, endPoint x: -43, endPoint y: 91, distance: 190.0
click at [0, 91] on html "Analytics Subscriptions Tools Help Settings Skip to content Subscriptions. This…" at bounding box center [322, 173] width 644 height 347
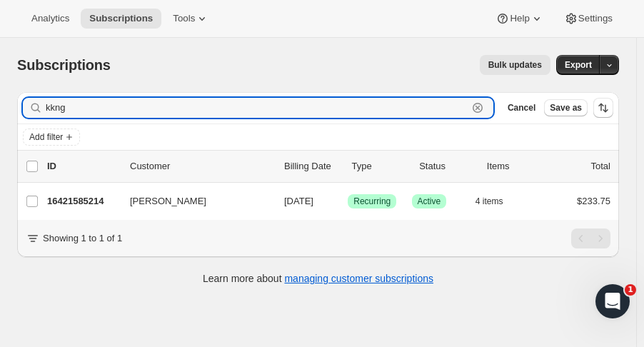
type input "kkng"
click at [93, 199] on p "16421585214" at bounding box center [82, 201] width 71 height 14
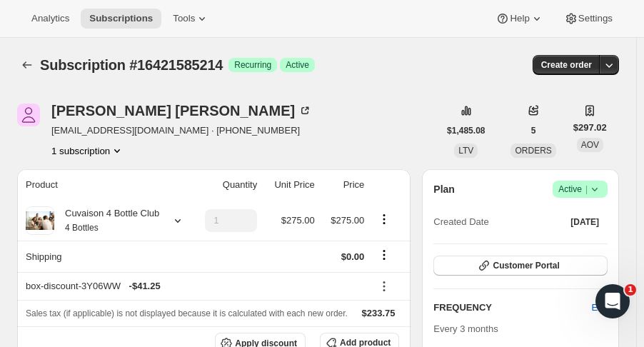
click at [602, 193] on icon at bounding box center [595, 189] width 14 height 14
click at [596, 239] on span "Cancel subscription" at bounding box center [588, 241] width 81 height 11
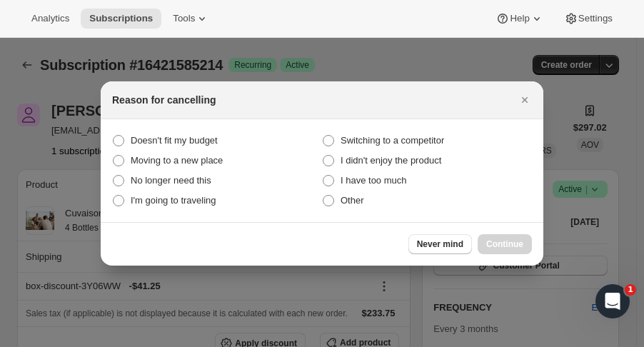
click at [365, 179] on span "I have too much" at bounding box center [374, 180] width 66 height 11
click at [324, 176] on much "I have too much" at bounding box center [323, 175] width 1 height 1
radio much "true"
click at [526, 239] on button "Continue" at bounding box center [505, 244] width 54 height 20
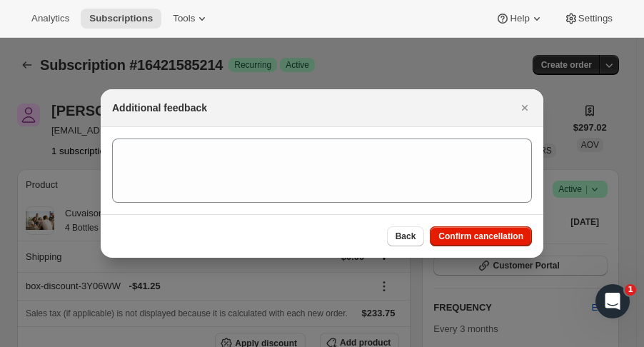
click at [507, 234] on span "Confirm cancellation" at bounding box center [481, 236] width 85 height 11
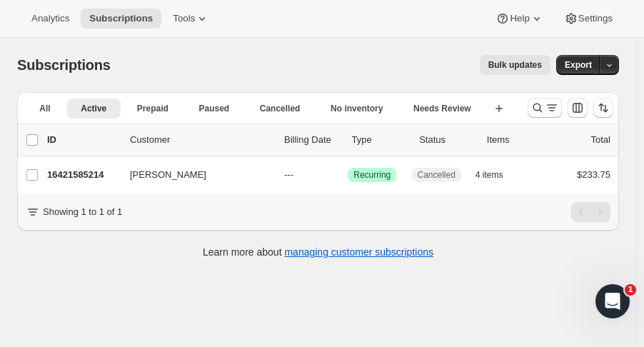
click at [126, 16] on span "Subscriptions" at bounding box center [121, 18] width 64 height 11
click at [538, 109] on icon "Search and filter results" at bounding box center [538, 108] width 14 height 14
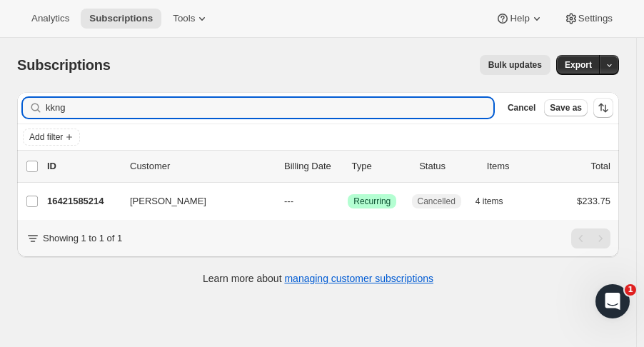
drag, startPoint x: 245, startPoint y: 106, endPoint x: 76, endPoint y: 116, distance: 168.8
click at [76, 116] on input "kkng" at bounding box center [270, 108] width 448 height 20
drag, startPoint x: 76, startPoint y: 116, endPoint x: 14, endPoint y: 111, distance: 63.0
click at [14, 111] on div "Filter subscribers kkng Clear Cancel Save as Add filter 0 selected Update next …" at bounding box center [313, 190] width 614 height 219
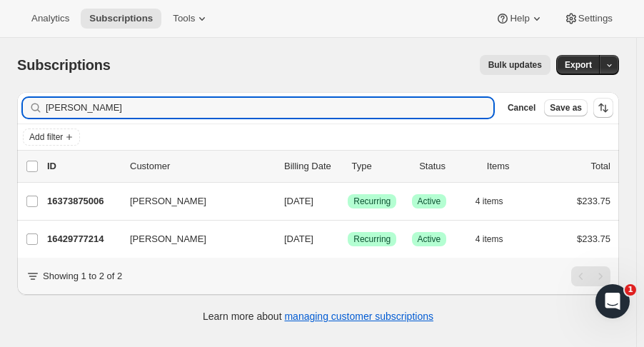
type input "[PERSON_NAME]"
click at [99, 234] on p "16429777214" at bounding box center [82, 239] width 71 height 14
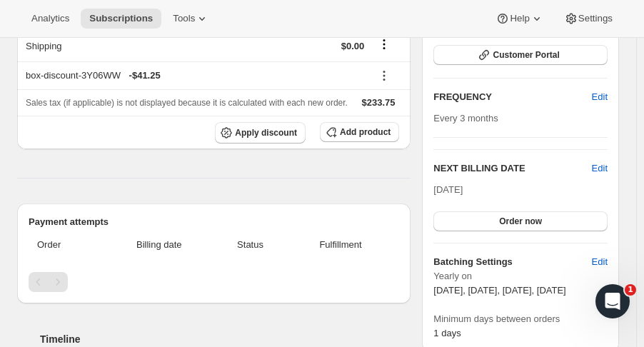
scroll to position [220, 0]
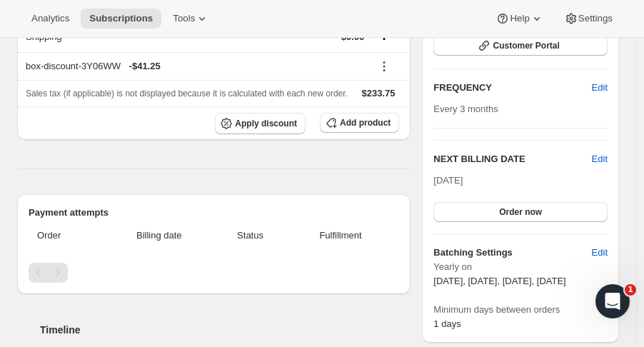
click at [608, 157] on span "Edit" at bounding box center [600, 159] width 16 height 14
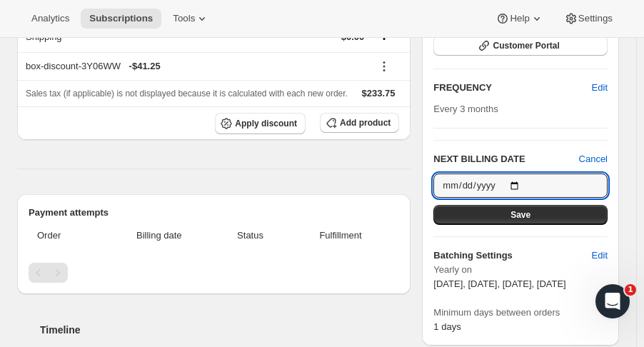
click at [523, 184] on input "[DATE]" at bounding box center [521, 186] width 174 height 24
type input "[DATE]"
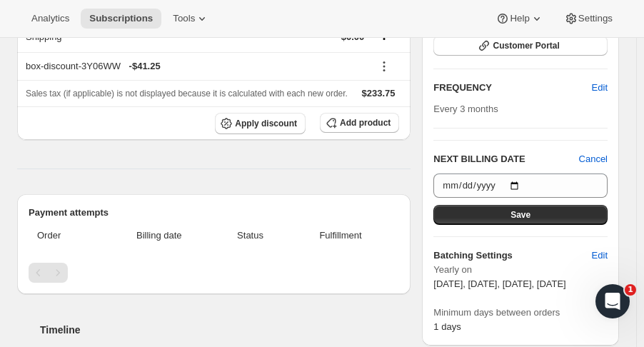
click at [540, 211] on button "Save" at bounding box center [521, 215] width 174 height 20
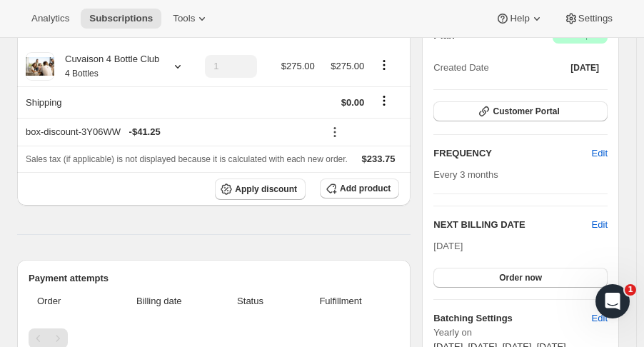
scroll to position [0, 0]
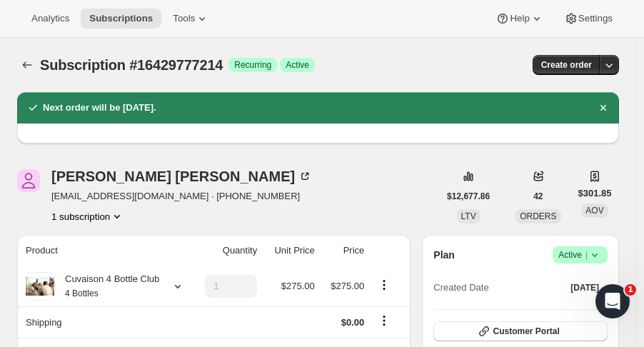
click at [28, 64] on icon "Subscriptions" at bounding box center [27, 65] width 14 height 14
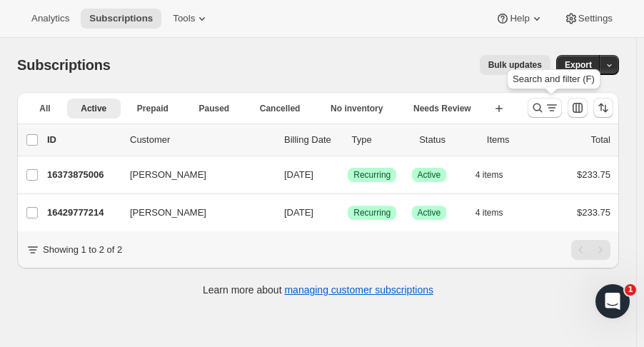
click at [542, 104] on icon "Search and filter results" at bounding box center [538, 108] width 14 height 14
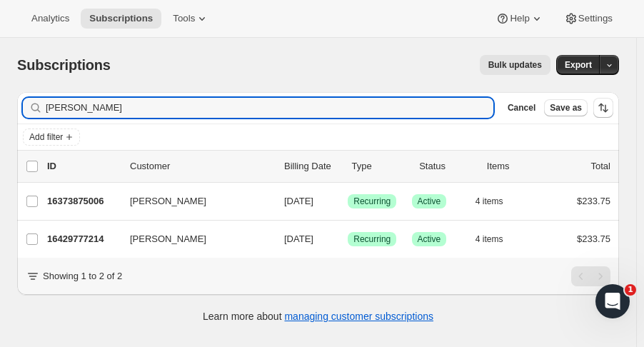
drag, startPoint x: 31, startPoint y: 106, endPoint x: -6, endPoint y: 104, distance: 37.2
click at [0, 104] on html "Analytics Subscriptions Tools Help Settings Skip to content Subscriptions. This…" at bounding box center [322, 173] width 644 height 347
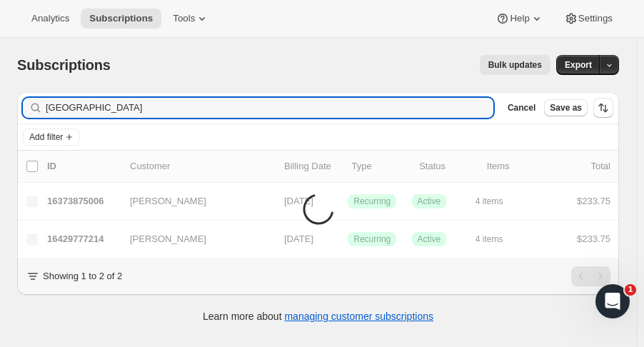
type input "[GEOGRAPHIC_DATA]"
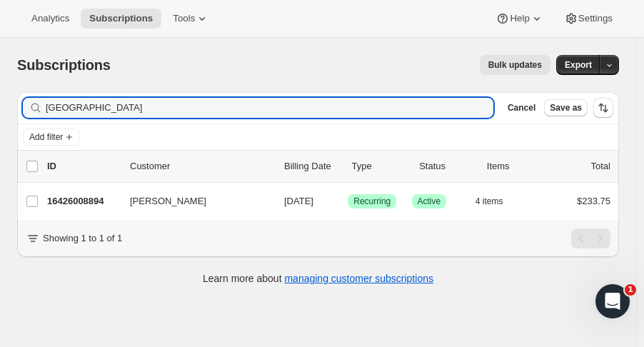
click at [88, 198] on p "16426008894" at bounding box center [82, 201] width 71 height 14
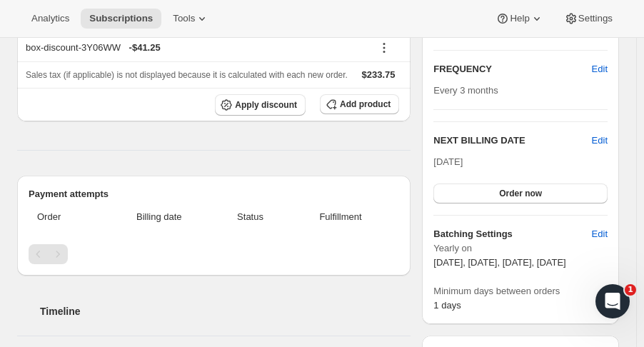
scroll to position [247, 0]
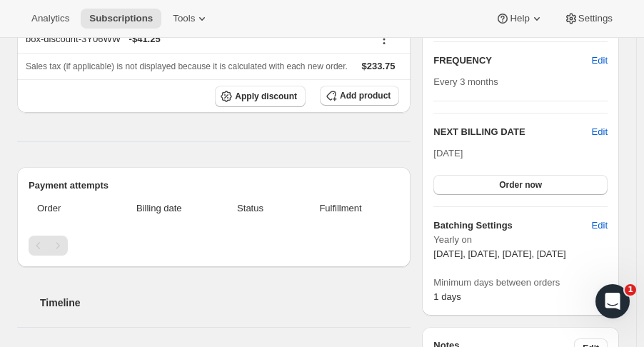
click at [608, 131] on span "Edit" at bounding box center [600, 132] width 16 height 14
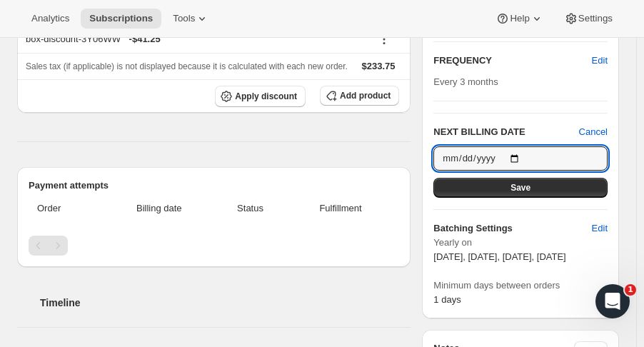
click at [517, 154] on input "[DATE]" at bounding box center [521, 158] width 174 height 24
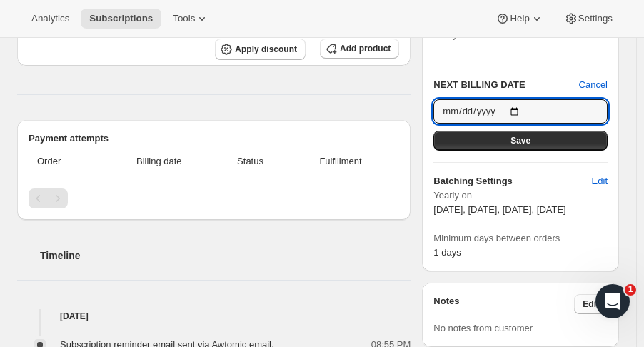
scroll to position [257, 0]
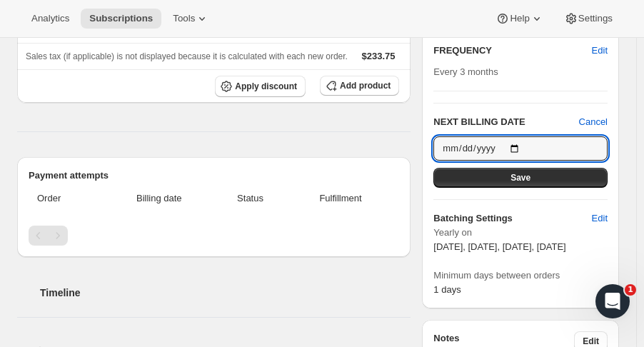
click at [523, 147] on input "[DATE]" at bounding box center [521, 148] width 174 height 24
type input "[DATE]"
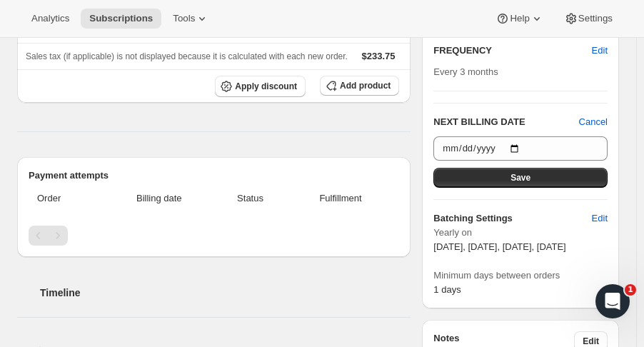
click at [536, 180] on button "Save" at bounding box center [521, 178] width 174 height 20
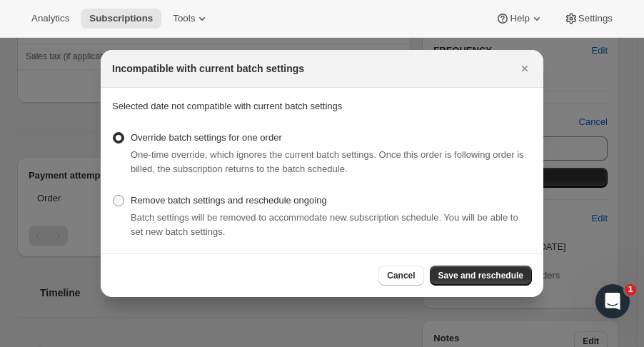
click at [487, 272] on span "Save and reschedule" at bounding box center [481, 275] width 85 height 11
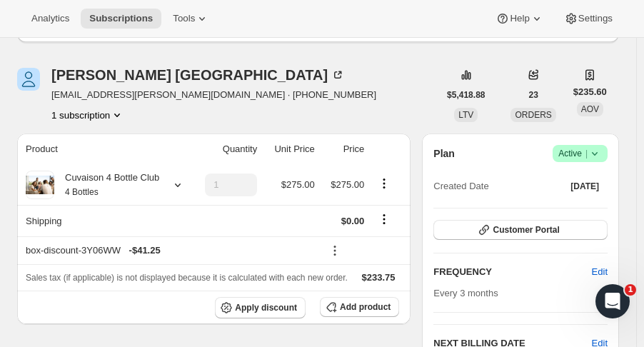
scroll to position [101, 0]
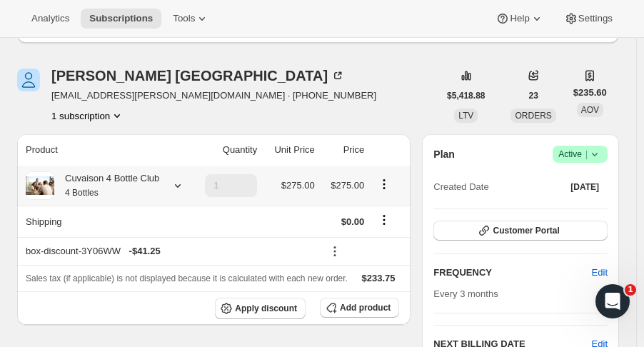
click at [175, 186] on icon at bounding box center [178, 186] width 6 height 4
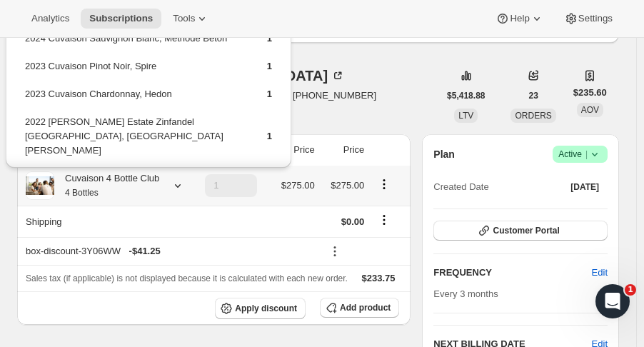
click at [175, 186] on icon at bounding box center [178, 186] width 6 height 4
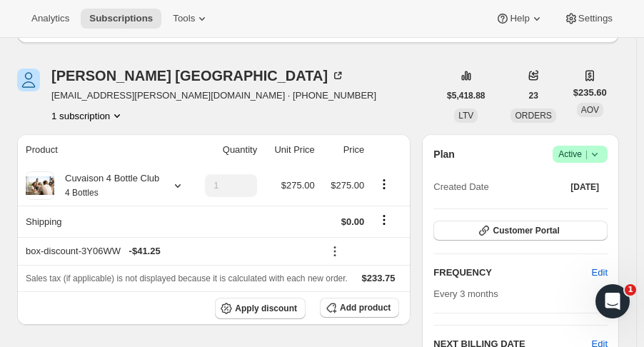
scroll to position [0, 0]
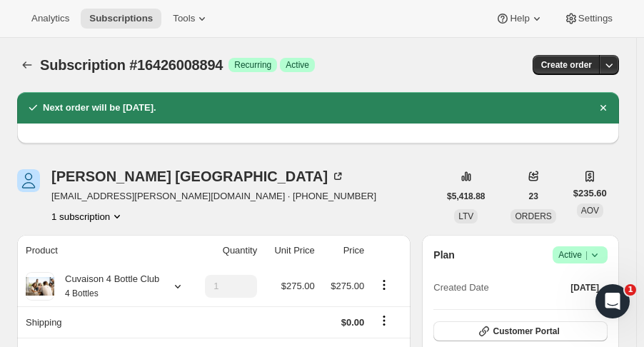
click at [29, 61] on icon "Subscriptions" at bounding box center [27, 65] width 14 height 14
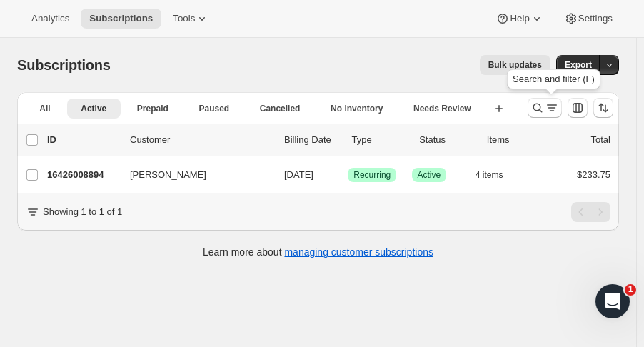
click at [545, 108] on icon "Search and filter results" at bounding box center [538, 108] width 14 height 14
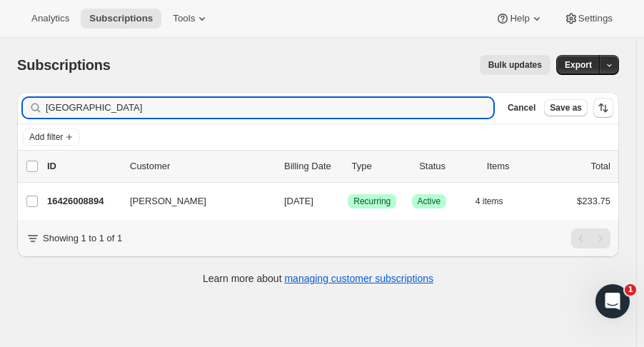
drag, startPoint x: 94, startPoint y: 105, endPoint x: -46, endPoint y: 92, distance: 141.3
click at [0, 92] on html "Analytics Subscriptions Tools Help Settings Skip to content Subscriptions. This…" at bounding box center [322, 173] width 644 height 347
type input "[PERSON_NAME]"
click at [86, 194] on p "16431219006" at bounding box center [82, 201] width 71 height 14
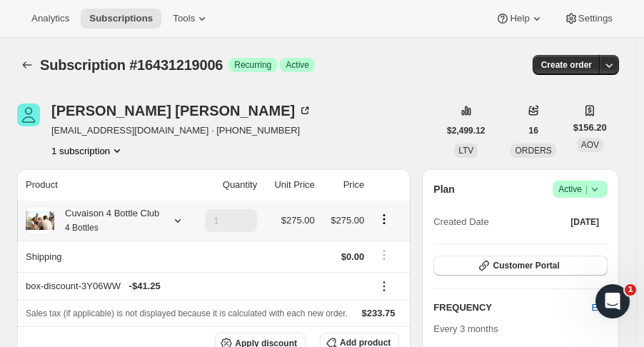
click at [176, 218] on icon at bounding box center [178, 221] width 14 height 14
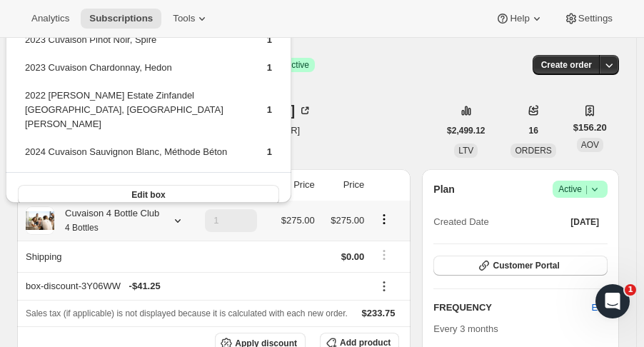
click at [156, 189] on span "Edit box" at bounding box center [148, 194] width 34 height 11
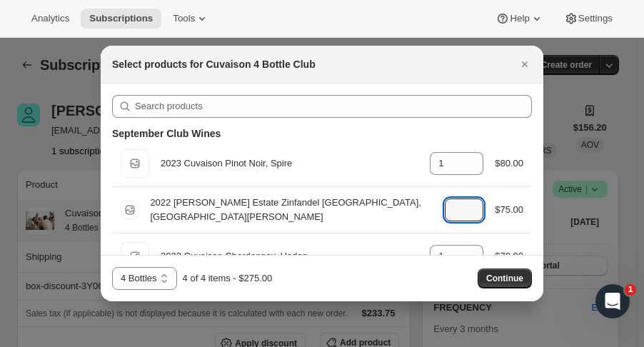
click at [470, 216] on icon ":rnh:" at bounding box center [473, 214] width 14 height 14
type input "0"
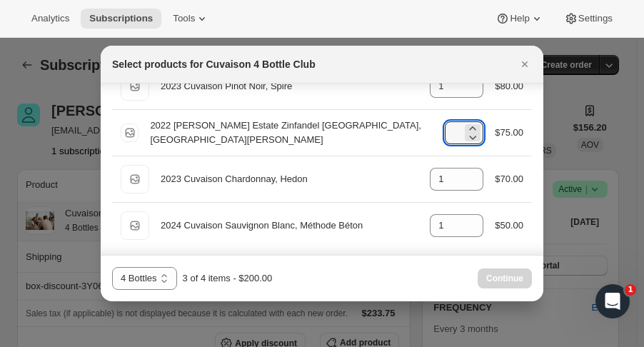
scroll to position [86, 0]
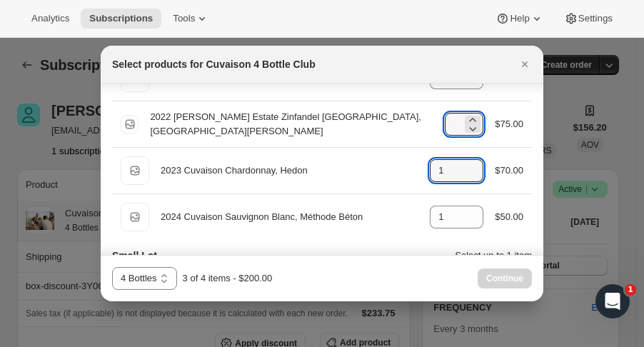
click at [470, 176] on icon ":rnh:" at bounding box center [473, 175] width 14 height 14
type input "0"
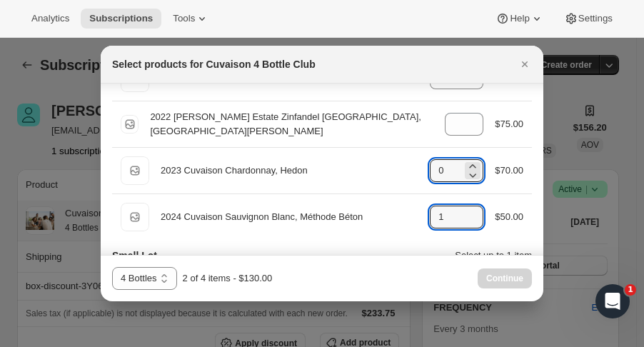
click at [469, 219] on icon ":rnh:" at bounding box center [473, 221] width 14 height 14
type input "0"
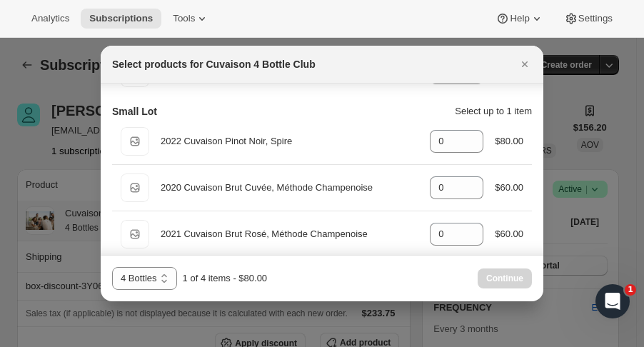
scroll to position [234, 0]
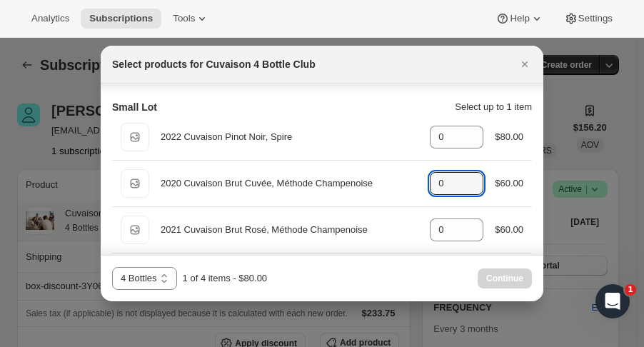
click at [470, 172] on icon ":rnh:" at bounding box center [473, 179] width 14 height 14
type input "2"
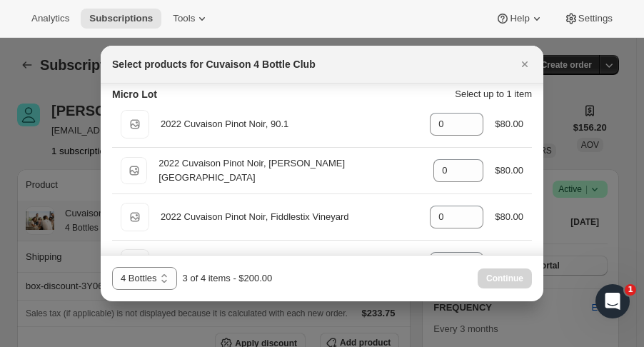
scroll to position [843, 0]
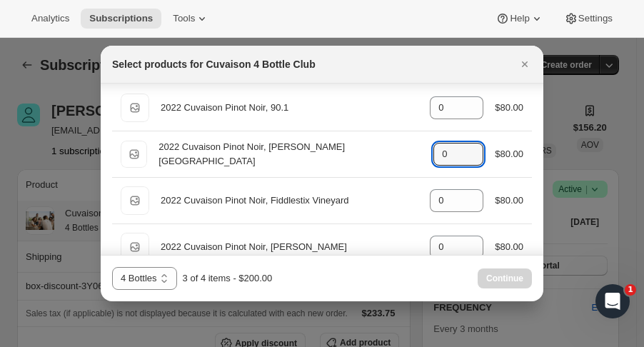
click at [469, 151] on icon ":rnh:" at bounding box center [473, 158] width 14 height 14
click at [467, 140] on div "Default Title 2022 Cuvaison Pinot Noir, Dutton Ranch gid://shopify/ProductVaria…" at bounding box center [322, 154] width 403 height 29
click at [470, 148] on icon ":rnh:" at bounding box center [473, 150] width 6 height 4
type input "1"
click at [501, 291] on div "4 Bottles 4 Bottles - Red 4 Bottles - White 4 Bottles 4 of 4 items - $280.00 Co…" at bounding box center [322, 278] width 443 height 46
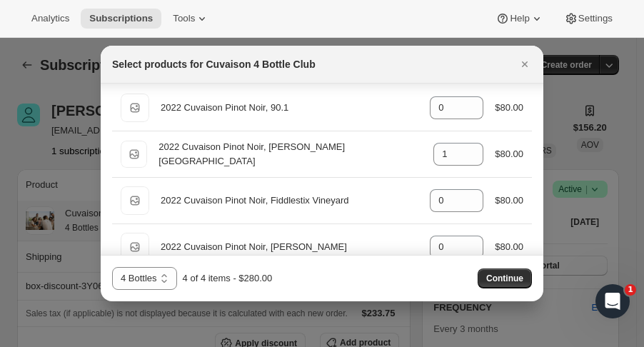
click at [496, 276] on span "Continue" at bounding box center [504, 278] width 37 height 11
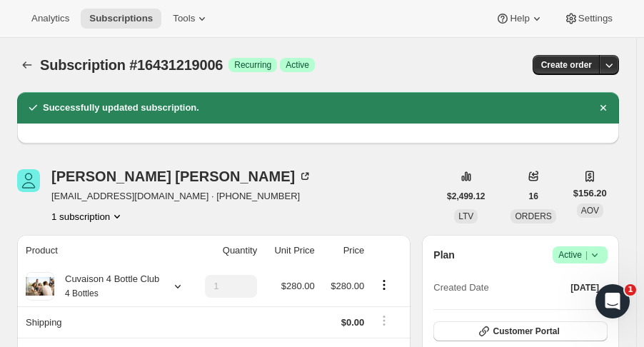
click at [24, 61] on icon "Subscriptions" at bounding box center [27, 65] width 14 height 14
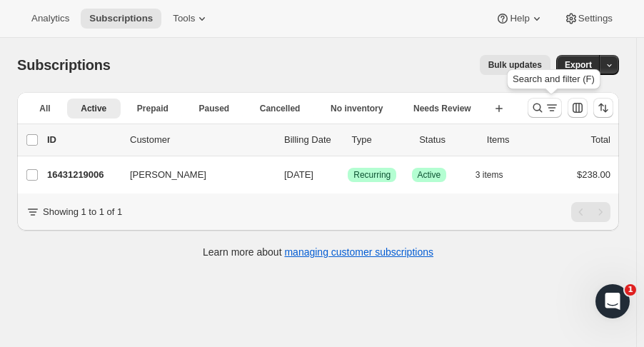
click at [544, 106] on icon "Search and filter results" at bounding box center [538, 108] width 14 height 14
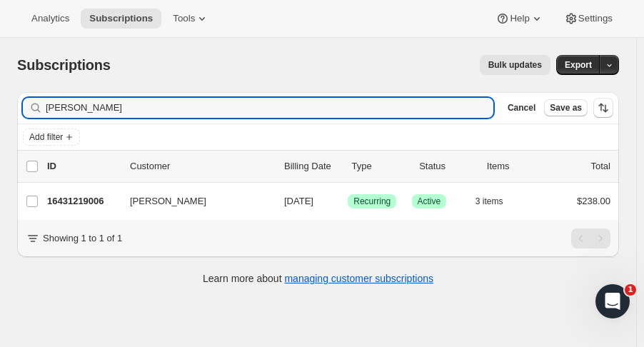
drag, startPoint x: 174, startPoint y: 112, endPoint x: -50, endPoint y: 93, distance: 224.4
click at [0, 93] on html "Analytics Subscriptions Tools Help Settings Skip to content Subscriptions. This…" at bounding box center [322, 173] width 644 height 347
type input "mike may"
click at [66, 198] on p "16415424830" at bounding box center [82, 201] width 71 height 14
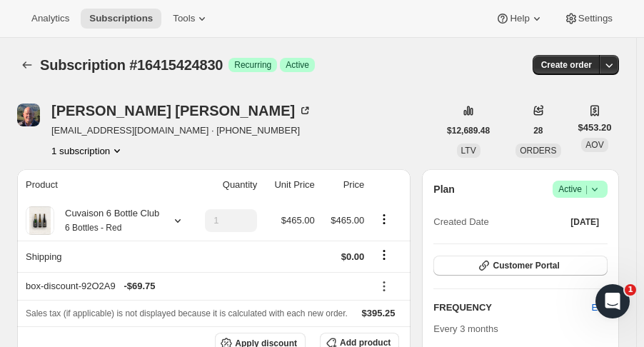
click at [602, 188] on icon at bounding box center [595, 189] width 14 height 14
click at [584, 241] on span "Cancel subscription" at bounding box center [588, 241] width 81 height 11
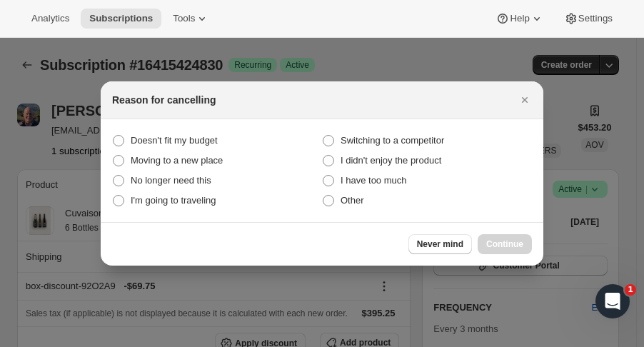
click at [400, 181] on span "I have too much" at bounding box center [374, 180] width 66 height 11
click at [324, 176] on much "I have too much" at bounding box center [323, 175] width 1 height 1
radio much "true"
click at [496, 236] on button "Continue" at bounding box center [505, 244] width 54 height 20
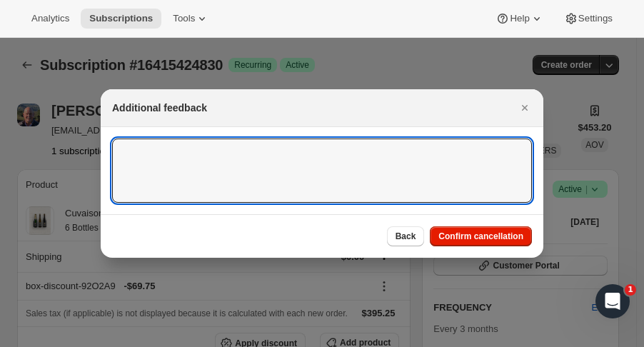
paste textarea "I would like to terminate my wine club membership as of today. We love the wine…"
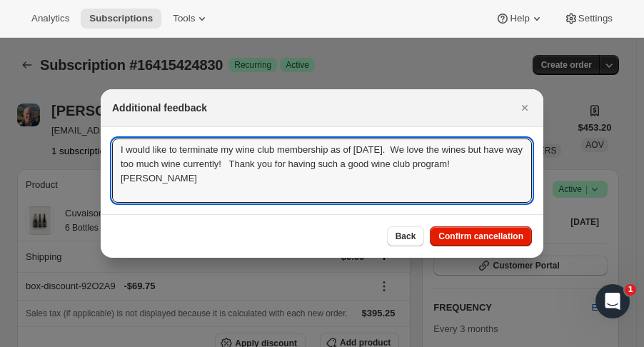
type textarea "I would like to terminate my wine club membership as of today. We love the wine…"
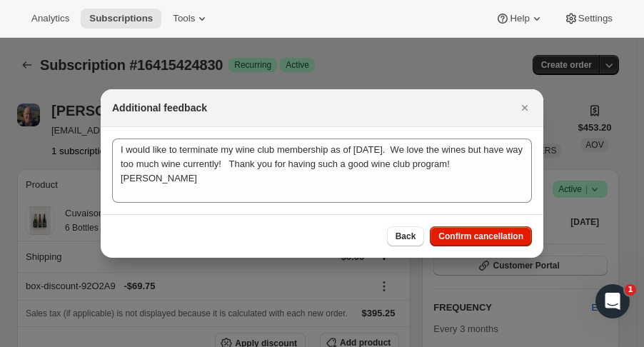
click at [480, 233] on span "Confirm cancellation" at bounding box center [481, 236] width 85 height 11
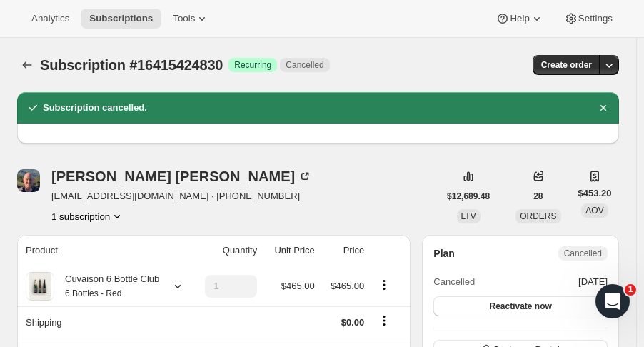
click at [26, 59] on icon "Subscriptions" at bounding box center [27, 65] width 14 height 14
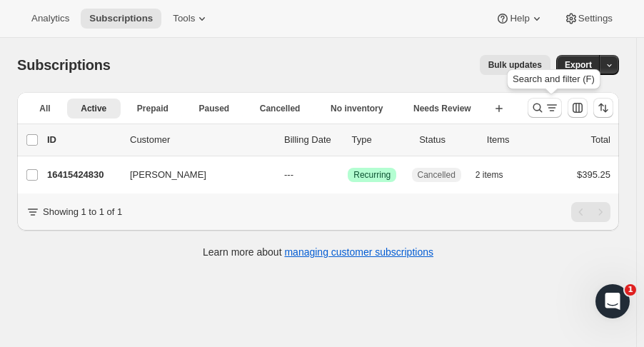
click at [539, 109] on icon "Search and filter results" at bounding box center [538, 108] width 14 height 14
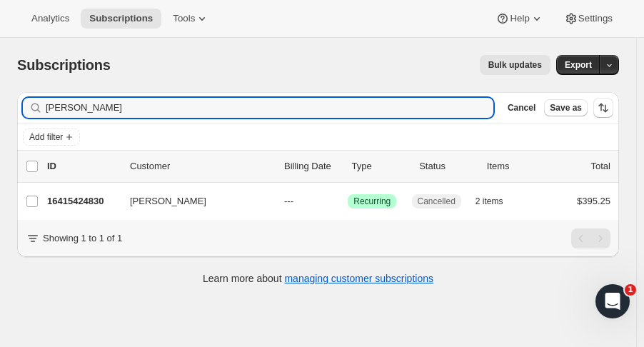
drag, startPoint x: 68, startPoint y: 110, endPoint x: -4, endPoint y: 111, distance: 71.4
click at [0, 111] on html "Analytics Subscriptions Tools Help Settings Skip to content Subscriptions. This…" at bounding box center [322, 173] width 644 height 347
type input "noreen burns"
click at [94, 204] on p "16386752830" at bounding box center [82, 201] width 71 height 14
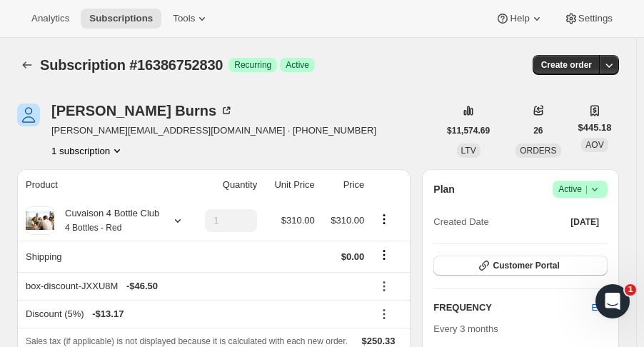
click at [500, 268] on button "Customer Portal" at bounding box center [521, 266] width 174 height 20
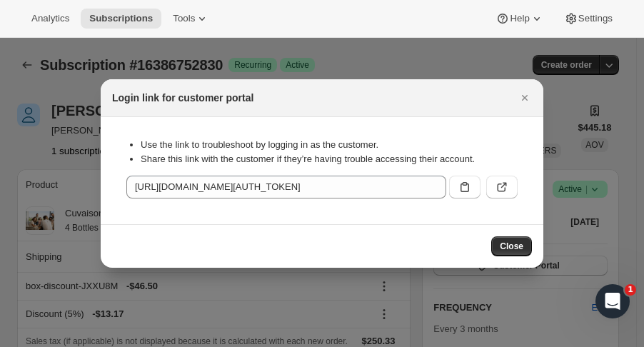
click at [466, 188] on icon ":r17f:" at bounding box center [465, 187] width 14 height 14
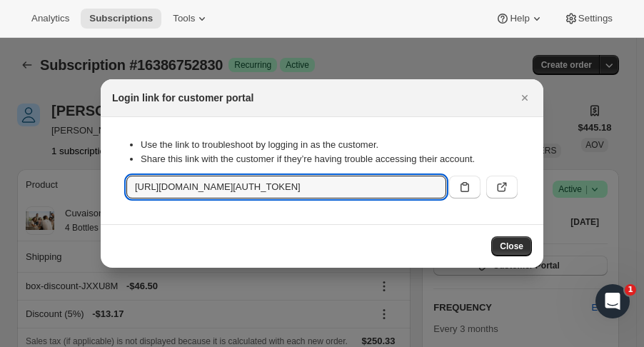
click at [529, 98] on icon "Close" at bounding box center [525, 98] width 14 height 14
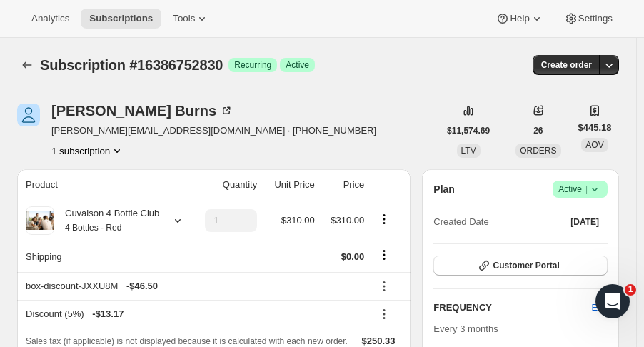
click at [21, 55] on button "Subscriptions" at bounding box center [27, 65] width 20 height 20
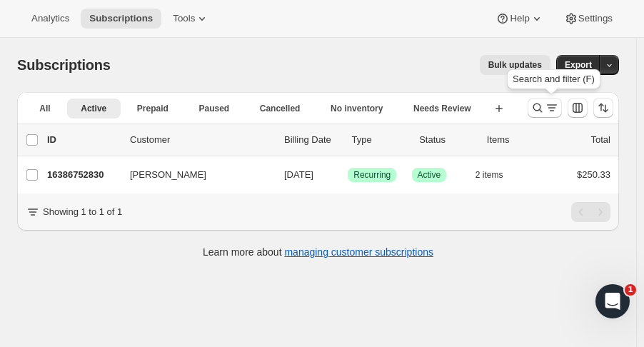
click at [544, 98] on button "Search and filter results" at bounding box center [545, 108] width 34 height 20
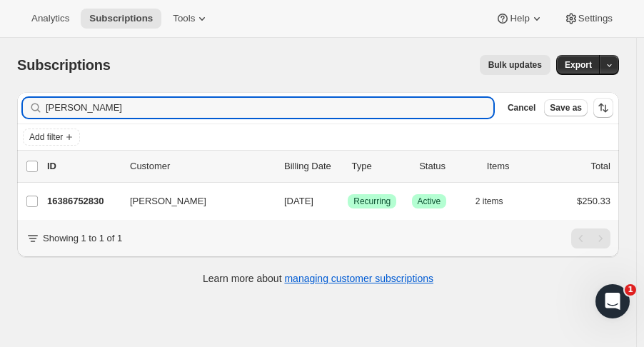
drag, startPoint x: 55, startPoint y: 114, endPoint x: -11, endPoint y: 124, distance: 66.5
click at [0, 124] on html "Analytics Subscriptions Tools Help Settings Skip to content Subscriptions. This…" at bounding box center [322, 173] width 644 height 347
type input "leanne stri"
click at [89, 199] on p "16435708222" at bounding box center [82, 201] width 71 height 14
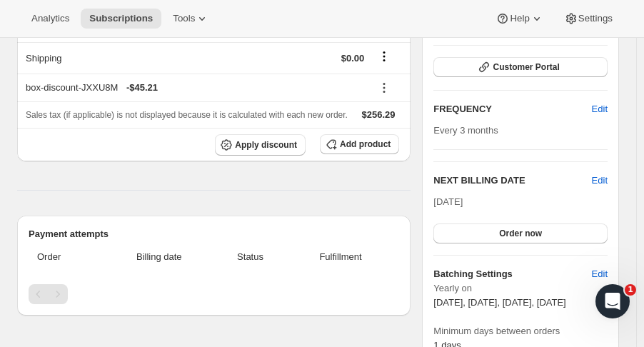
scroll to position [236, 0]
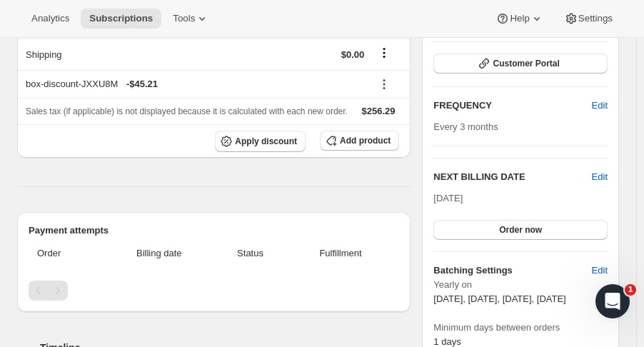
click at [606, 170] on span "Edit" at bounding box center [600, 177] width 16 height 14
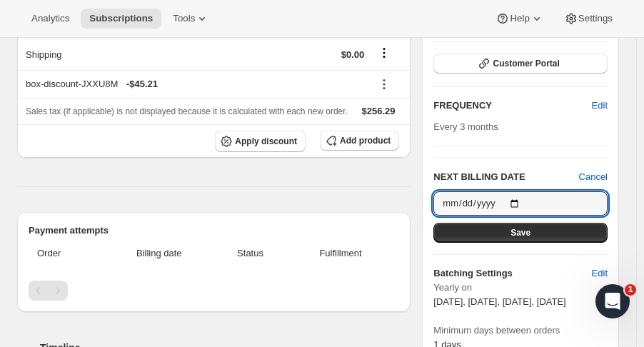
click at [523, 191] on input "[DATE]" at bounding box center [521, 203] width 174 height 24
click at [524, 191] on input "[DATE]" at bounding box center [521, 203] width 174 height 24
type input "[DATE]"
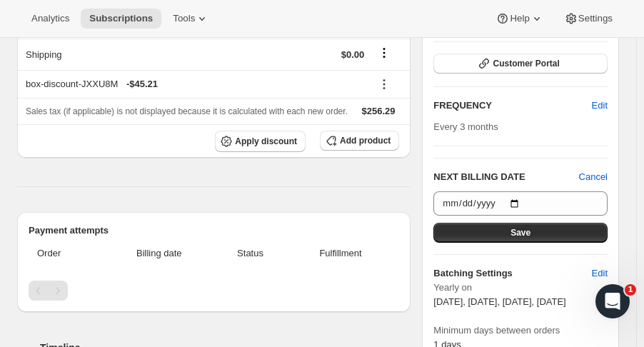
click at [531, 227] on span "Save" at bounding box center [521, 232] width 20 height 11
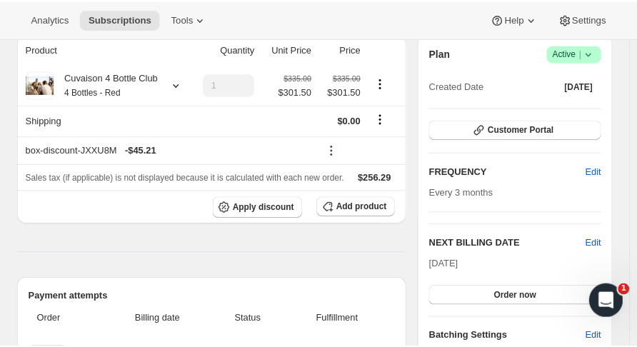
scroll to position [0, 0]
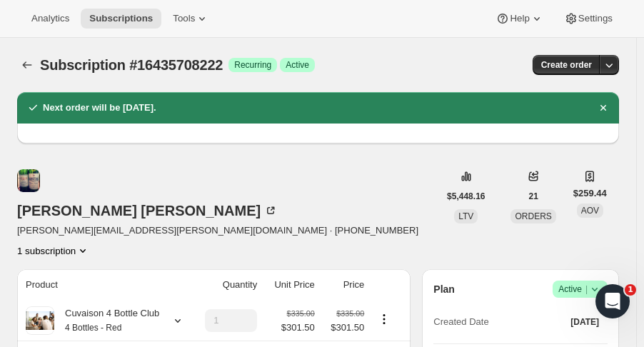
click at [31, 64] on icon "Subscriptions" at bounding box center [27, 65] width 14 height 14
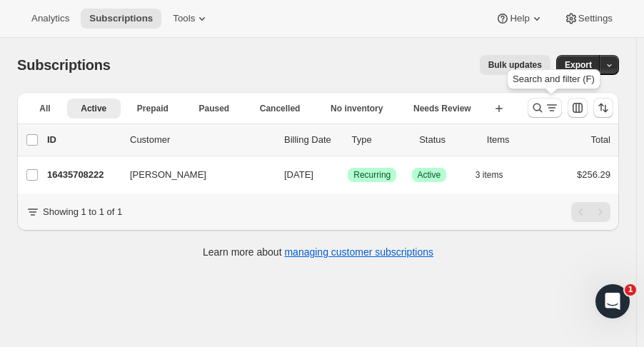
click at [545, 104] on icon "Search and filter results" at bounding box center [538, 108] width 14 height 14
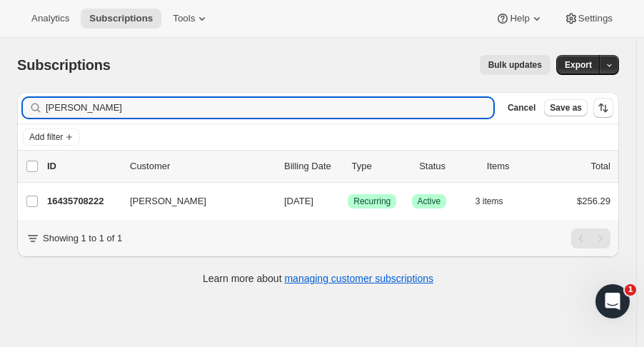
drag, startPoint x: 101, startPoint y: 108, endPoint x: -30, endPoint y: 108, distance: 131.4
click at [0, 108] on html "Analytics Subscriptions Tools Help Settings Skip to content Subscriptions. This…" at bounding box center [322, 173] width 644 height 347
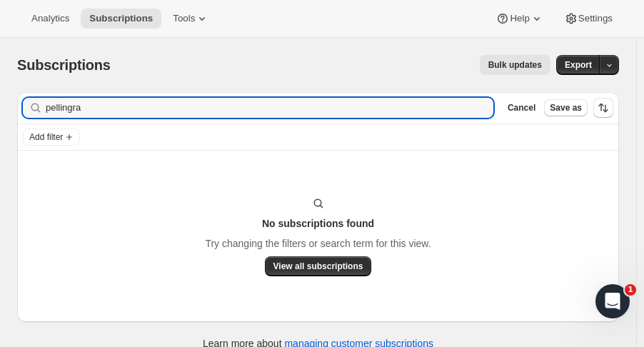
drag, startPoint x: 85, startPoint y: 107, endPoint x: -1, endPoint y: 106, distance: 86.4
click at [0, 106] on html "Analytics Subscriptions Tools Help Settings Skip to content Subscriptions. This…" at bounding box center [322, 173] width 644 height 347
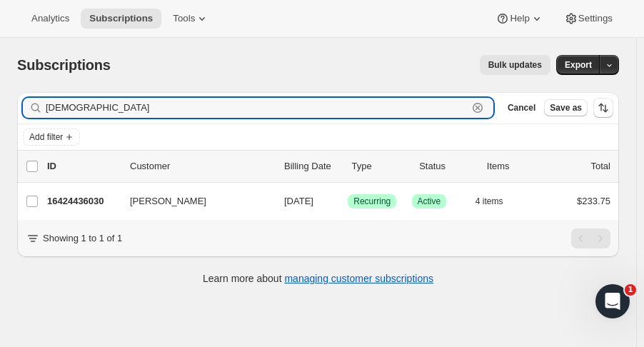
type input "kristenm"
click at [71, 199] on p "16424436030" at bounding box center [82, 201] width 71 height 14
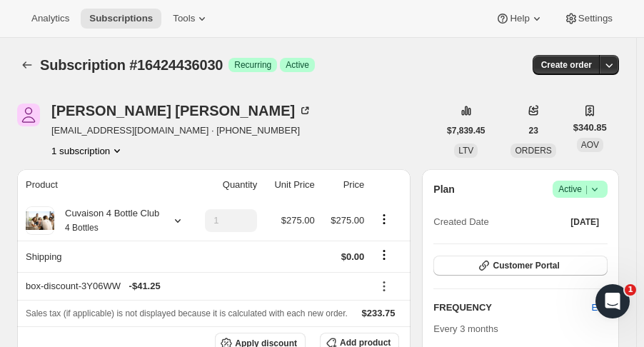
click at [602, 188] on icon at bounding box center [595, 189] width 14 height 14
click at [576, 239] on span "Cancel subscription" at bounding box center [588, 241] width 81 height 11
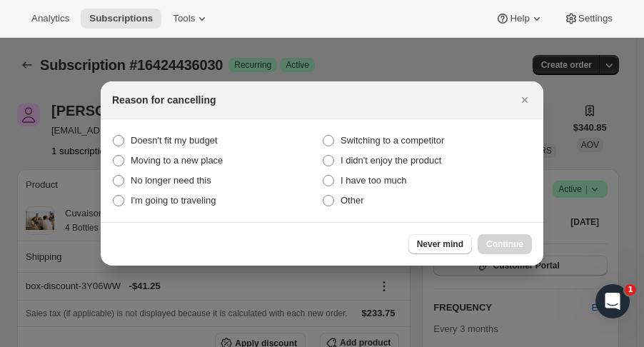
click at [352, 195] on span "Other" at bounding box center [353, 200] width 24 height 11
click at [324, 195] on input "Other" at bounding box center [323, 195] width 1 height 1
radio input "true"
click at [498, 242] on span "Continue" at bounding box center [504, 244] width 37 height 11
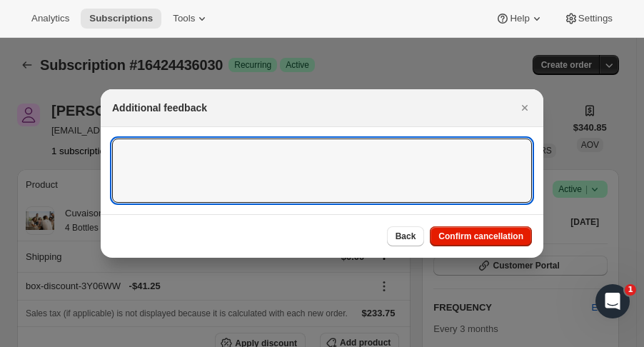
click at [349, 166] on textarea ":r1k1:" at bounding box center [322, 171] width 420 height 64
type textarea "Said she cancelled in the summer LK"
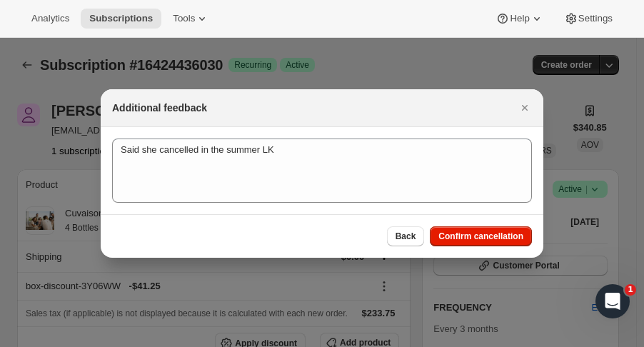
click at [442, 230] on button "Confirm cancellation" at bounding box center [481, 236] width 102 height 20
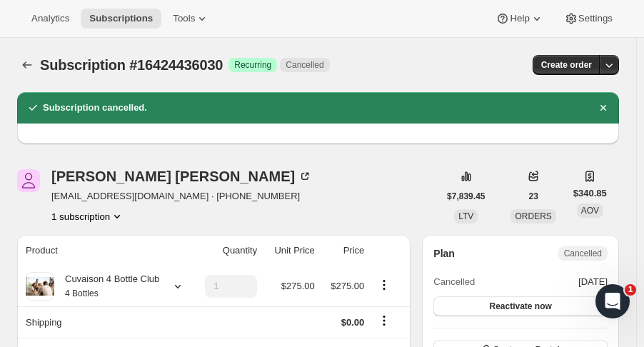
click at [28, 61] on icon "Subscriptions" at bounding box center [27, 65] width 14 height 14
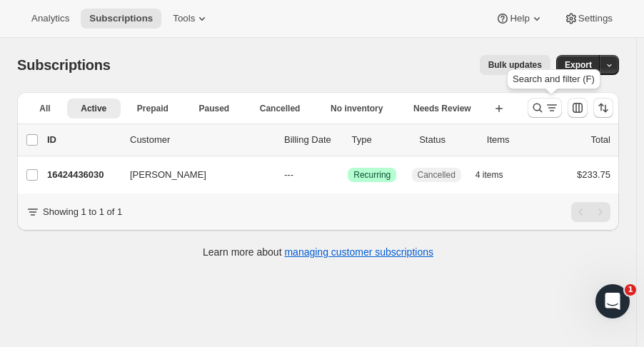
click at [545, 108] on icon "Search and filter results" at bounding box center [538, 108] width 14 height 14
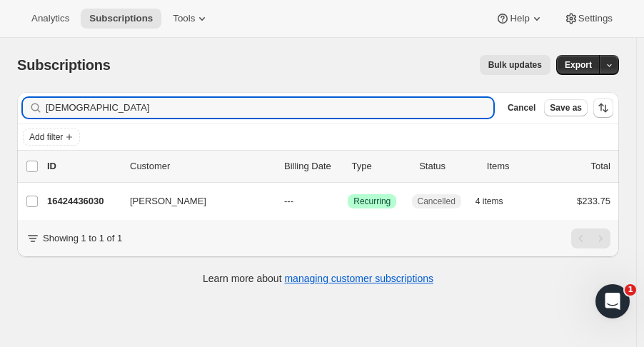
click at [107, 125] on div "Add filter" at bounding box center [318, 137] width 602 height 26
drag, startPoint x: 95, startPoint y: 111, endPoint x: -30, endPoint y: 109, distance: 125.0
click at [0, 109] on html "Analytics Subscriptions Tools Help Settings Skip to content Subscriptions. This…" at bounding box center [322, 173] width 644 height 347
type input "suec"
click at [86, 197] on p "16379969854" at bounding box center [82, 201] width 71 height 14
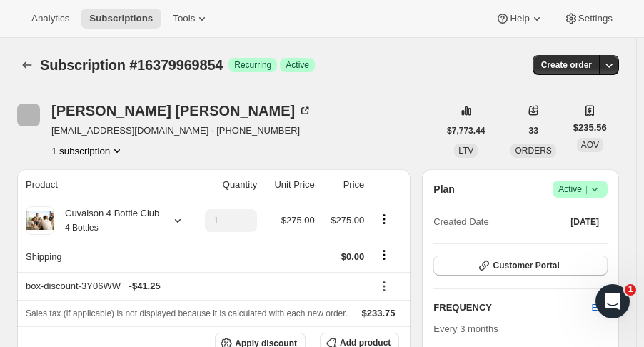
click at [602, 194] on icon at bounding box center [595, 189] width 14 height 14
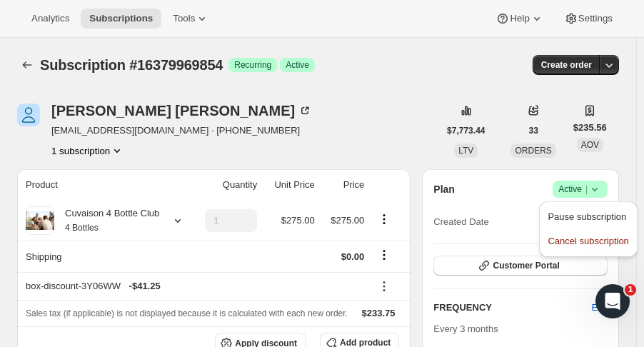
click at [581, 238] on span "Cancel subscription" at bounding box center [588, 241] width 81 height 11
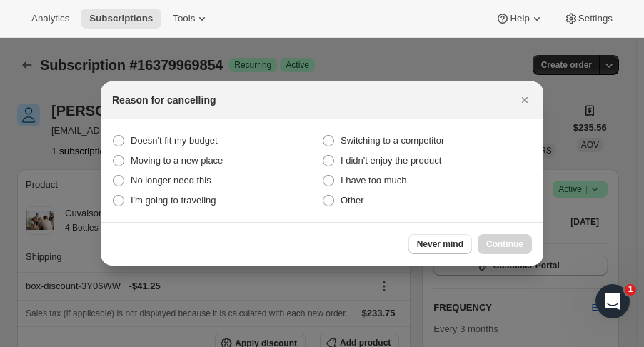
click at [345, 198] on span "Other" at bounding box center [353, 200] width 24 height 11
click at [324, 196] on input "Other" at bounding box center [323, 195] width 1 height 1
radio input "true"
click at [499, 246] on span "Continue" at bounding box center [504, 244] width 37 height 11
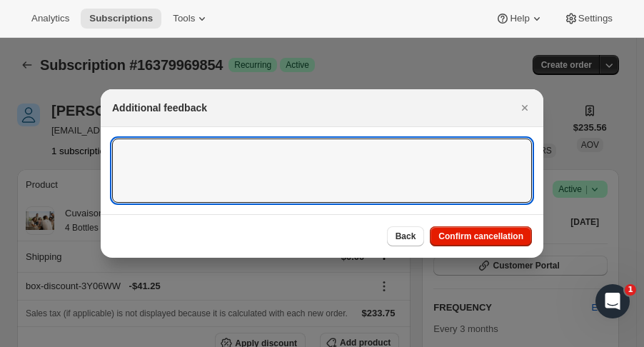
click at [239, 165] on textarea ":r1rn:" at bounding box center [322, 171] width 420 height 64
type textarea "Membership fee, said she cancelled in JUne LK"
click at [506, 231] on span "Confirm cancellation" at bounding box center [481, 236] width 85 height 11
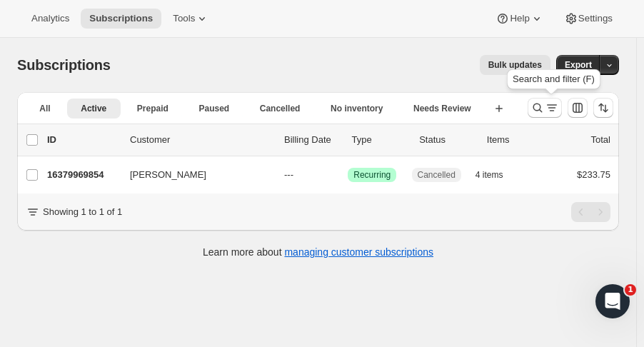
click at [543, 111] on icon "Search and filter results" at bounding box center [538, 108] width 9 height 9
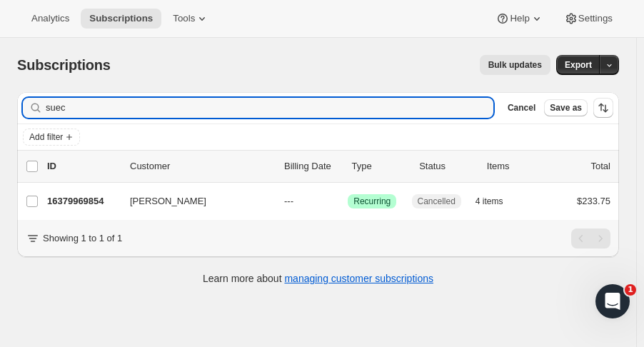
drag, startPoint x: 80, startPoint y: 110, endPoint x: -20, endPoint y: 111, distance: 100.0
click at [0, 111] on html "Analytics Subscriptions Tools Help Settings Skip to content Subscriptions. This…" at bounding box center [322, 173] width 644 height 347
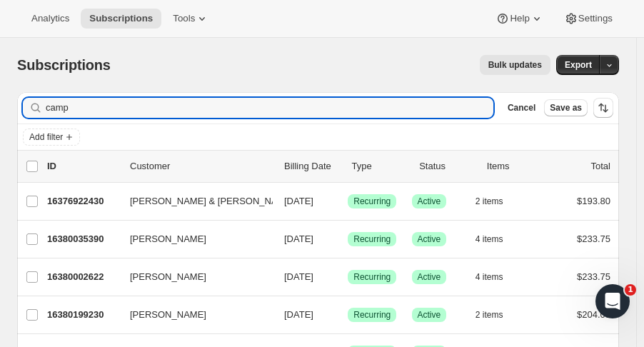
type input "camp"
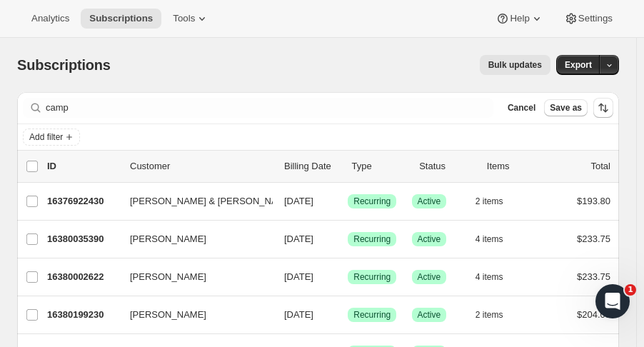
click at [92, 237] on p "16380035390" at bounding box center [82, 239] width 71 height 14
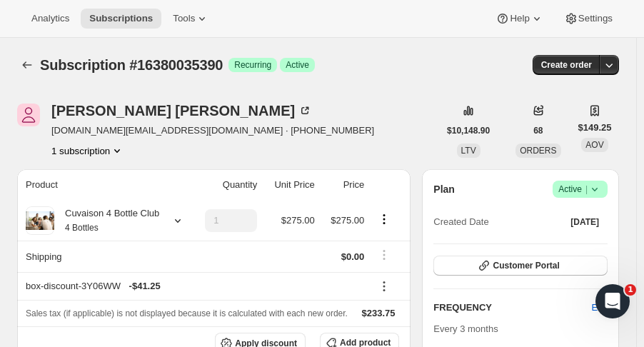
click at [32, 68] on icon "Subscriptions" at bounding box center [27, 65] width 14 height 14
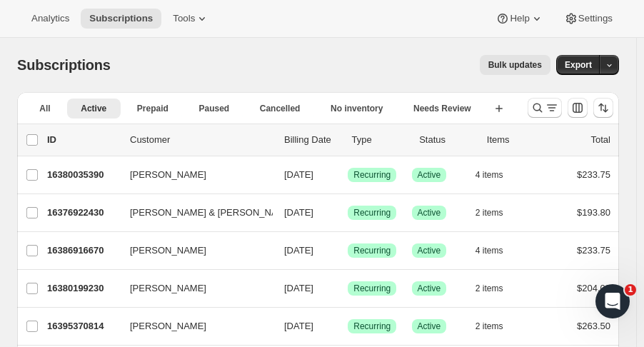
click at [544, 108] on icon "Search and filter results" at bounding box center [538, 108] width 14 height 14
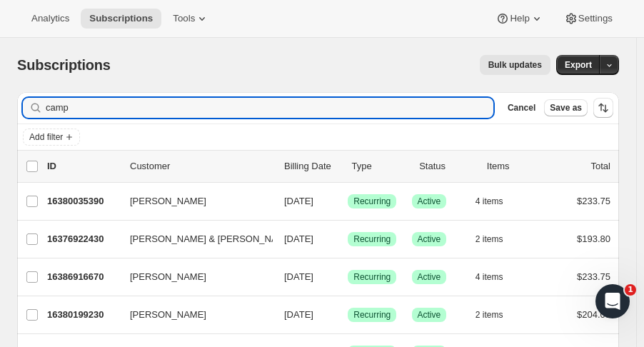
drag, startPoint x: 14, startPoint y: 106, endPoint x: -21, endPoint y: 105, distance: 34.3
click at [0, 105] on html "Analytics Subscriptions Tools Help Settings Skip to content Subscriptions. This…" at bounding box center [322, 173] width 644 height 347
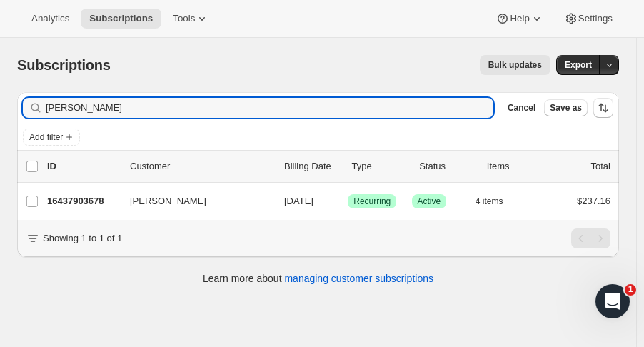
type input "elina tilman"
click at [81, 196] on p "16437903678" at bounding box center [82, 201] width 71 height 14
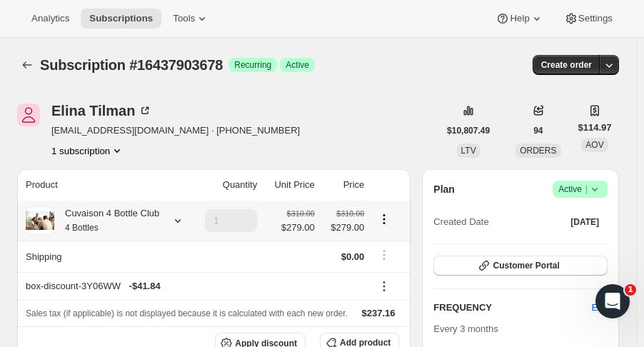
click at [179, 221] on icon at bounding box center [178, 221] width 14 height 14
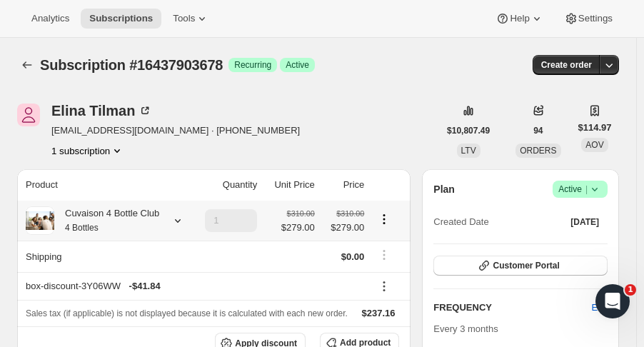
click at [175, 228] on icon at bounding box center [178, 221] width 14 height 14
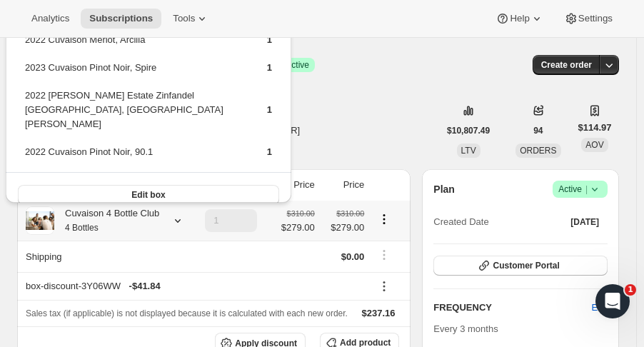
click at [173, 185] on button "Edit box" at bounding box center [148, 195] width 261 height 20
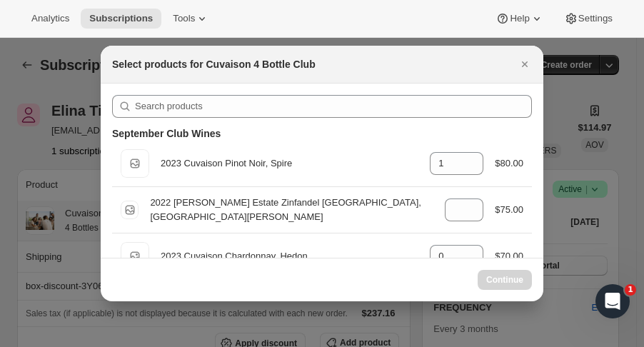
click at [544, 94] on div at bounding box center [322, 173] width 644 height 347
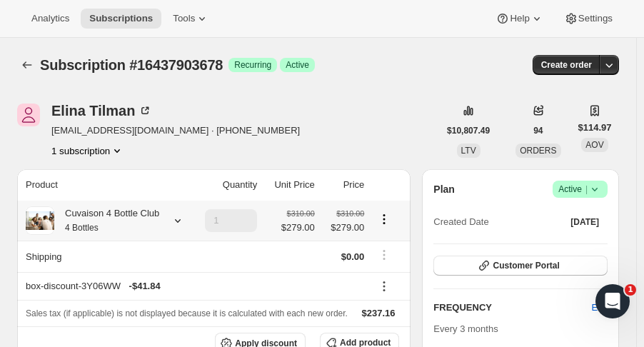
click at [172, 221] on icon at bounding box center [178, 221] width 14 height 14
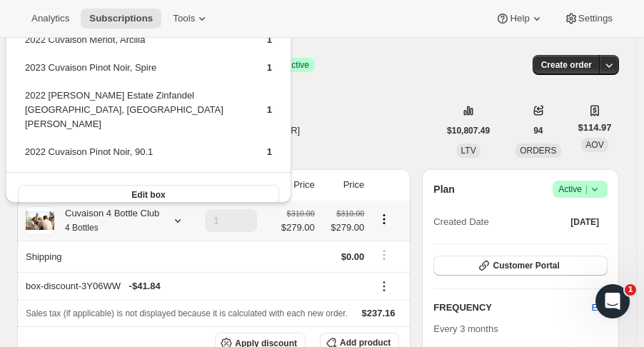
click at [172, 221] on icon at bounding box center [178, 221] width 14 height 14
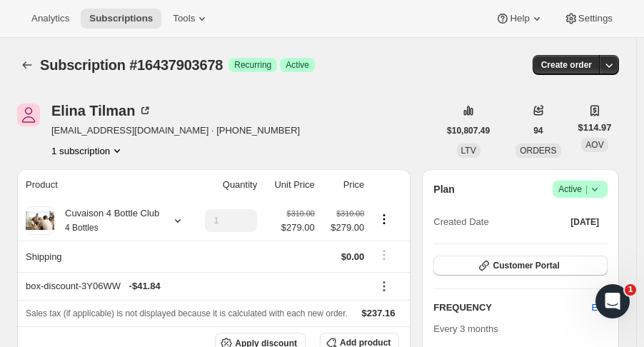
click at [22, 58] on button "Subscriptions" at bounding box center [27, 65] width 20 height 20
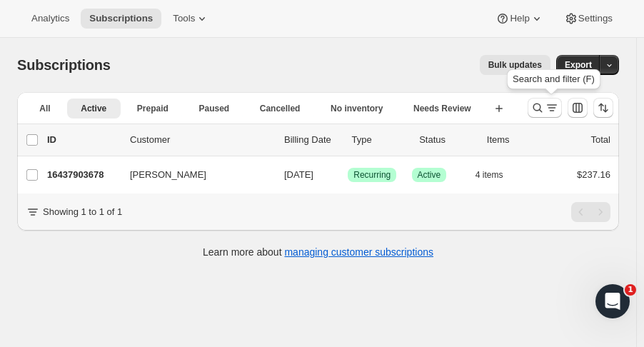
click at [543, 109] on icon "Search and filter results" at bounding box center [538, 108] width 14 height 14
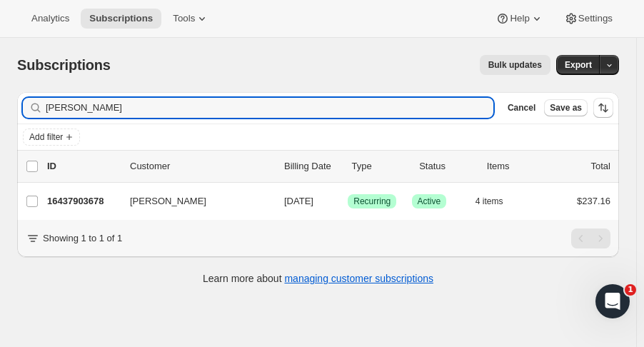
drag, startPoint x: 88, startPoint y: 105, endPoint x: -24, endPoint y: 99, distance: 112.3
click at [0, 99] on html "Analytics Subscriptions Tools Help Settings Skip to content Subscriptions. This…" at bounding box center [322, 173] width 644 height 347
type input "beth fl"
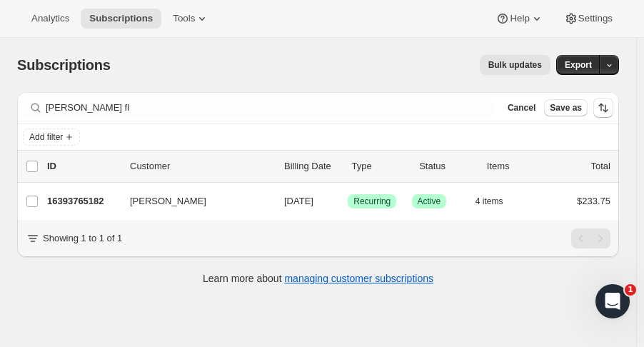
click at [90, 202] on p "16393765182" at bounding box center [82, 201] width 71 height 14
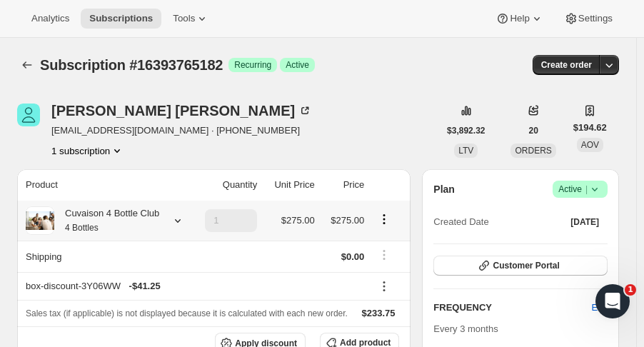
click at [183, 226] on icon at bounding box center [178, 221] width 14 height 14
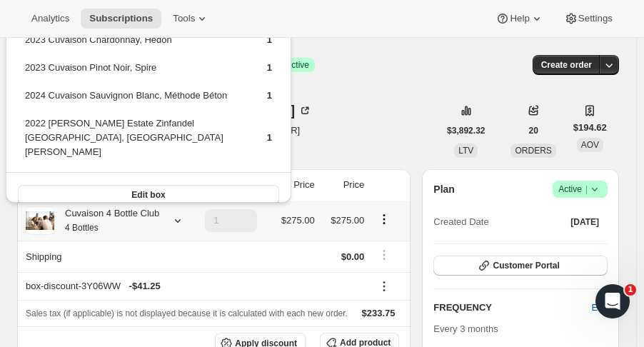
click at [166, 186] on button "Edit box" at bounding box center [148, 195] width 261 height 20
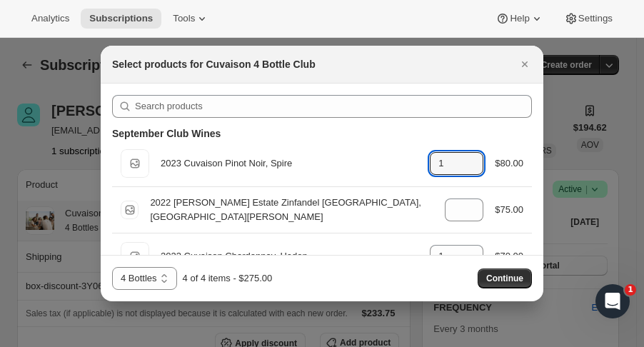
click at [466, 171] on icon ":rrl:" at bounding box center [473, 168] width 14 height 14
type input "0"
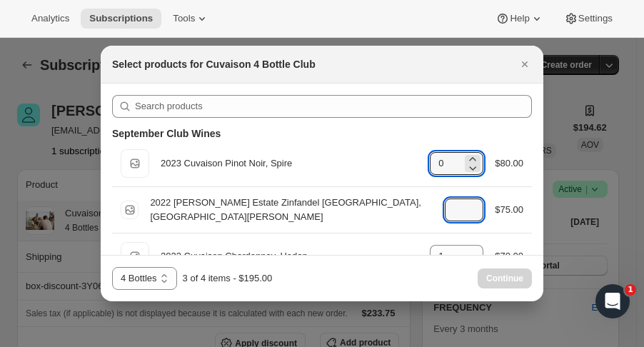
click at [470, 215] on icon ":rrl:" at bounding box center [473, 215] width 7 height 4
type input "0"
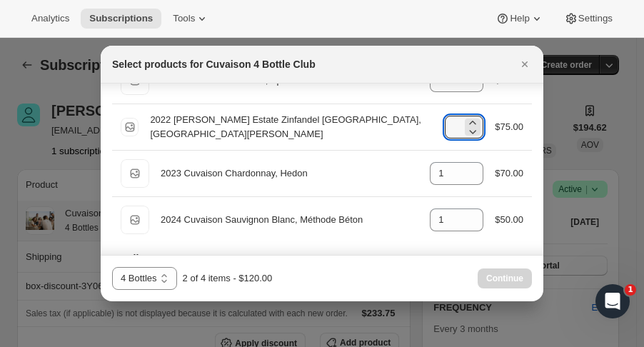
scroll to position [83, 0]
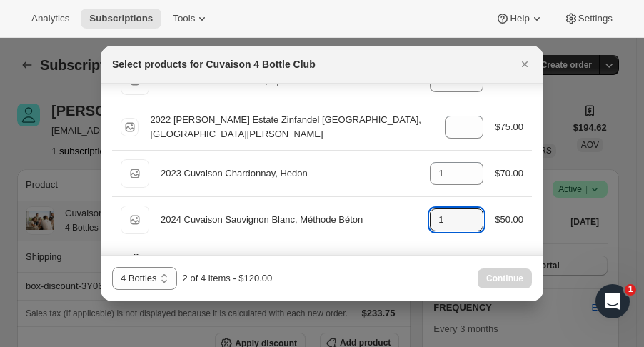
click at [470, 225] on icon ":rrl:" at bounding box center [473, 225] width 7 height 4
type input "0"
click at [466, 165] on icon ":rrl:" at bounding box center [473, 169] width 14 height 14
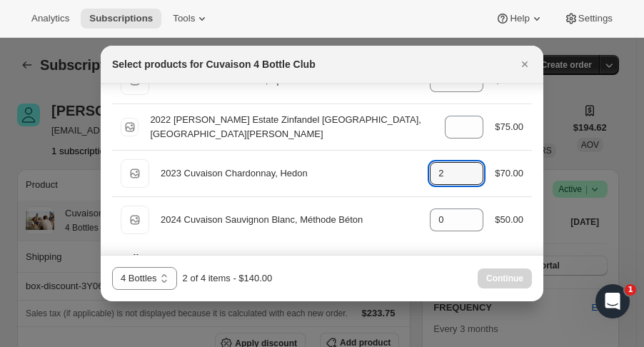
click at [466, 165] on icon ":rrl:" at bounding box center [473, 169] width 14 height 14
type input "3"
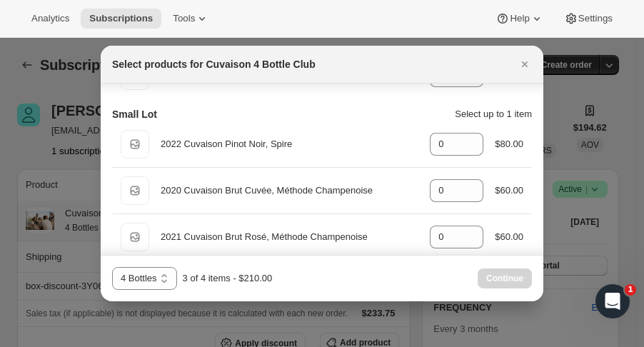
scroll to position [231, 0]
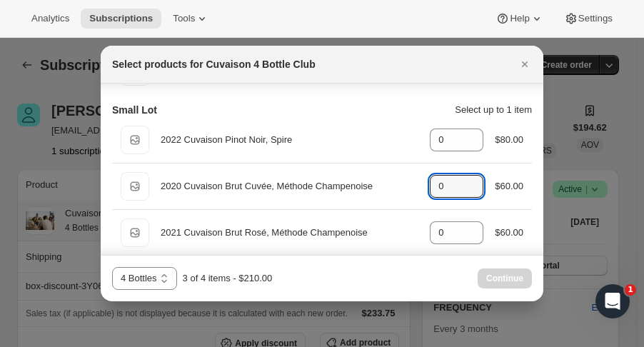
click at [469, 178] on icon ":rrl:" at bounding box center [473, 182] width 14 height 14
type input "1"
click at [499, 272] on button "Continue" at bounding box center [505, 279] width 54 height 20
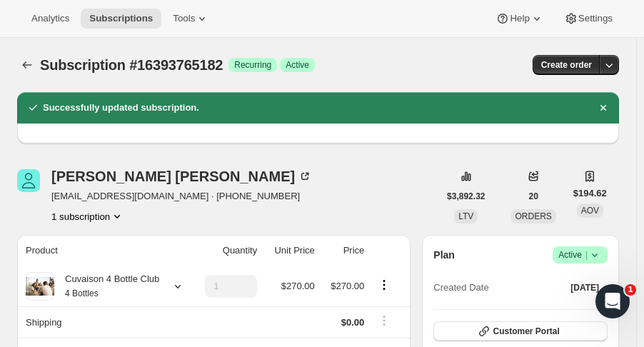
click at [34, 69] on icon "Subscriptions" at bounding box center [27, 65] width 14 height 14
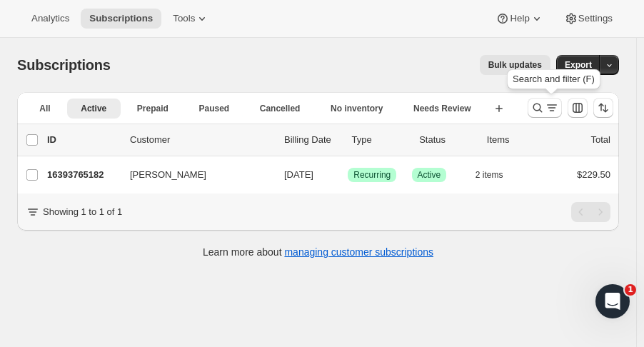
click at [544, 109] on icon "Search and filter results" at bounding box center [538, 108] width 14 height 14
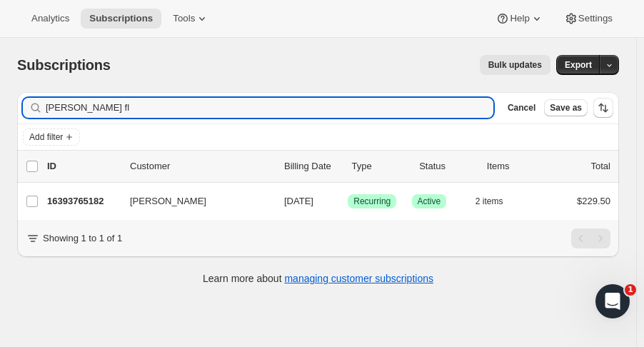
drag, startPoint x: 39, startPoint y: 105, endPoint x: -24, endPoint y: 111, distance: 63.8
click at [0, 111] on html "Analytics Subscriptions Tools Help Settings Skip to content Subscriptions. This…" at bounding box center [322, 173] width 644 height 347
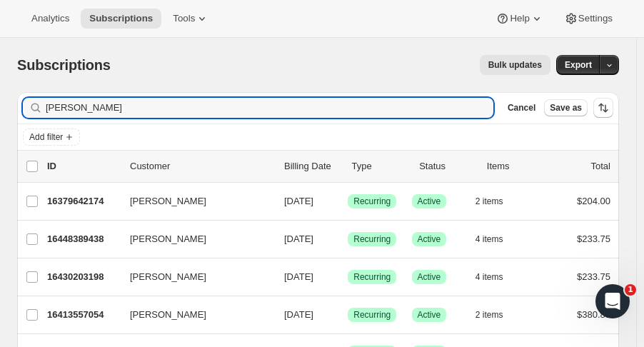
type input "joel"
click at [48, 284] on div "16430203198 Joel Ryan 09/09/2025 Success Recurring Success Active 4 items $233.…" at bounding box center [329, 277] width 564 height 20
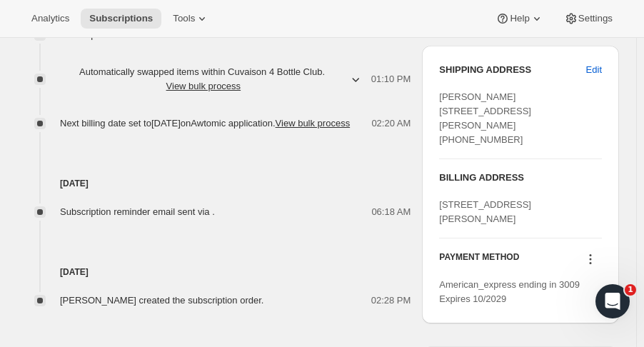
scroll to position [616, 0]
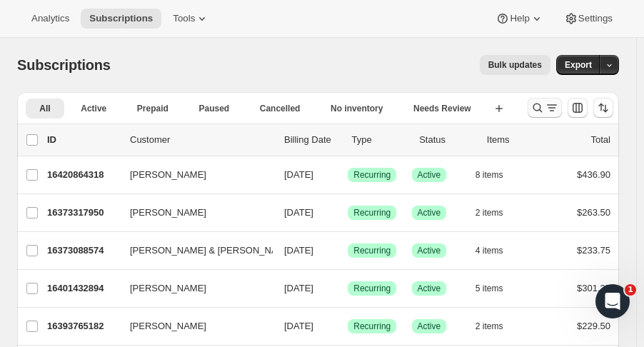
click at [541, 114] on icon "Search and filter results" at bounding box center [538, 108] width 14 height 14
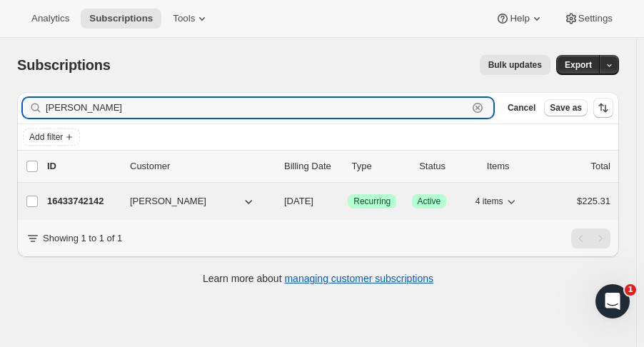
type input "[PERSON_NAME]"
click at [96, 197] on p "16433742142" at bounding box center [82, 201] width 71 height 14
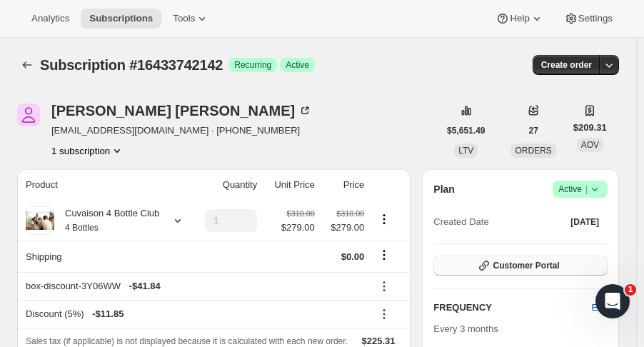
click at [541, 263] on span "Customer Portal" at bounding box center [526, 265] width 66 height 11
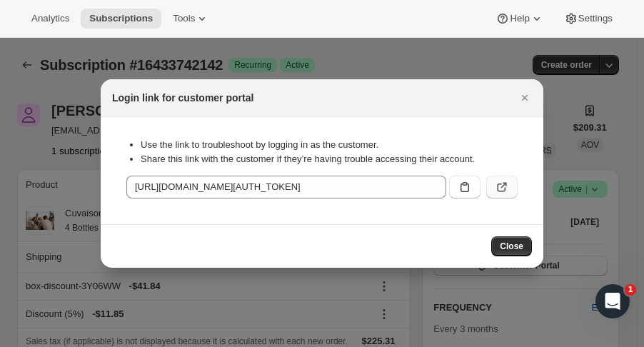
click at [501, 191] on icon ":rc7:" at bounding box center [502, 188] width 9 height 9
click at [497, 246] on button "Close" at bounding box center [511, 246] width 41 height 20
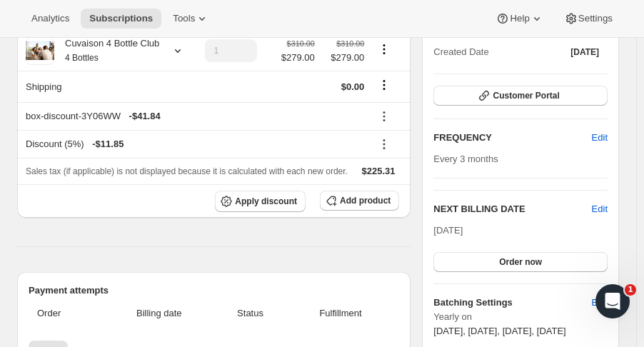
scroll to position [170, 0]
click at [607, 211] on span "Edit" at bounding box center [600, 209] width 16 height 14
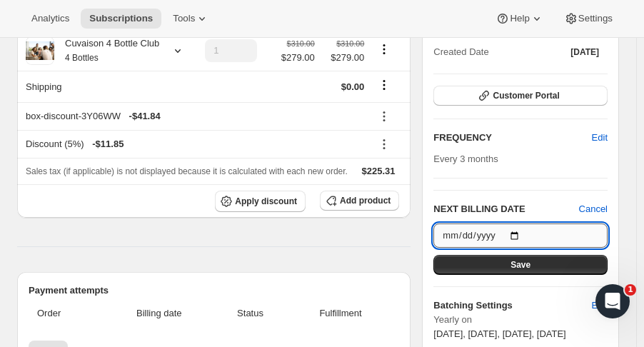
click at [528, 238] on input "[DATE]" at bounding box center [521, 236] width 174 height 24
click at [518, 234] on input "[DATE]" at bounding box center [521, 236] width 174 height 24
click at [523, 233] on input "[DATE]" at bounding box center [521, 236] width 174 height 24
type input "[DATE]"
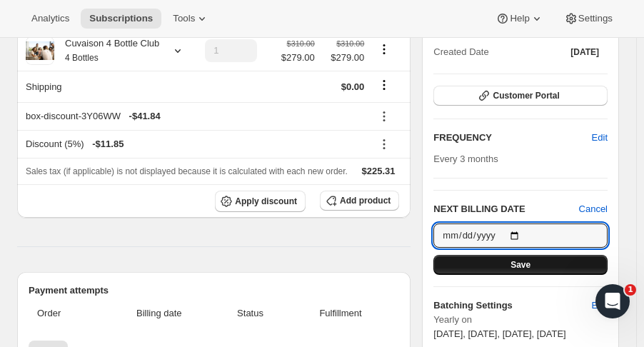
click at [567, 263] on button "Save" at bounding box center [521, 265] width 174 height 20
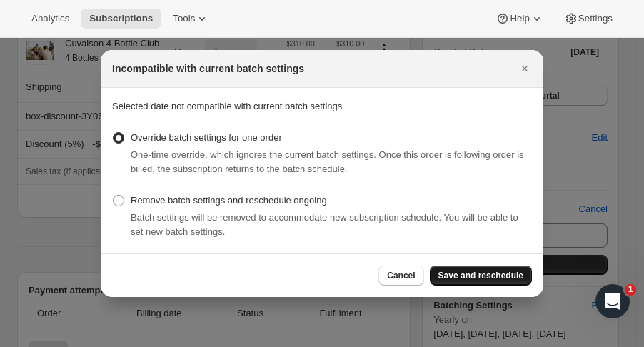
click at [519, 274] on span "Save and reschedule" at bounding box center [481, 275] width 85 height 11
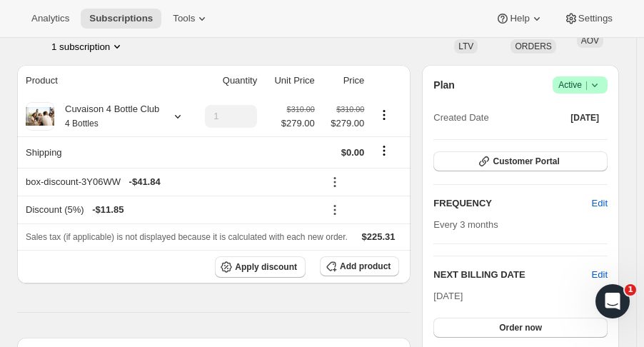
scroll to position [0, 0]
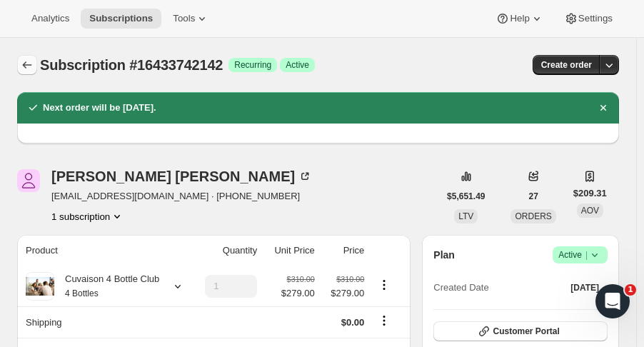
click at [21, 66] on icon "Subscriptions" at bounding box center [27, 65] width 14 height 14
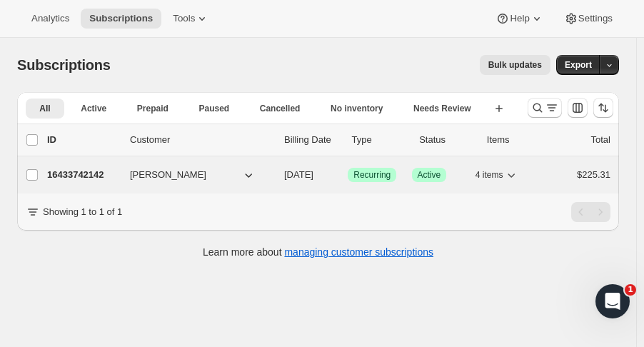
click at [98, 171] on p "16433742142" at bounding box center [82, 175] width 71 height 14
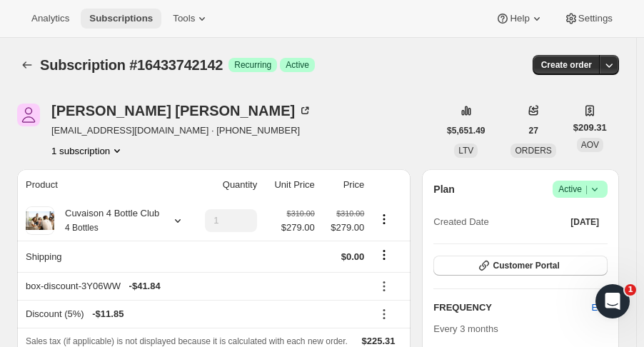
click at [114, 11] on button "Subscriptions" at bounding box center [121, 19] width 81 height 20
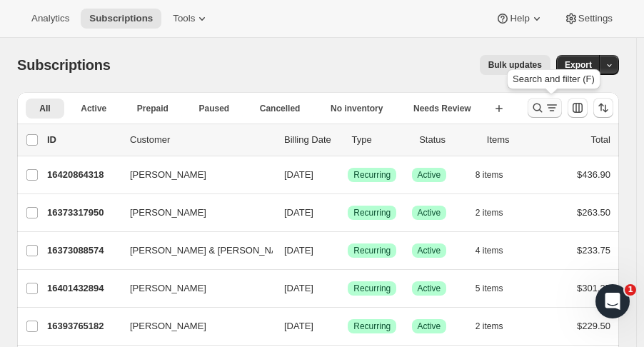
click at [545, 106] on icon "Search and filter results" at bounding box center [538, 108] width 14 height 14
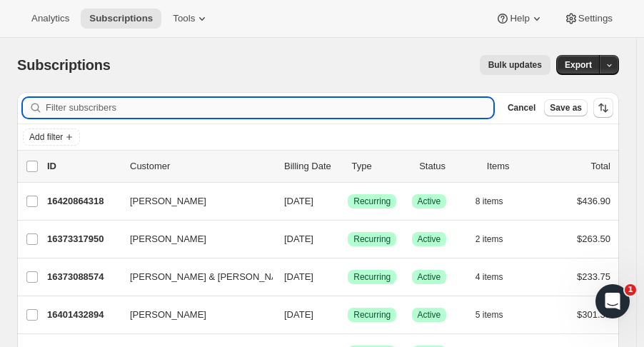
click at [188, 99] on input "Filter subscribers" at bounding box center [270, 108] width 448 height 20
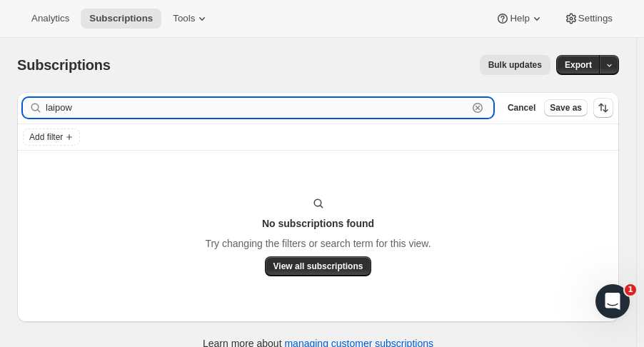
click at [54, 109] on input "laipow" at bounding box center [257, 108] width 422 height 20
click at [147, 105] on input "laitpow" at bounding box center [257, 108] width 422 height 20
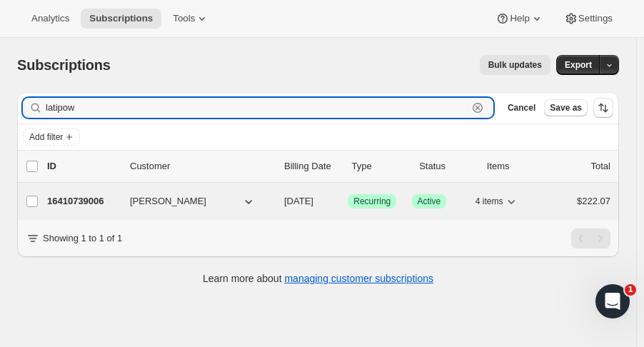
type input "latipow"
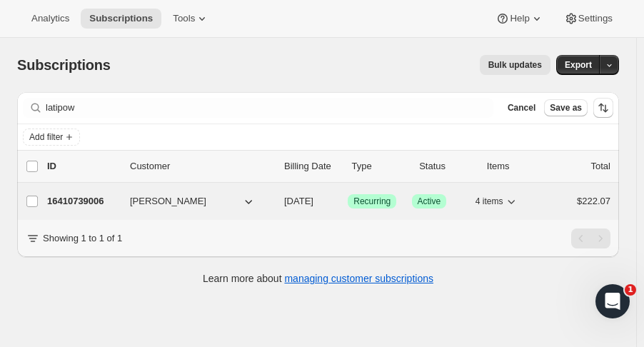
click at [73, 202] on p "16410739006" at bounding box center [82, 201] width 71 height 14
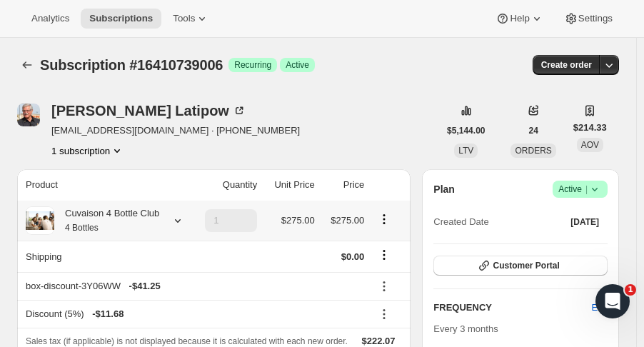
click at [171, 224] on icon at bounding box center [178, 221] width 14 height 14
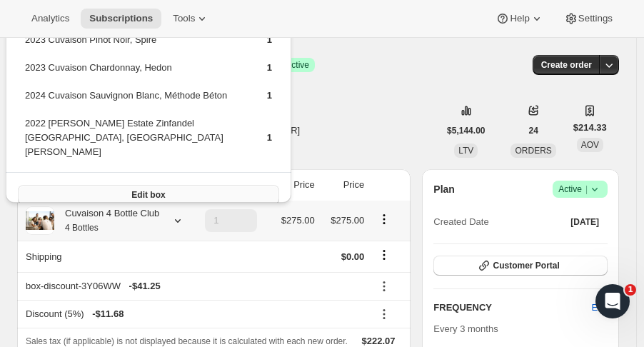
click at [241, 185] on button "Edit box" at bounding box center [148, 195] width 261 height 20
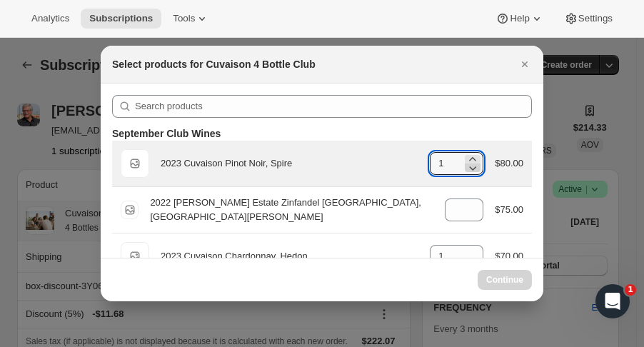
click at [466, 171] on icon ":r1gh:" at bounding box center [473, 168] width 14 height 14
click at [467, 171] on icon ":r1gh:" at bounding box center [473, 168] width 14 height 14
click at [470, 172] on icon ":r1gh:" at bounding box center [473, 168] width 14 height 14
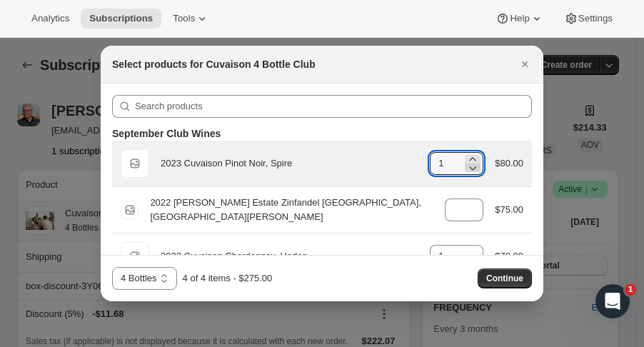
click at [466, 171] on icon ":r1gh:" at bounding box center [473, 168] width 14 height 14
type input "0"
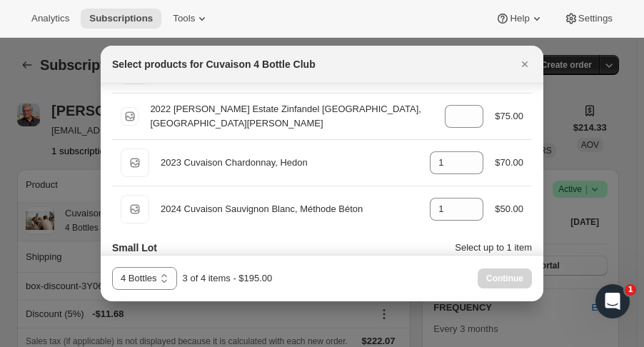
scroll to position [102, 0]
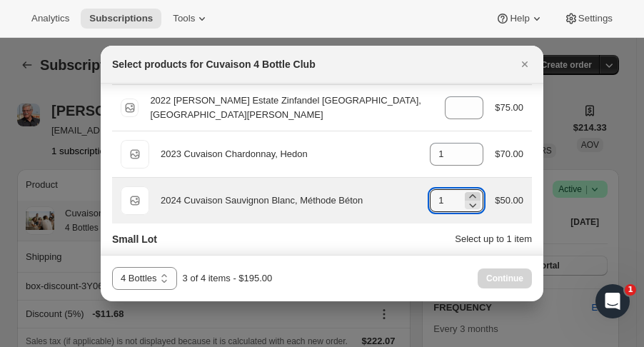
click at [466, 191] on icon ":r1gh:" at bounding box center [473, 196] width 14 height 14
type input "2"
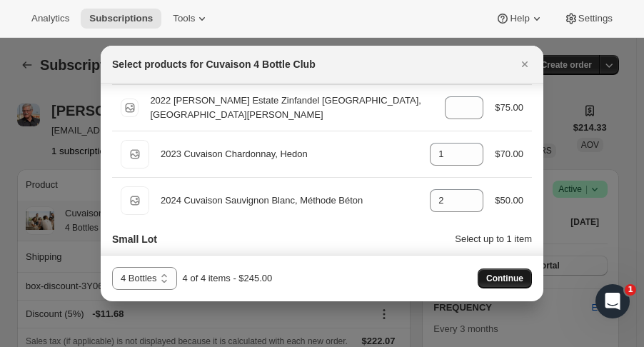
click at [496, 280] on span "Continue" at bounding box center [504, 278] width 37 height 11
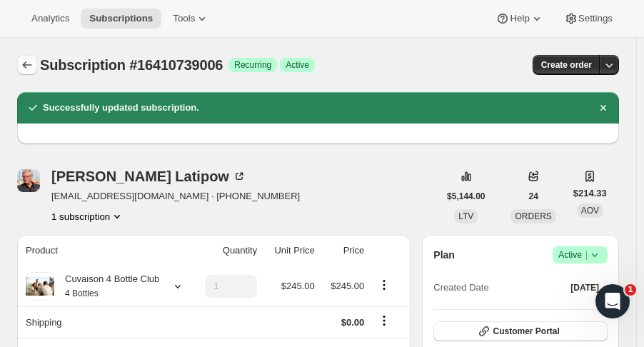
click at [31, 61] on icon "Subscriptions" at bounding box center [27, 65] width 14 height 14
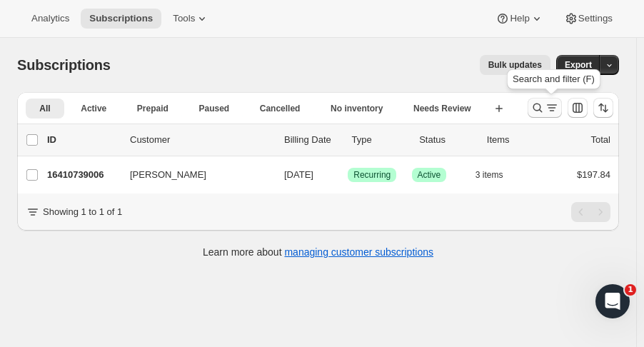
click at [545, 108] on icon "Search and filter results" at bounding box center [538, 108] width 14 height 14
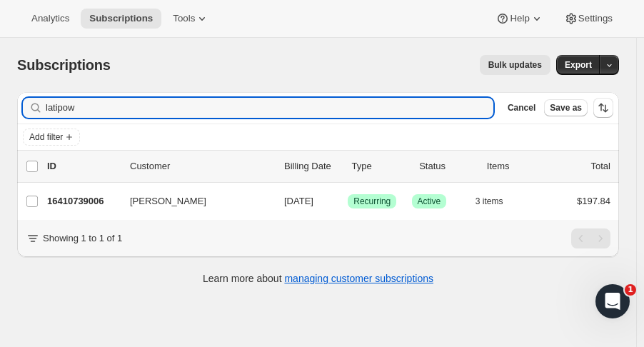
drag, startPoint x: 104, startPoint y: 109, endPoint x: -50, endPoint y: 116, distance: 154.5
click at [0, 116] on html "Analytics Subscriptions Tools Help Settings Skip to content Subscriptions. This…" at bounding box center [322, 173] width 644 height 347
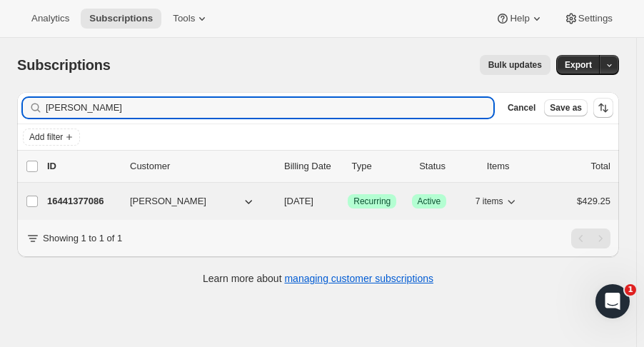
type input "kevin ward"
click at [74, 201] on p "16441377086" at bounding box center [82, 201] width 71 height 14
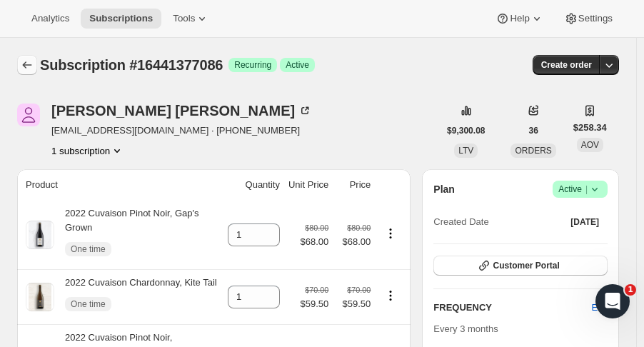
click at [29, 66] on icon "Subscriptions" at bounding box center [27, 65] width 14 height 14
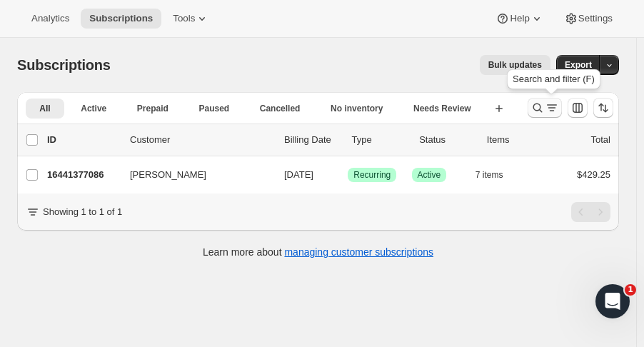
click at [542, 112] on icon "Search and filter results" at bounding box center [538, 108] width 14 height 14
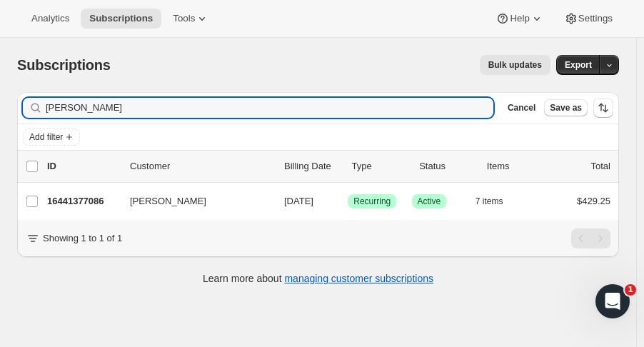
drag, startPoint x: -11, startPoint y: 94, endPoint x: -79, endPoint y: 90, distance: 68.0
click at [0, 90] on html "Analytics Subscriptions Tools Help Settings Skip to content Subscriptions. This…" at bounding box center [322, 173] width 644 height 347
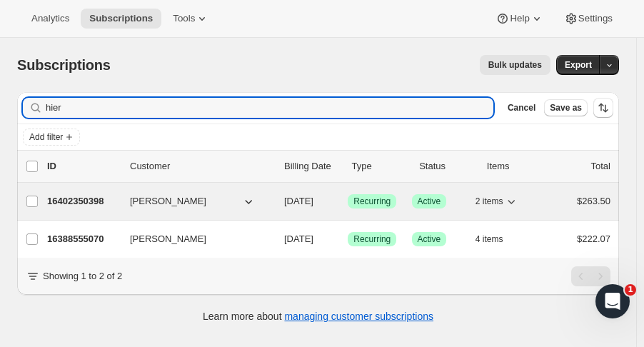
type input "hier"
click at [91, 195] on p "16402350398" at bounding box center [82, 201] width 71 height 14
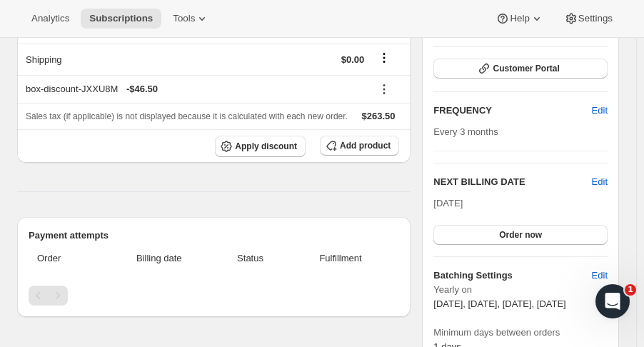
scroll to position [199, 0]
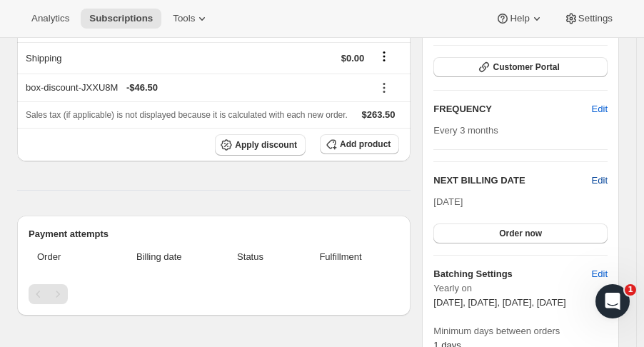
click at [608, 184] on span "Edit" at bounding box center [600, 181] width 16 height 14
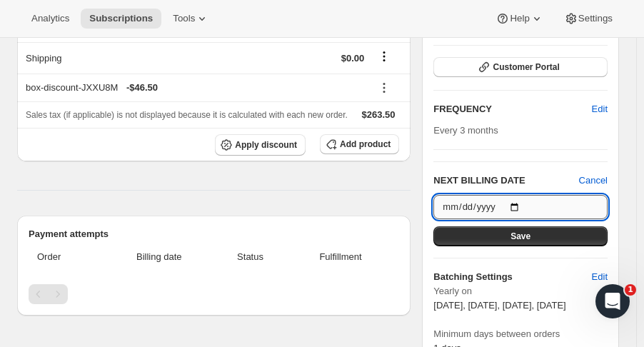
click at [521, 205] on input "[DATE]" at bounding box center [521, 207] width 174 height 24
type input "2025-12-01"
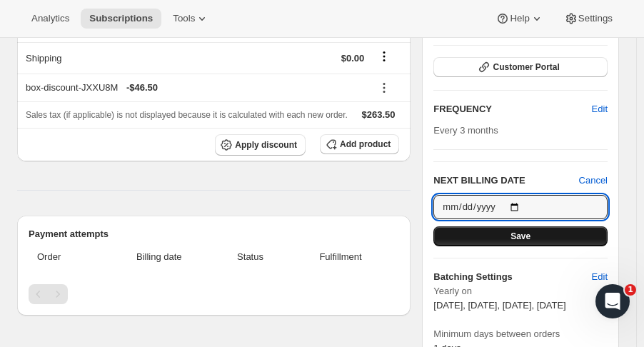
click at [520, 236] on span "Save" at bounding box center [521, 236] width 20 height 11
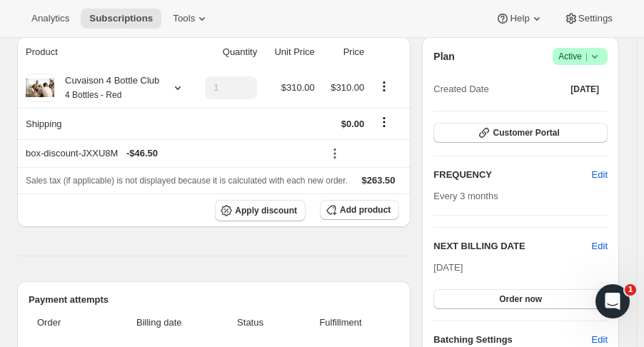
scroll to position [0, 0]
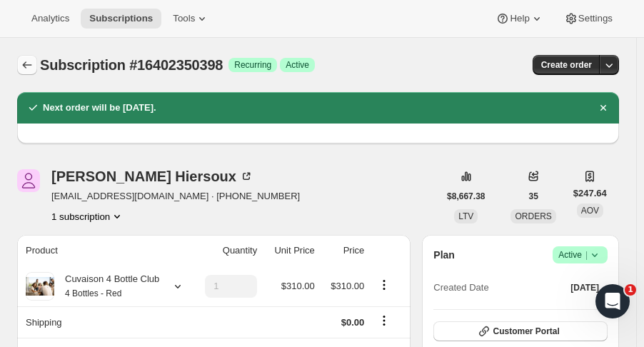
click at [26, 66] on icon "Subscriptions" at bounding box center [27, 65] width 14 height 14
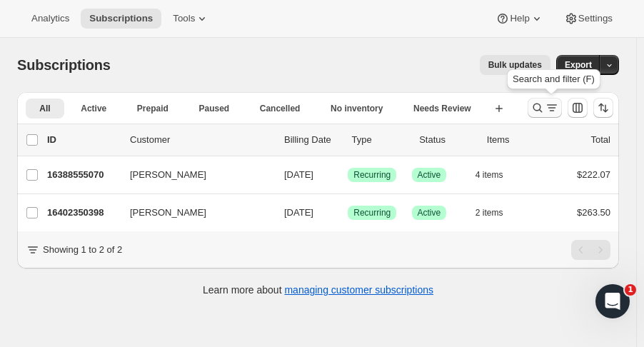
click at [536, 112] on button "Search and filter results" at bounding box center [545, 108] width 34 height 20
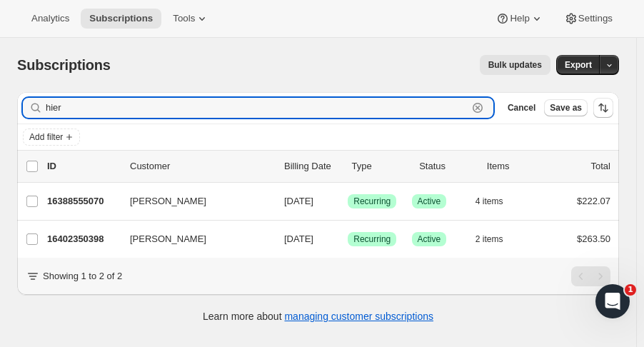
drag, startPoint x: 83, startPoint y: 104, endPoint x: -24, endPoint y: 111, distance: 106.6
click at [0, 111] on html "Analytics Subscriptions Tools Help Settings Skip to content Subscriptions. This…" at bounding box center [322, 173] width 644 height 347
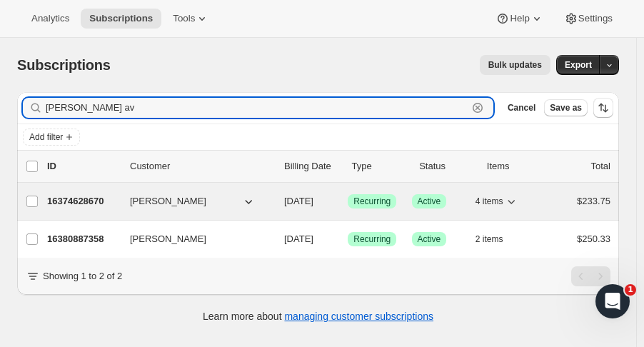
type input "[PERSON_NAME] av"
click at [77, 196] on p "16374628670" at bounding box center [82, 201] width 71 height 14
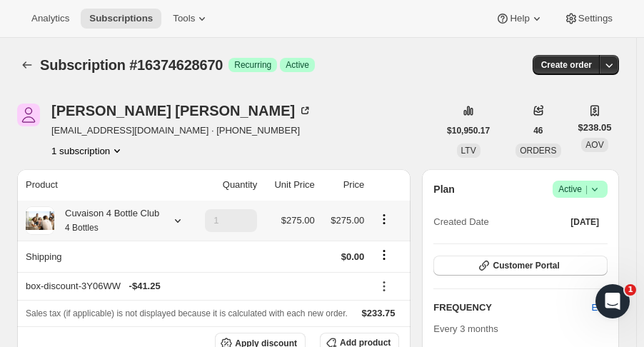
click at [166, 227] on div at bounding box center [175, 221] width 20 height 14
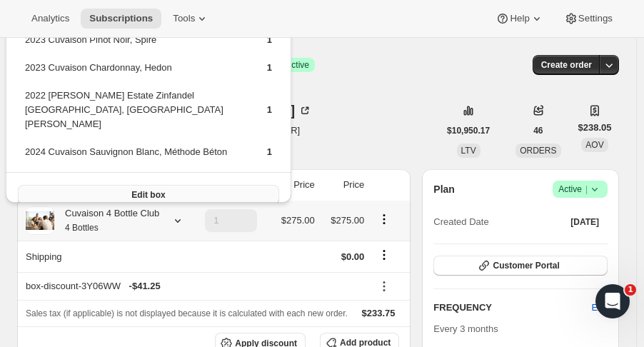
click at [156, 189] on span "Edit box" at bounding box center [148, 194] width 34 height 11
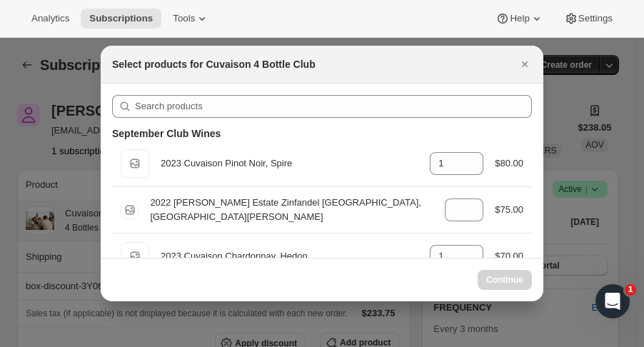
scroll to position [9, 0]
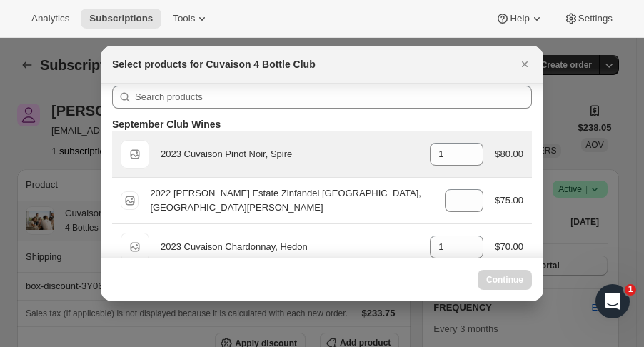
click at [471, 166] on div "Default Title 2023 Cuvaison Pinot Noir, Spire gid://shopify/ProductVariant/5215…" at bounding box center [322, 154] width 403 height 29
click at [470, 162] on icon ":r2he:" at bounding box center [473, 158] width 14 height 14
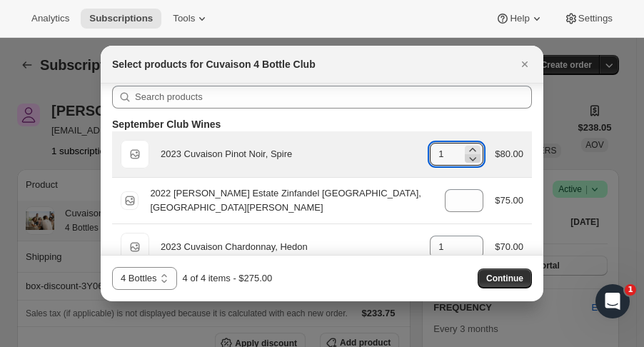
click at [469, 161] on icon ":r2he:" at bounding box center [473, 158] width 14 height 14
type input "0"
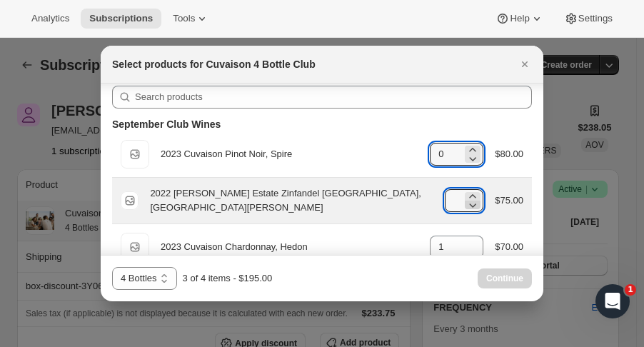
click at [468, 208] on icon ":r2he:" at bounding box center [473, 205] width 14 height 14
type input "0"
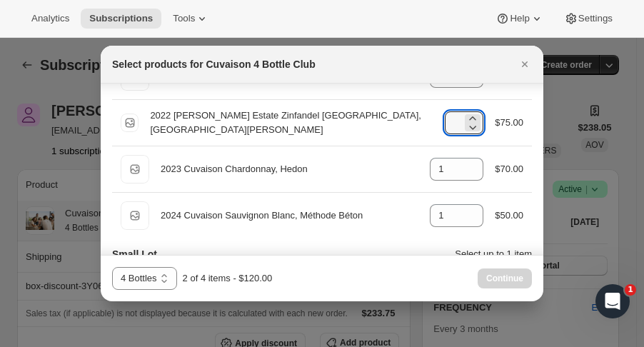
scroll to position [89, 0]
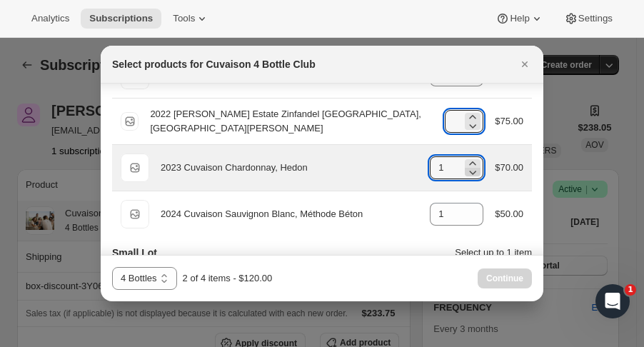
click at [469, 175] on icon ":r2he:" at bounding box center [473, 172] width 14 height 14
type input "0"
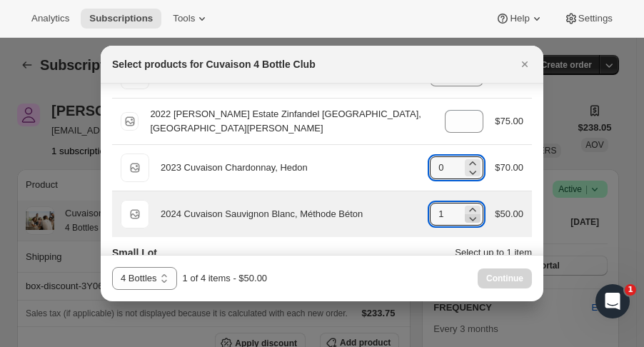
click at [470, 218] on icon ":r2he:" at bounding box center [473, 219] width 7 height 4
type input "0"
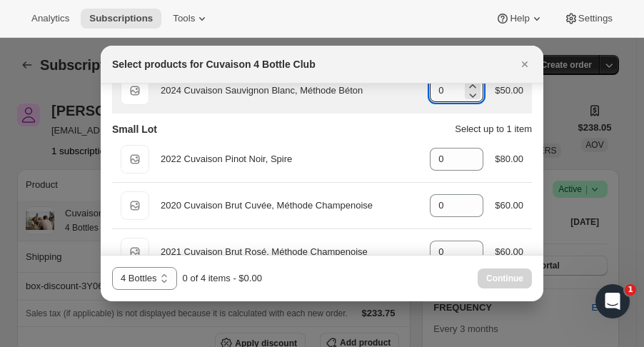
scroll to position [236, 0]
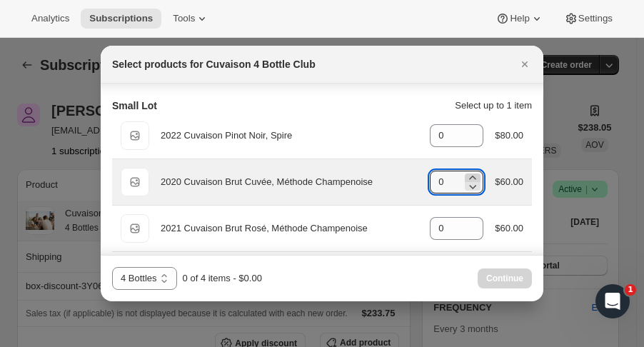
click at [469, 171] on icon ":r2he:" at bounding box center [473, 178] width 14 height 14
type input "2"
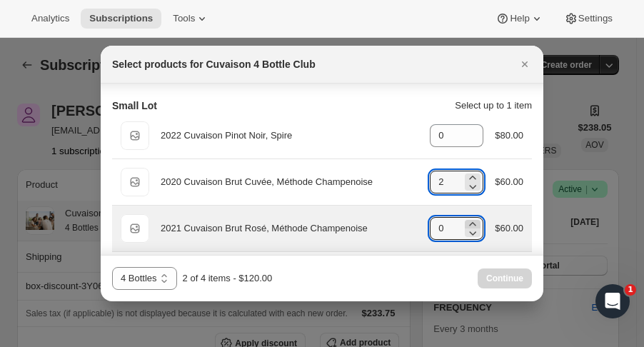
click at [472, 219] on icon ":r2he:" at bounding box center [473, 224] width 14 height 14
type input "2"
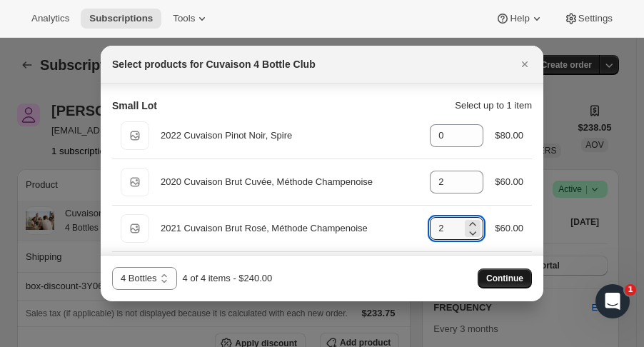
click at [492, 275] on span "Continue" at bounding box center [504, 278] width 37 height 11
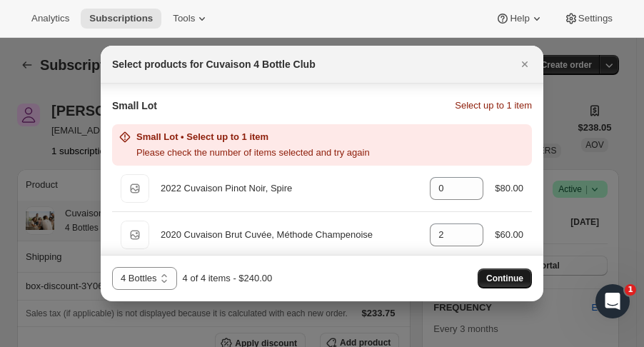
scroll to position [241, 0]
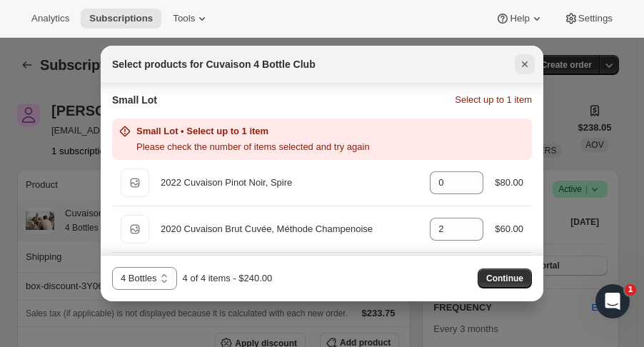
click at [530, 64] on icon "Close" at bounding box center [525, 64] width 14 height 14
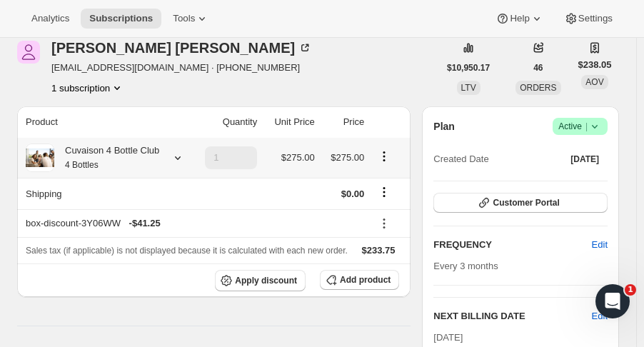
scroll to position [62, 0]
click at [176, 159] on icon at bounding box center [178, 158] width 14 height 14
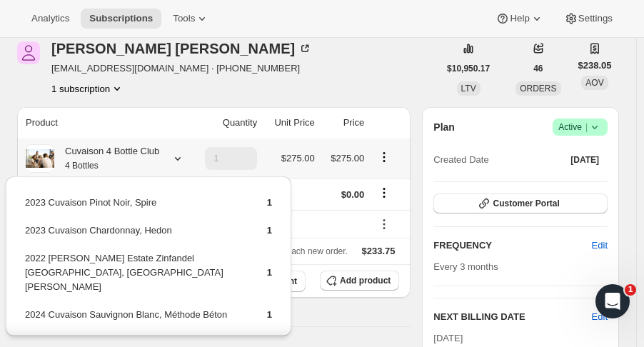
click at [331, 66] on div "Amy Avellar amyavellar@gmail.com · +15302179810 1 subscription" at bounding box center [227, 68] width 421 height 54
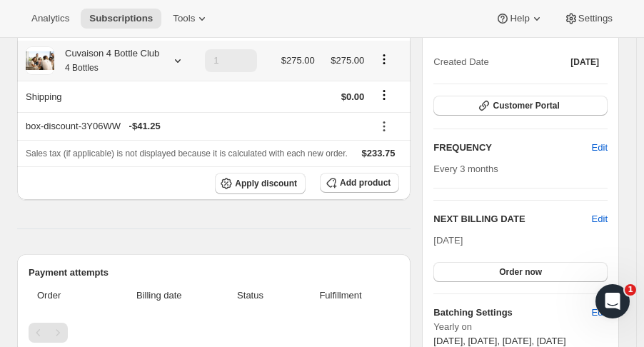
scroll to position [226, 0]
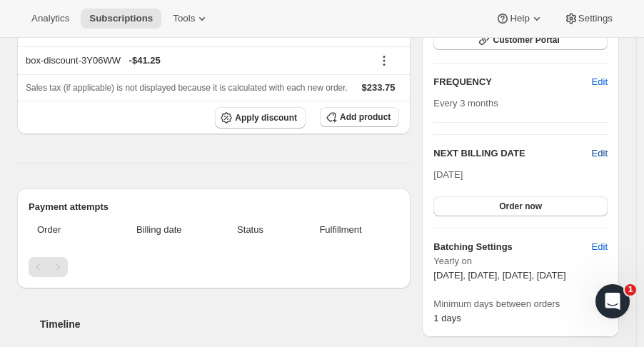
click at [601, 151] on span "Edit" at bounding box center [600, 153] width 16 height 14
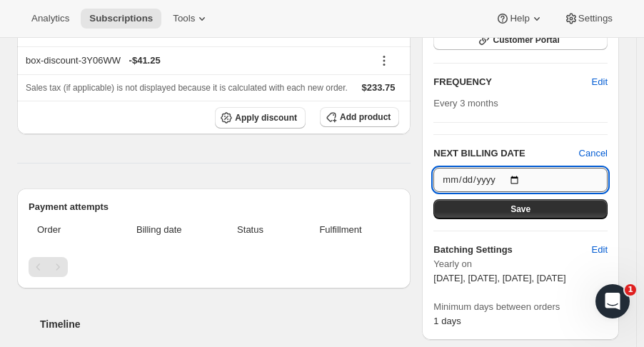
click at [516, 179] on input "[DATE]" at bounding box center [521, 180] width 174 height 24
type input "[DATE]"
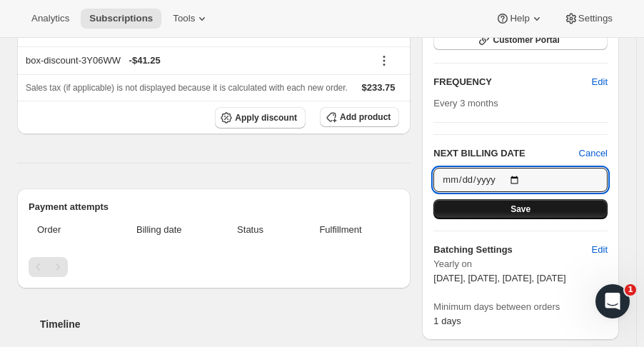
click at [541, 206] on button "Save" at bounding box center [521, 209] width 174 height 20
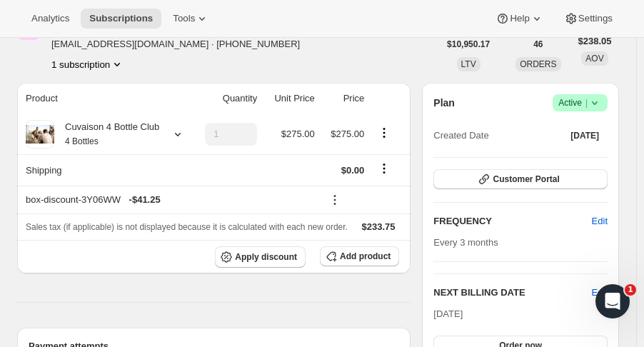
scroll to position [0, 0]
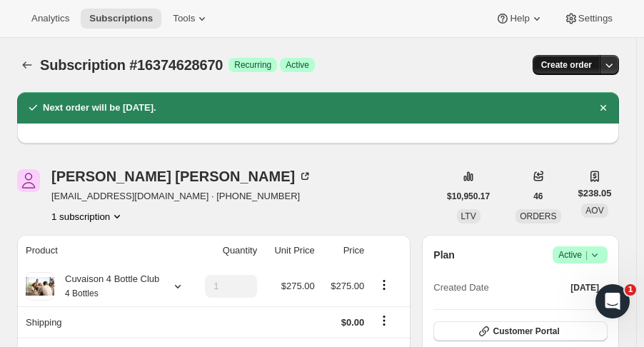
click at [586, 62] on span "Create order" at bounding box center [566, 64] width 51 height 11
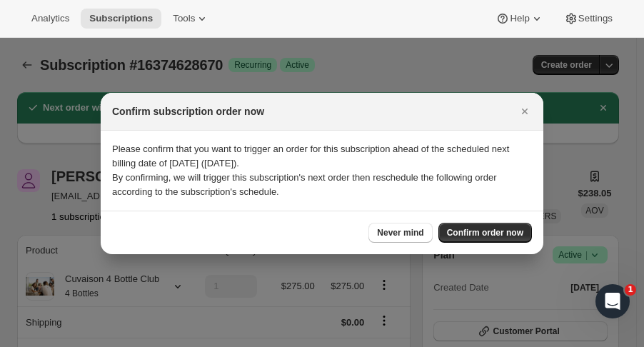
drag, startPoint x: 491, startPoint y: 230, endPoint x: 454, endPoint y: 154, distance: 85.0
click at [454, 156] on div "Confirm subscription order now Please confirm that you want to trigger an order…" at bounding box center [322, 173] width 443 height 161
click at [491, 79] on div at bounding box center [322, 173] width 644 height 347
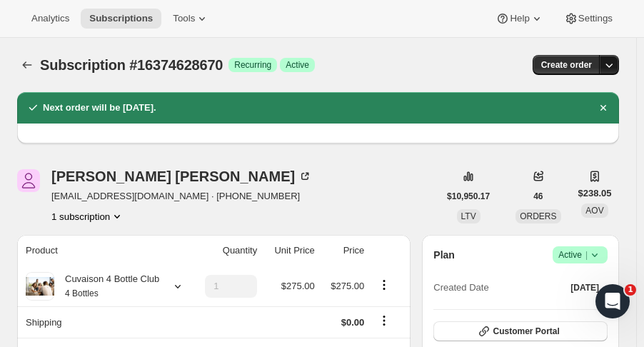
click at [613, 66] on icon "button" at bounding box center [609, 65] width 14 height 14
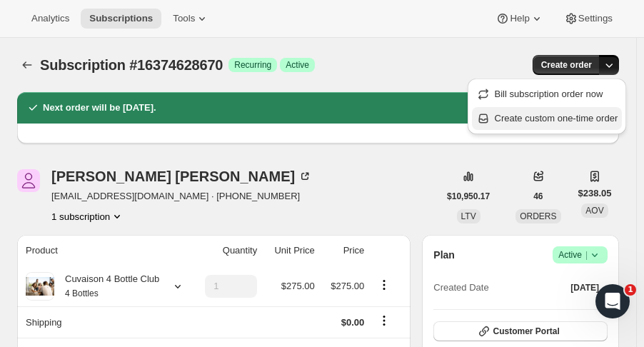
click at [576, 114] on span "Create custom one-time order" at bounding box center [557, 118] width 124 height 11
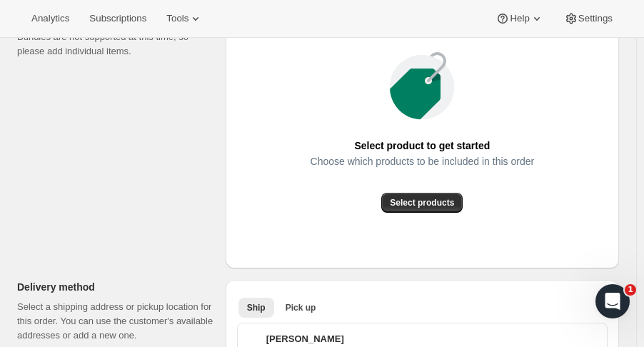
scroll to position [242, 0]
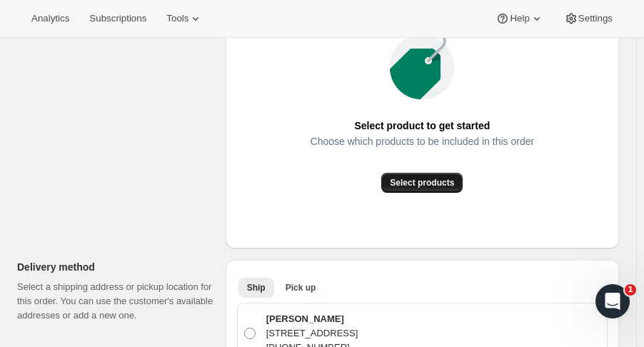
click at [442, 178] on span "Select products" at bounding box center [422, 182] width 64 height 11
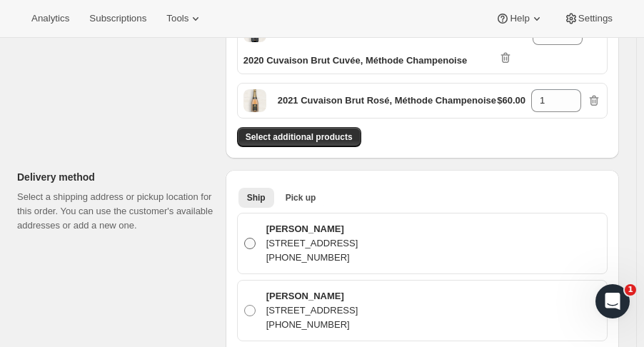
click at [249, 238] on span at bounding box center [249, 243] width 11 height 11
click at [245, 238] on input "Amy Avellar 684 Bird Ct, San Marcos, CA, 92069-7374, United States 530-217-9810" at bounding box center [244, 238] width 1 height 1
radio input "true"
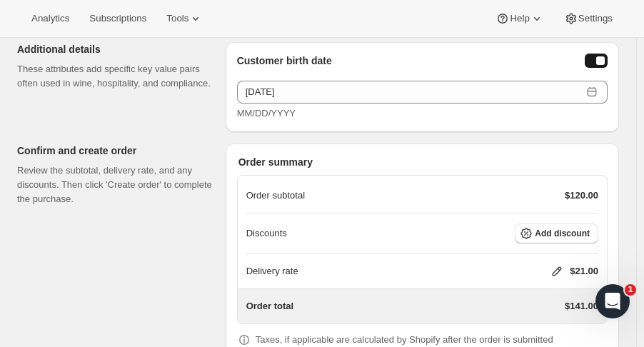
scroll to position [1002, 0]
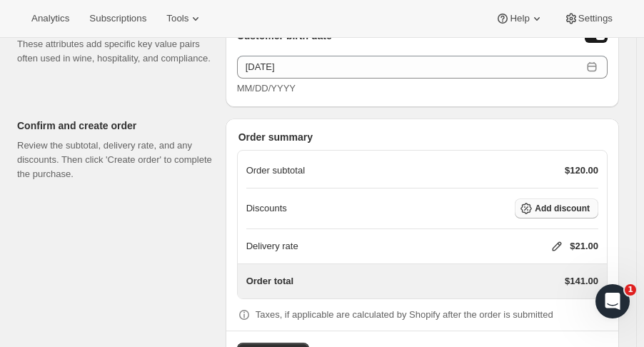
click at [589, 203] on span "Add discount" at bounding box center [562, 208] width 55 height 11
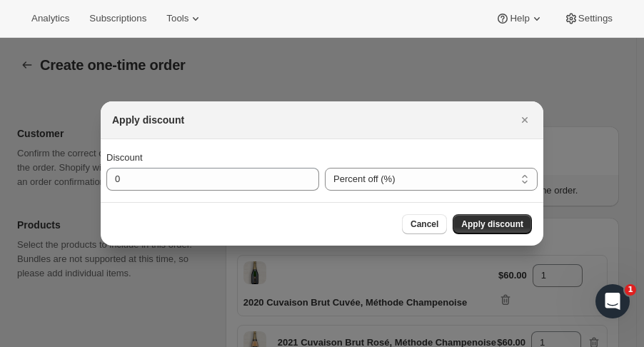
scroll to position [0, 0]
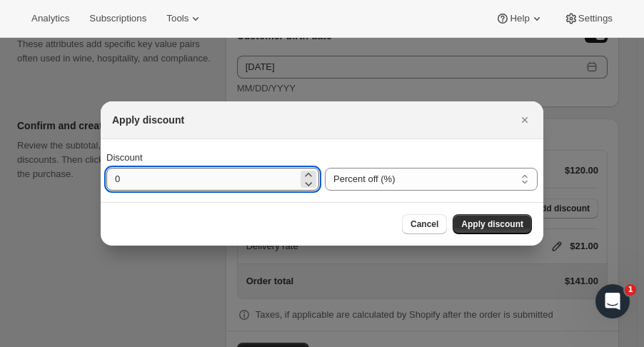
click at [241, 181] on input "0" at bounding box center [201, 179] width 191 height 23
type input "15"
click at [496, 219] on span "Apply discount" at bounding box center [492, 224] width 62 height 11
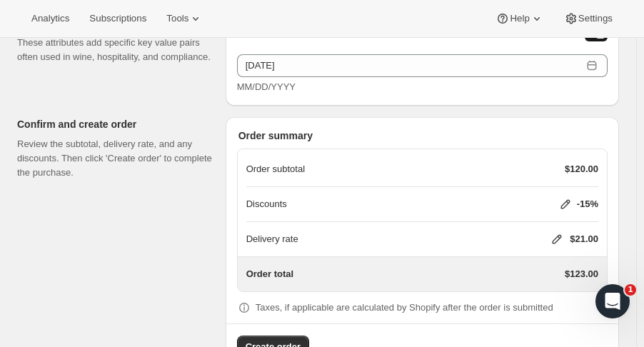
scroll to position [1019, 0]
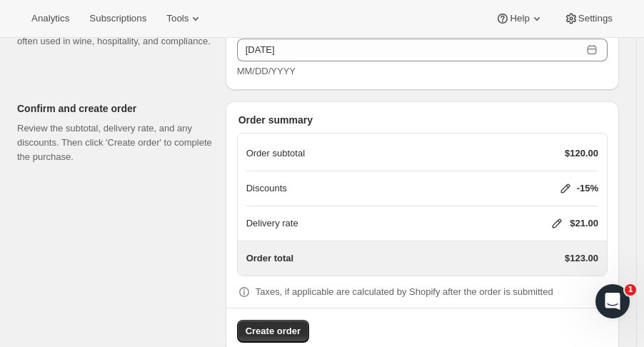
click at [563, 216] on icon at bounding box center [557, 223] width 14 height 14
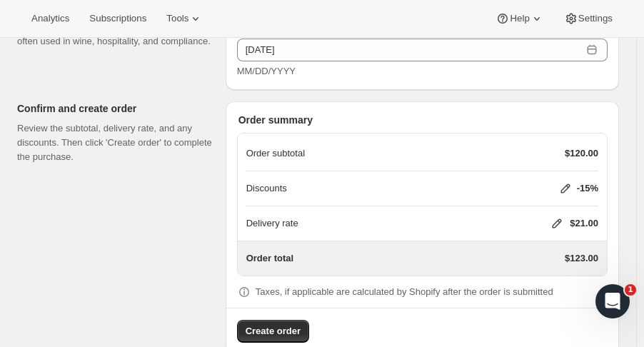
click at [562, 219] on icon at bounding box center [557, 223] width 9 height 9
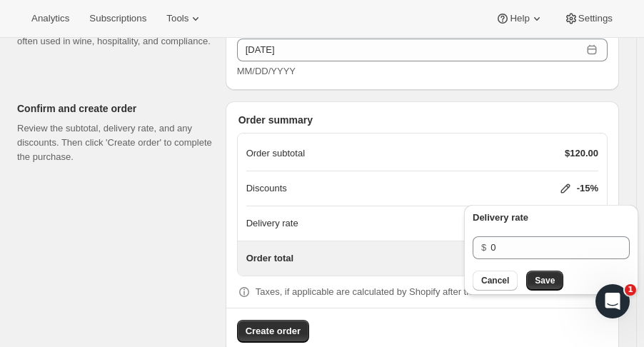
click at [535, 290] on button "Save" at bounding box center [544, 281] width 37 height 20
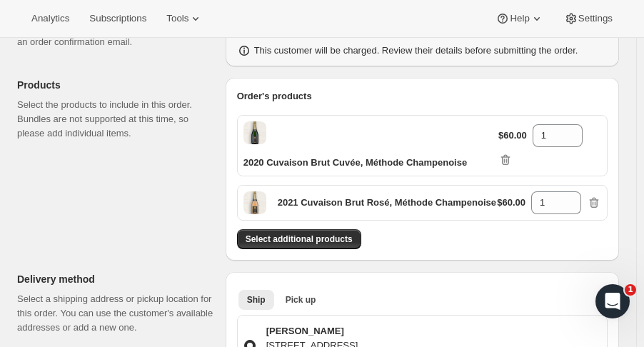
scroll to position [139, 0]
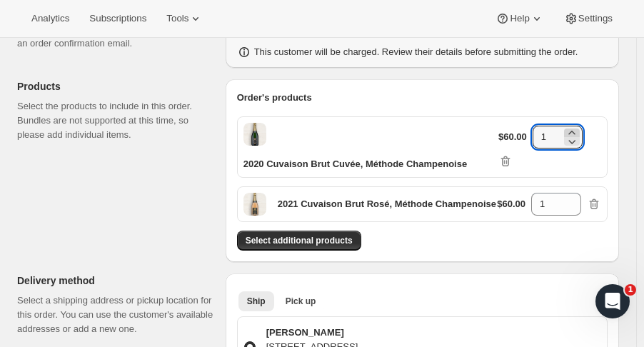
click at [573, 128] on icon at bounding box center [572, 133] width 14 height 14
type input "2"
click at [574, 198] on icon at bounding box center [570, 200] width 6 height 4
type input "2"
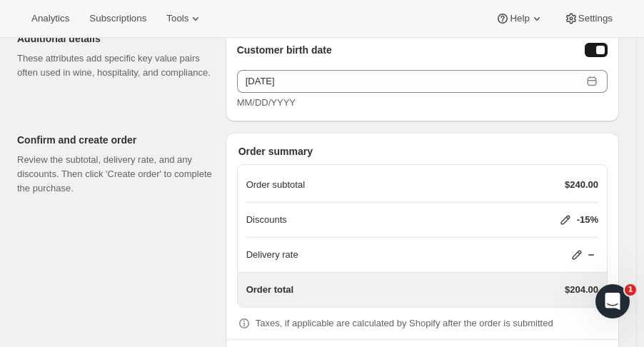
scroll to position [1019, 0]
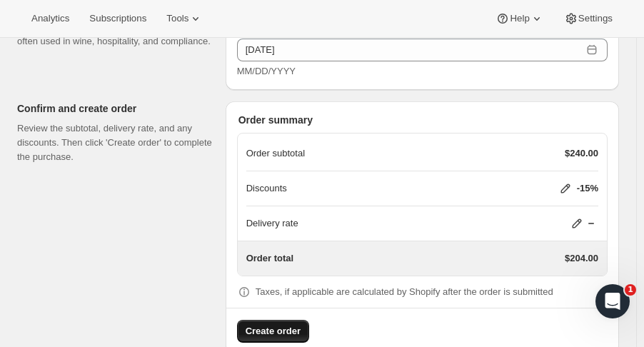
click at [247, 324] on span "Create order" at bounding box center [273, 331] width 55 height 14
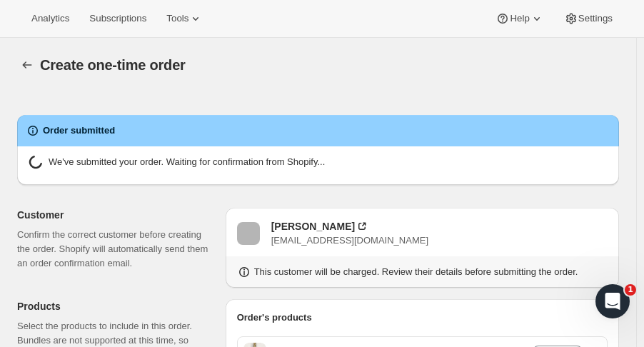
radio input "true"
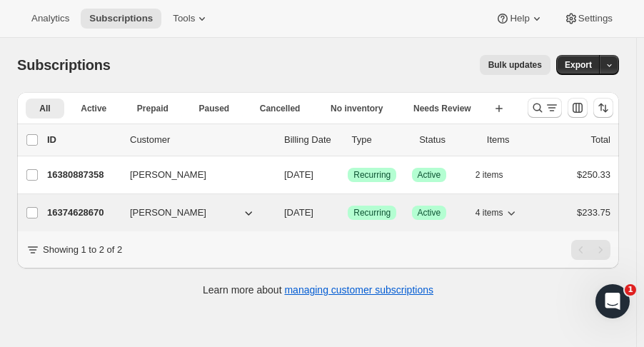
click at [92, 206] on p "16374628670" at bounding box center [82, 213] width 71 height 14
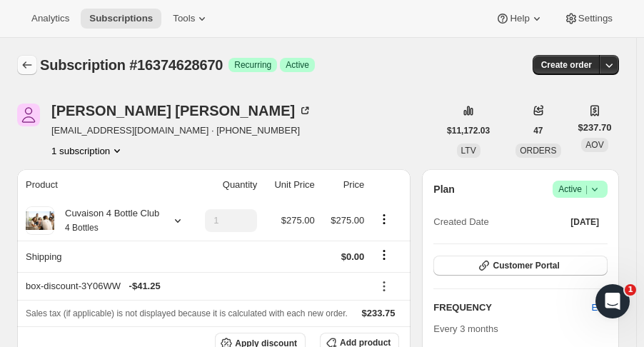
click at [28, 65] on icon "Subscriptions" at bounding box center [27, 65] width 14 height 14
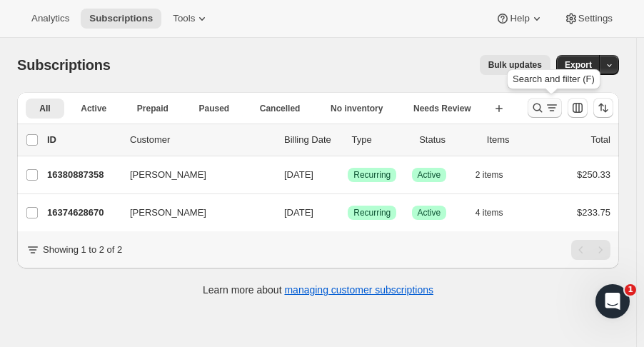
click at [544, 109] on icon "Search and filter results" at bounding box center [538, 108] width 14 height 14
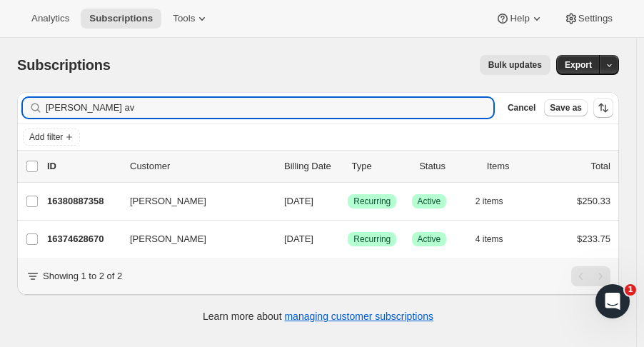
drag, startPoint x: 64, startPoint y: 105, endPoint x: -22, endPoint y: 96, distance: 86.2
click at [0, 96] on html "Analytics Subscriptions Tools Help Settings Skip to content Subscriptions. This…" at bounding box center [322, 173] width 644 height 347
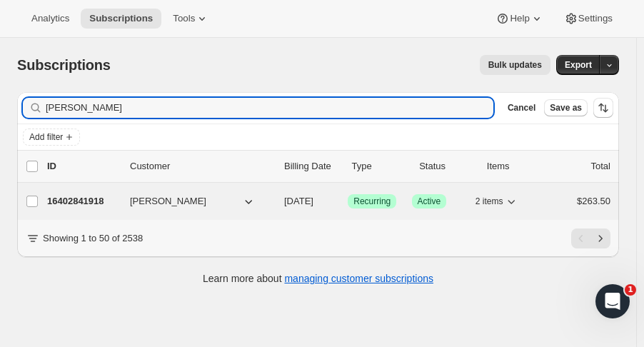
type input "[PERSON_NAME]"
click at [81, 196] on p "16402841918" at bounding box center [82, 201] width 71 height 14
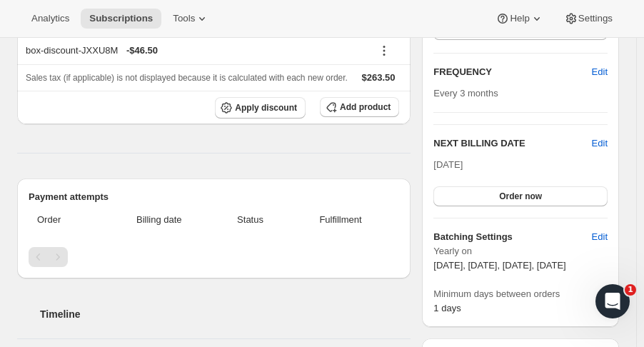
scroll to position [237, 0]
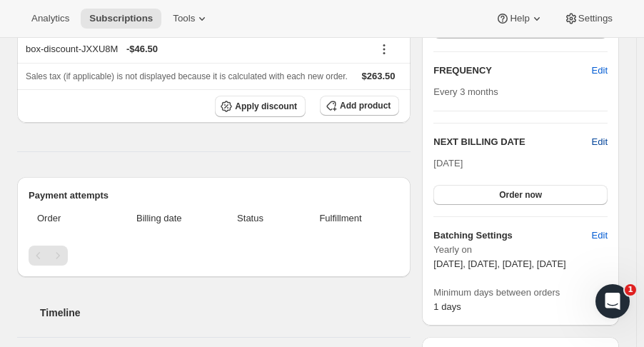
click at [608, 141] on span "Edit" at bounding box center [600, 142] width 16 height 14
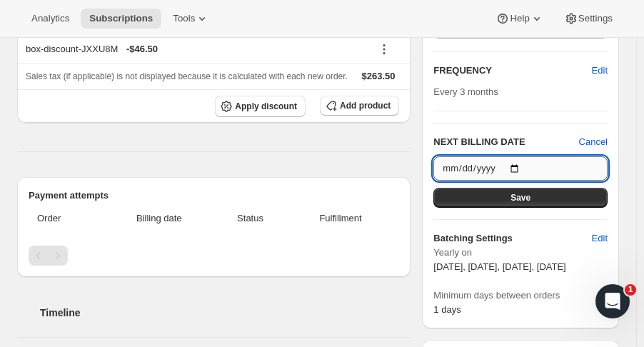
click at [527, 163] on input "[DATE]" at bounding box center [521, 168] width 174 height 24
type input "[DATE]"
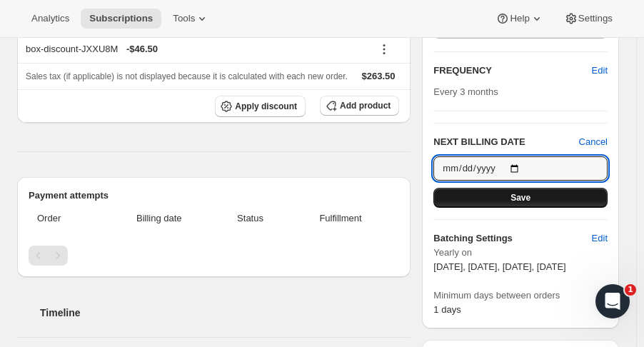
click at [569, 204] on button "Save" at bounding box center [521, 198] width 174 height 20
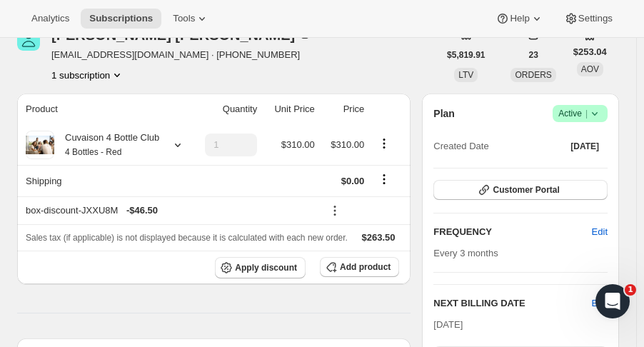
scroll to position [0, 0]
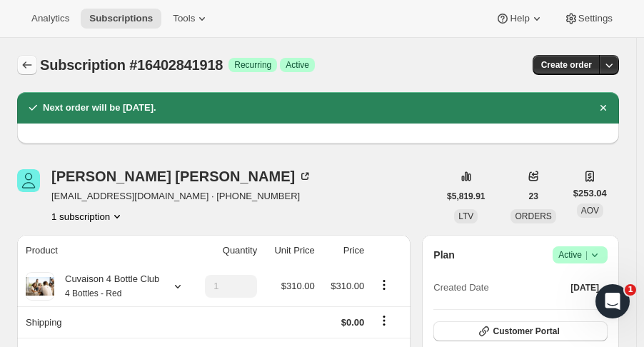
click at [25, 71] on icon "Subscriptions" at bounding box center [27, 65] width 14 height 14
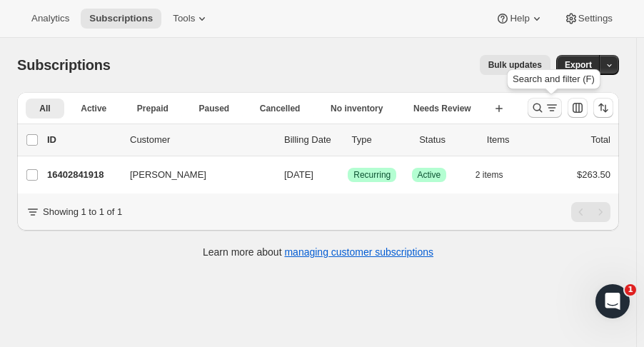
click at [543, 106] on icon "Search and filter results" at bounding box center [538, 108] width 9 height 9
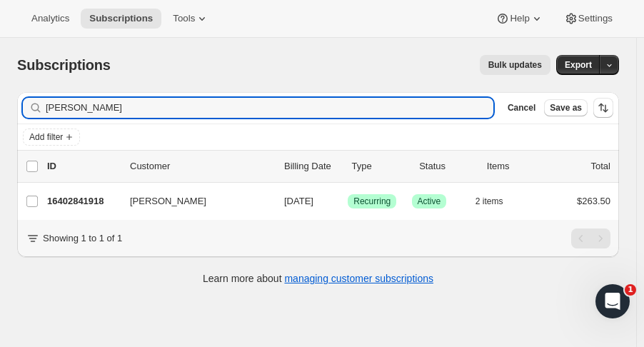
drag, startPoint x: 111, startPoint y: 111, endPoint x: -11, endPoint y: 109, distance: 122.9
click at [0, 109] on html "Analytics Subscriptions Tools Help Settings Skip to content Subscriptions. This…" at bounding box center [322, 173] width 644 height 347
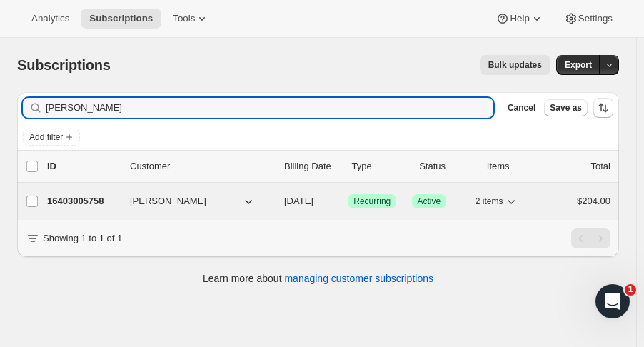
type input "[PERSON_NAME]"
click at [64, 205] on p "16403005758" at bounding box center [82, 201] width 71 height 14
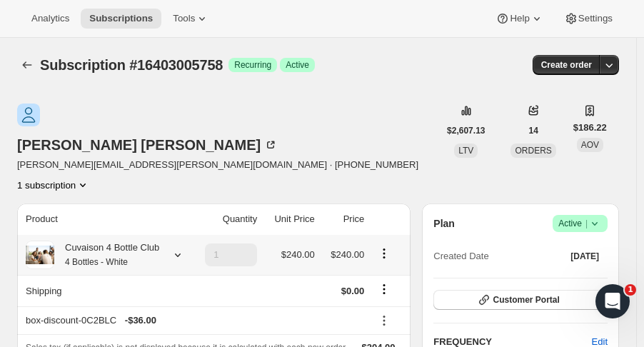
click at [176, 248] on icon at bounding box center [178, 255] width 14 height 14
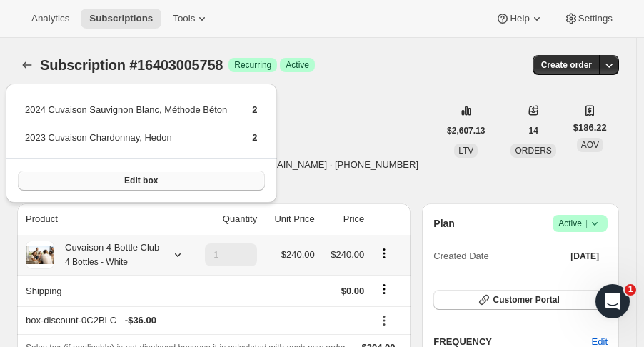
click at [166, 180] on button "Edit box" at bounding box center [141, 181] width 247 height 20
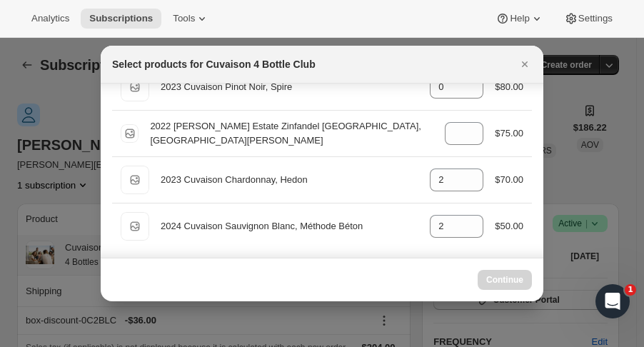
scroll to position [94, 0]
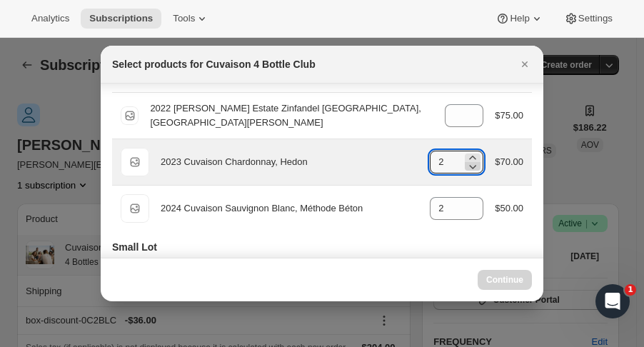
click at [471, 171] on icon ":rhh:" at bounding box center [473, 166] width 14 height 14
type input "2"
select select "gid://shopify/ProductVariant/52115221807422"
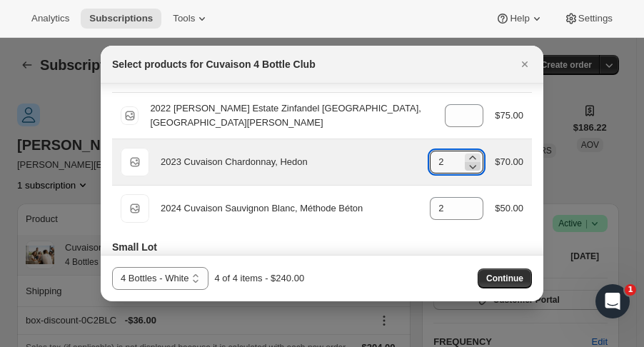
click at [471, 171] on icon ":rhh:" at bounding box center [473, 166] width 14 height 14
type input "0"
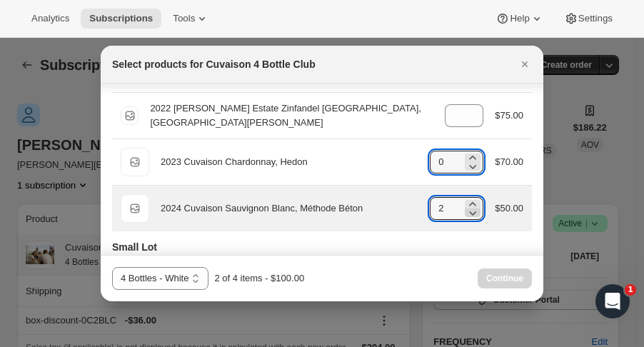
click at [466, 219] on icon ":rhh:" at bounding box center [473, 213] width 14 height 14
type input "0"
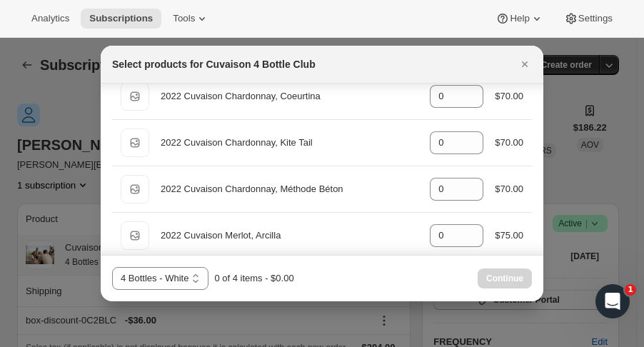
scroll to position [514, 0]
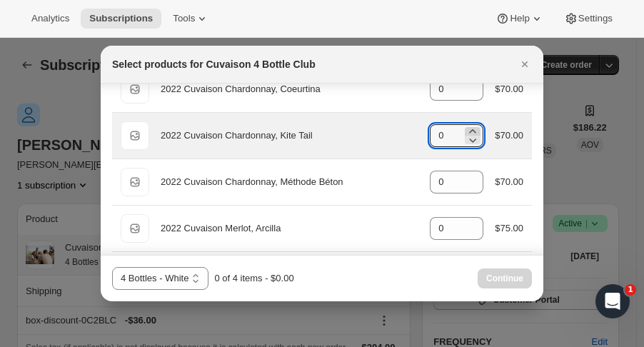
click at [474, 129] on div ":rhh:" at bounding box center [473, 131] width 16 height 9
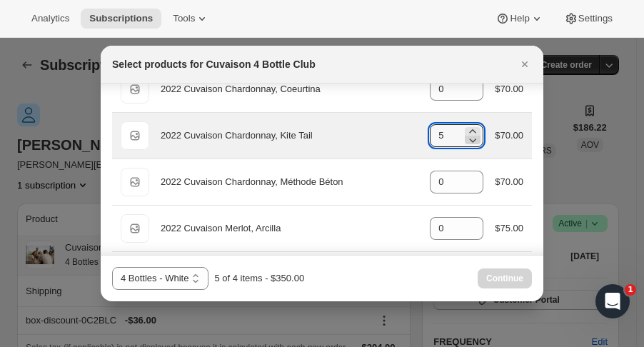
click at [471, 139] on icon ":rhh:" at bounding box center [473, 140] width 14 height 14
type input "4"
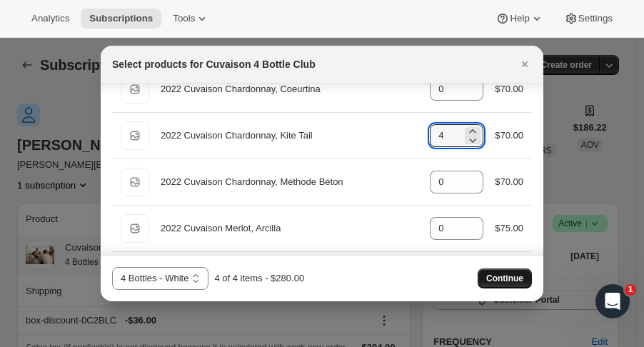
click at [515, 272] on button "Continue" at bounding box center [505, 279] width 54 height 20
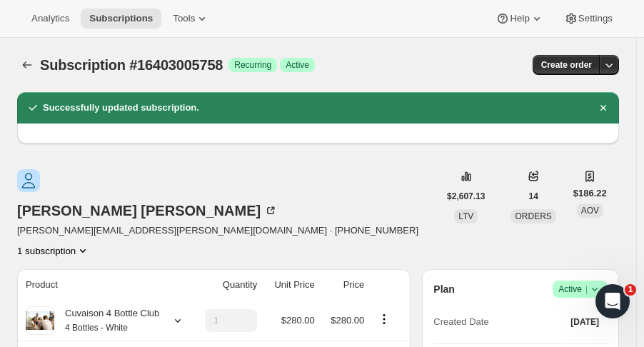
click at [176, 314] on icon at bounding box center [178, 321] width 14 height 14
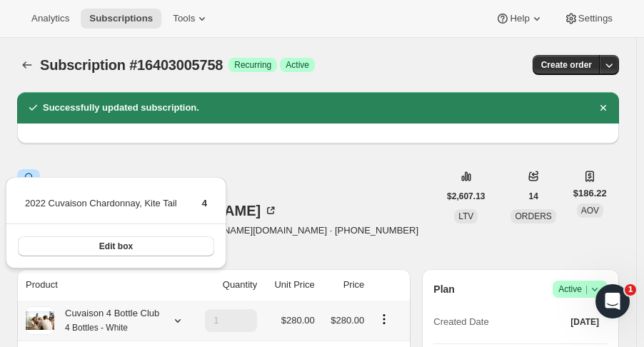
click at [410, 185] on div "[PERSON_NAME] [PERSON_NAME][EMAIL_ADDRESS][PERSON_NAME][DOMAIN_NAME] · [PHONE_N…" at bounding box center [227, 213] width 421 height 89
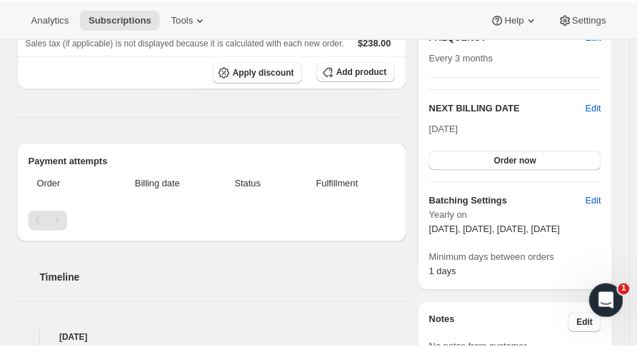
scroll to position [0, 0]
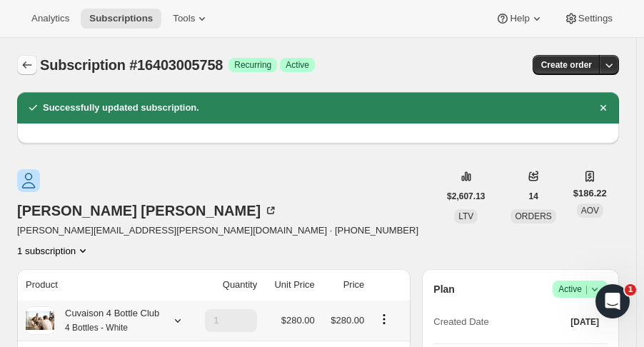
click at [26, 71] on icon "Subscriptions" at bounding box center [27, 65] width 14 height 14
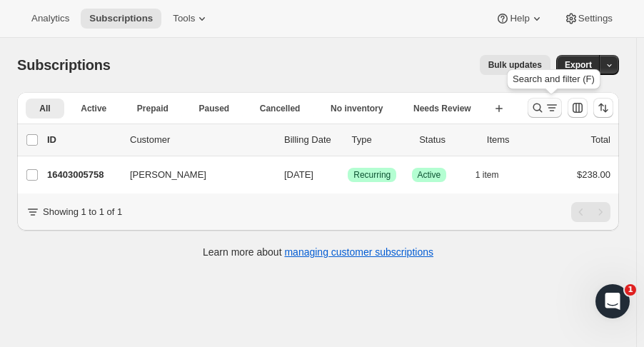
click at [542, 99] on button "Search and filter results" at bounding box center [545, 108] width 34 height 20
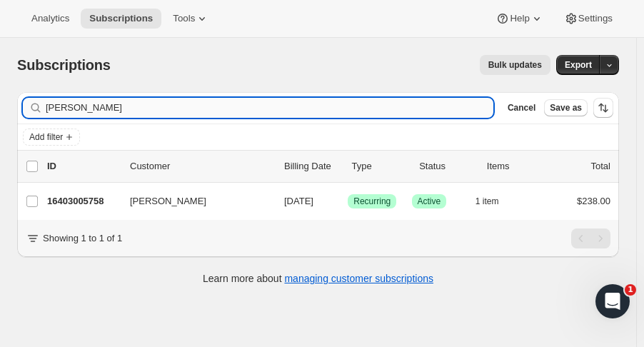
drag, startPoint x: 179, startPoint y: 102, endPoint x: 109, endPoint y: 114, distance: 71.6
click at [109, 114] on input "[PERSON_NAME]" at bounding box center [270, 108] width 448 height 20
